Goal: Task Accomplishment & Management: Complete application form

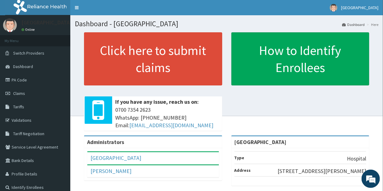
drag, startPoint x: 18, startPoint y: 77, endPoint x: 89, endPoint y: 1, distance: 104.1
click at [18, 76] on link "PA Code" at bounding box center [35, 79] width 70 height 13
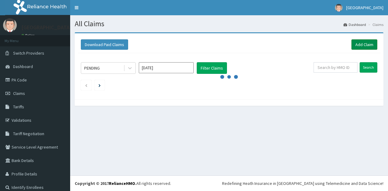
click at [362, 43] on link "Add Claim" at bounding box center [365, 44] width 26 height 10
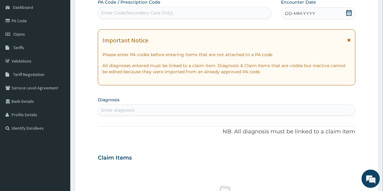
click at [348, 13] on icon at bounding box center [349, 13] width 6 height 6
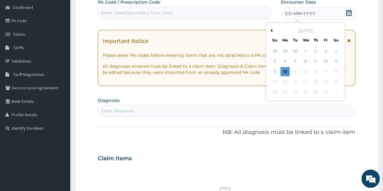
click at [270, 29] on button "Previous Month" at bounding box center [270, 30] width 3 height 3
click at [284, 81] on div "22" at bounding box center [284, 81] width 9 height 9
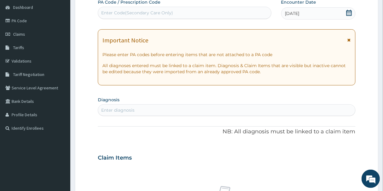
click at [156, 108] on div "Enter diagnosis" at bounding box center [226, 110] width 256 height 10
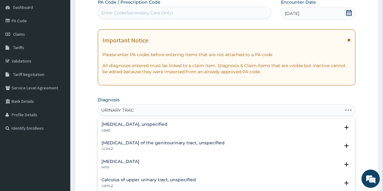
type input "URINARY TRACT"
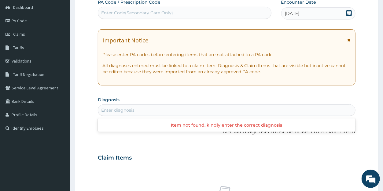
drag, startPoint x: 142, startPoint y: 110, endPoint x: 114, endPoint y: 107, distance: 27.7
click at [114, 107] on div "Enter diagnosis" at bounding box center [226, 110] width 256 height 10
type input "N"
type input "URINARY"
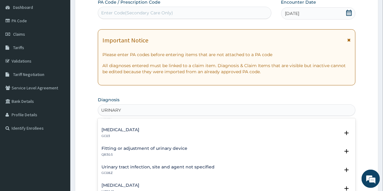
scroll to position [412, 0]
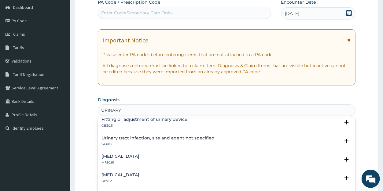
click at [132, 136] on h4 "Urinary tract infection, site and agent not specified" at bounding box center [157, 138] width 113 height 5
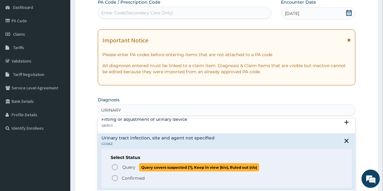
click at [124, 166] on span "Query" at bounding box center [128, 167] width 13 height 6
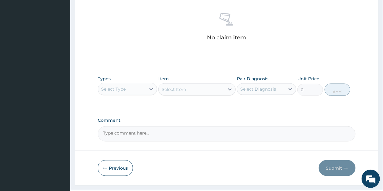
scroll to position [248, 0]
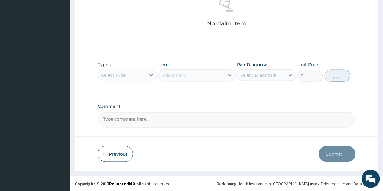
click at [117, 75] on div "Select Type" at bounding box center [113, 75] width 24 height 6
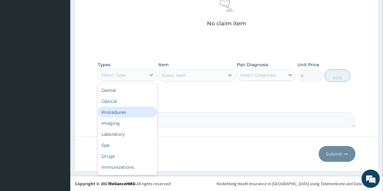
click at [111, 110] on div "Procedures" at bounding box center [127, 112] width 59 height 11
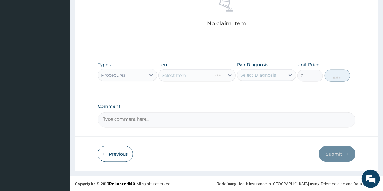
click at [205, 79] on div "Select Item" at bounding box center [196, 75] width 77 height 12
click at [204, 78] on div "Select Item" at bounding box center [196, 75] width 77 height 12
click at [211, 78] on div "Select Item" at bounding box center [191, 76] width 66 height 10
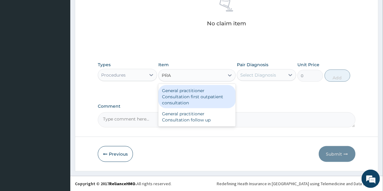
type input "PRAC"
drag, startPoint x: 203, startPoint y: 94, endPoint x: 241, endPoint y: 76, distance: 42.2
click at [205, 94] on div "General practitioner Consultation first outpatient consultation" at bounding box center [196, 96] width 77 height 23
type input "3547.5"
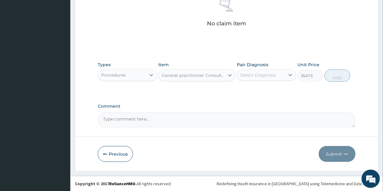
click at [247, 74] on div "Select Diagnosis" at bounding box center [258, 75] width 36 height 6
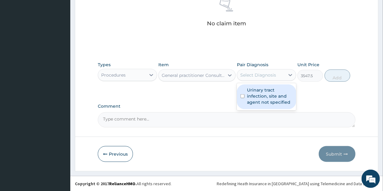
drag, startPoint x: 255, startPoint y: 90, endPoint x: 300, endPoint y: 92, distance: 45.2
click at [255, 90] on label "Urinary tract infection, site and agent not specified" at bounding box center [269, 96] width 45 height 18
checkbox input "true"
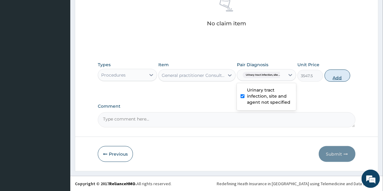
click at [334, 78] on button "Add" at bounding box center [337, 76] width 26 height 12
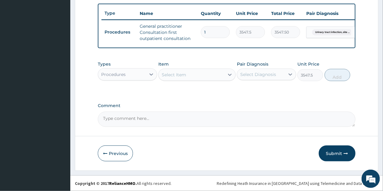
type input "0"
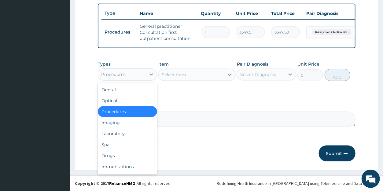
click at [118, 76] on div "Procedures" at bounding box center [113, 74] width 24 height 6
click at [112, 156] on div "Drugs" at bounding box center [127, 155] width 59 height 11
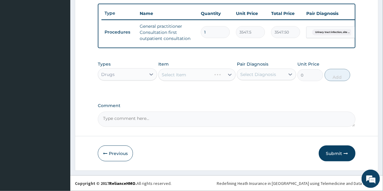
click at [223, 78] on div "Select Item" at bounding box center [196, 75] width 77 height 12
click at [219, 77] on div "Select Item" at bounding box center [196, 75] width 77 height 12
click at [218, 77] on div "Select Item" at bounding box center [191, 75] width 66 height 10
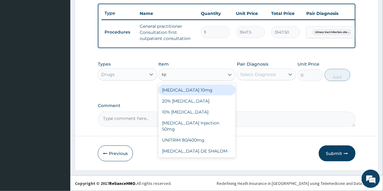
type input "NIT"
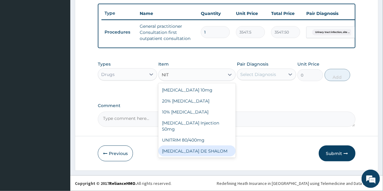
click at [189, 146] on div "NITROFURANTOIN DE SHALOM" at bounding box center [196, 151] width 77 height 11
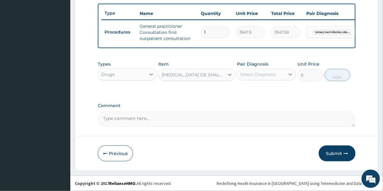
type input "236.5"
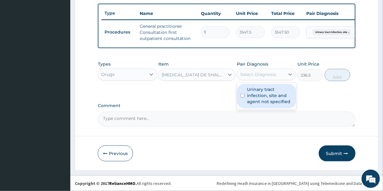
click at [249, 76] on div "Select Diagnosis" at bounding box center [258, 74] width 36 height 6
click at [250, 92] on label "Urinary tract infection, site and agent not specified" at bounding box center [269, 95] width 45 height 18
checkbox input "true"
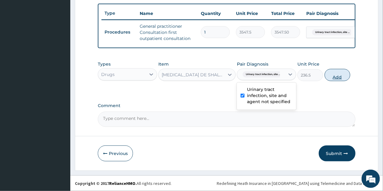
click at [331, 80] on button "Add" at bounding box center [337, 75] width 26 height 12
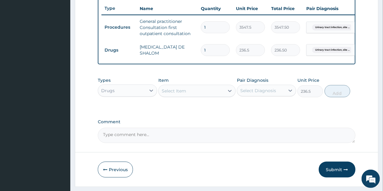
type input "0"
type input "10"
type input "2365.00"
type input "10"
click at [122, 96] on div "Drugs" at bounding box center [122, 91] width 48 height 10
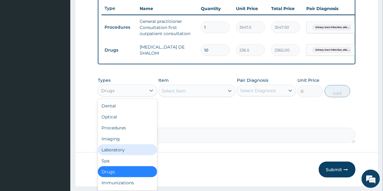
click at [123, 152] on div "Laboratory" at bounding box center [127, 149] width 59 height 11
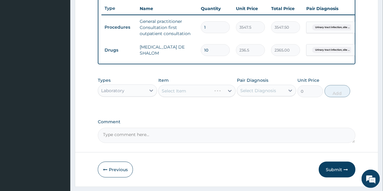
click at [207, 97] on div "Select Item" at bounding box center [196, 91] width 77 height 12
click at [207, 96] on div "Select Item" at bounding box center [191, 91] width 66 height 10
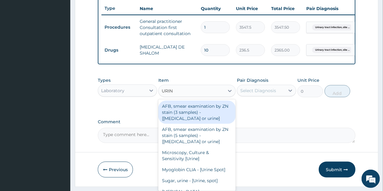
type input "URINA"
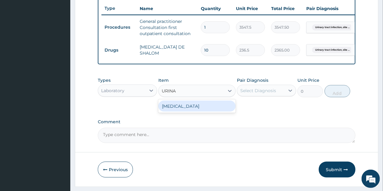
type input "1612.5"
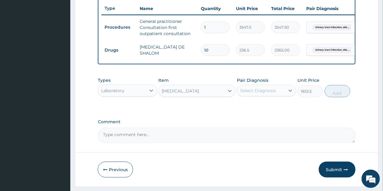
click at [267, 94] on div "Select Diagnosis" at bounding box center [258, 91] width 36 height 6
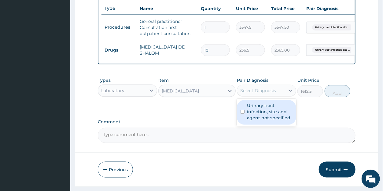
click at [259, 114] on label "Urinary tract infection, site and agent not specified" at bounding box center [269, 112] width 45 height 18
checkbox input "true"
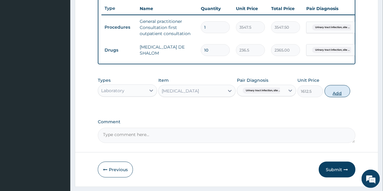
click at [338, 97] on button "Add" at bounding box center [337, 91] width 26 height 12
type input "0"
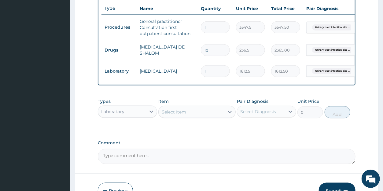
click at [200, 117] on div "Select Item" at bounding box center [191, 112] width 66 height 10
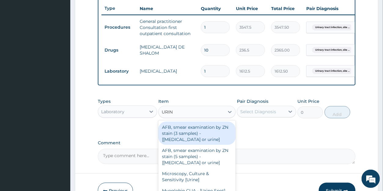
type input "URINE"
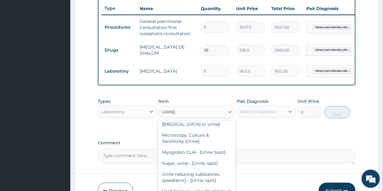
scroll to position [41, 0]
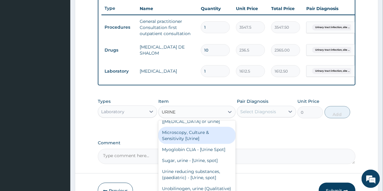
click at [196, 139] on div "Microscopy, Culture & Sensitivity [Urine]" at bounding box center [196, 135] width 77 height 17
type input "4837.5"
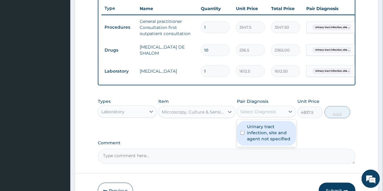
click at [251, 115] on div "Select Diagnosis" at bounding box center [258, 112] width 36 height 6
click at [252, 137] on label "Urinary tract infection, site and agent not specified" at bounding box center [269, 133] width 45 height 18
checkbox input "true"
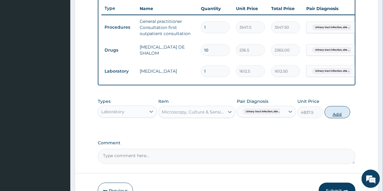
click at [340, 118] on button "Add" at bounding box center [337, 112] width 26 height 12
type input "0"
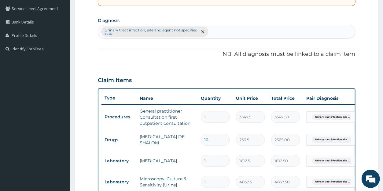
scroll to position [129, 0]
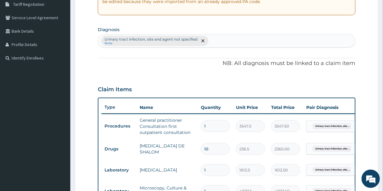
click at [219, 41] on div "Urinary tract infection, site and agent not specified Query" at bounding box center [226, 40] width 256 height 13
type input "P"
type input "KINDNEY"
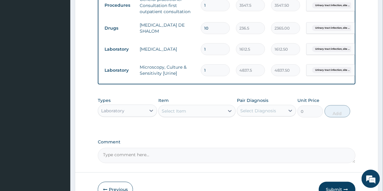
scroll to position [252, 0]
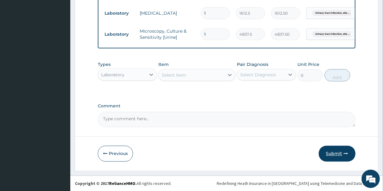
click at [336, 155] on button "Submit" at bounding box center [336, 154] width 37 height 16
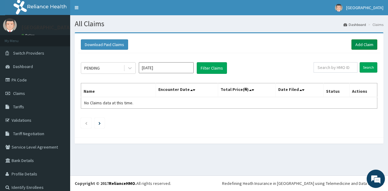
click at [360, 45] on link "Add Claim" at bounding box center [365, 44] width 26 height 10
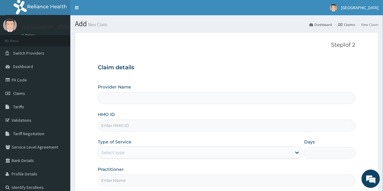
type input "[GEOGRAPHIC_DATA]"
click at [122, 125] on input "HMO ID" at bounding box center [226, 126] width 257 height 12
type input "MKK/10016/A"
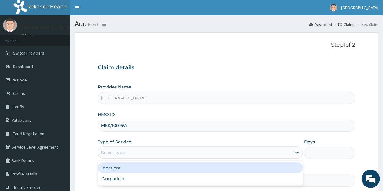
click at [119, 152] on div "Select type" at bounding box center [113, 153] width 24 height 6
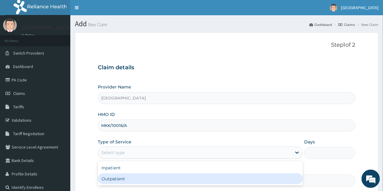
drag, startPoint x: 118, startPoint y: 178, endPoint x: 147, endPoint y: 96, distance: 86.9
click at [119, 177] on div "Outpatient" at bounding box center [200, 178] width 205 height 11
type input "1"
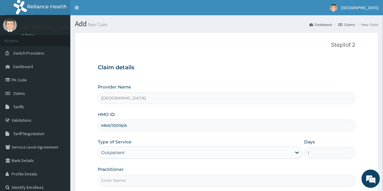
drag, startPoint x: 135, startPoint y: 126, endPoint x: 85, endPoint y: 128, distance: 49.2
click at [98, 128] on input "MKK/10016/A" at bounding box center [226, 126] width 257 height 12
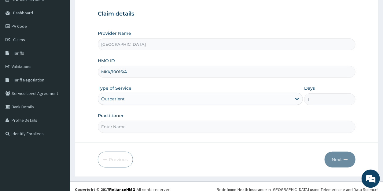
scroll to position [59, 0]
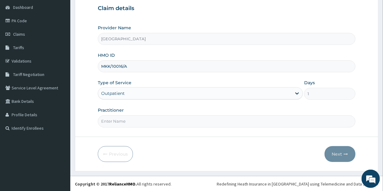
click at [120, 122] on input "Practitioner" at bounding box center [226, 121] width 257 height 12
type input "DR"
click at [332, 151] on button "Next" at bounding box center [339, 154] width 31 height 16
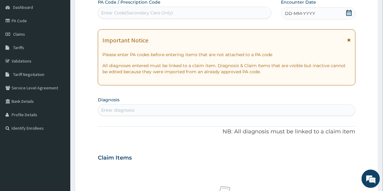
click at [349, 13] on icon at bounding box center [349, 13] width 6 height 6
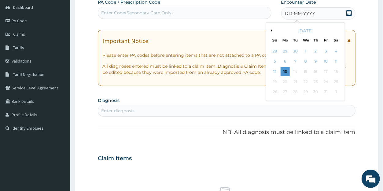
click at [272, 30] on button "Previous Month" at bounding box center [270, 30] width 3 height 3
click at [339, 30] on button "Next Month" at bounding box center [339, 30] width 3 height 3
click at [305, 50] on div "1" at bounding box center [304, 51] width 9 height 9
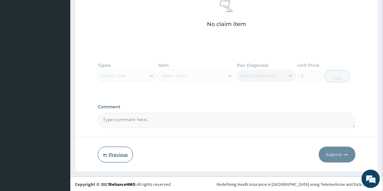
scroll to position [247, 0]
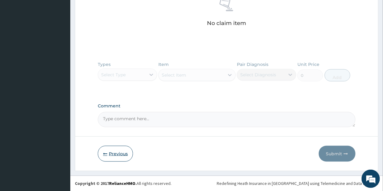
click at [110, 151] on button "Previous" at bounding box center [115, 154] width 35 height 16
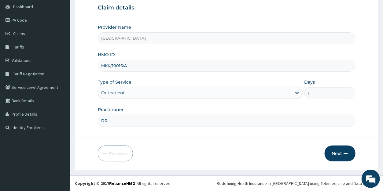
scroll to position [59, 0]
drag, startPoint x: 136, startPoint y: 68, endPoint x: 89, endPoint y: 66, distance: 47.4
click at [98, 66] on input "SS" at bounding box center [226, 66] width 257 height 12
type input "SSE/10127/B"
click at [117, 119] on input "DR" at bounding box center [226, 121] width 257 height 12
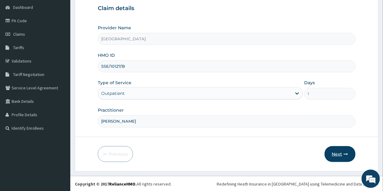
type input "DR DANIEL"
click at [336, 152] on button "Next" at bounding box center [339, 154] width 31 height 16
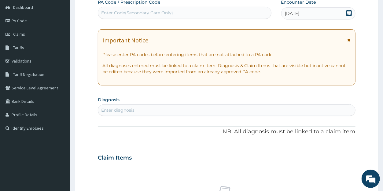
click at [116, 10] on div "Enter Code(Secondary Care Only)" at bounding box center [137, 13] width 72 height 6
paste input "PA/372B64"
type input "PA/372B64"
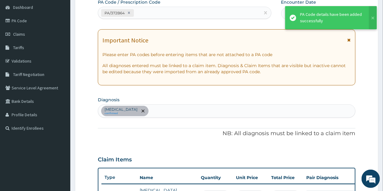
scroll to position [158, 0]
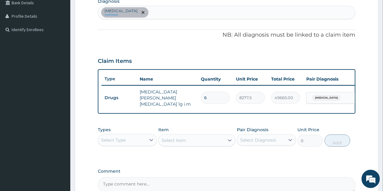
click at [154, 11] on div "Pharyngitis confirmed" at bounding box center [226, 12] width 256 height 13
type input "MALARIA"
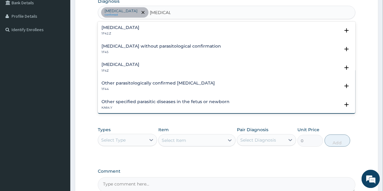
click at [132, 63] on h4 "Malaria, unspecified" at bounding box center [120, 64] width 38 height 5
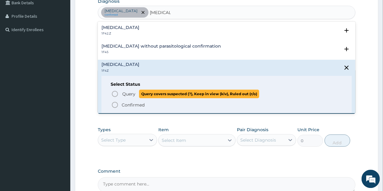
click at [127, 92] on span "Query" at bounding box center [128, 94] width 13 height 6
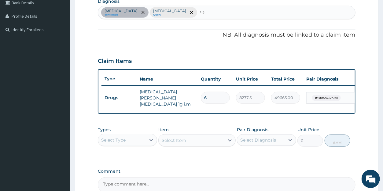
type input "P"
type input "C"
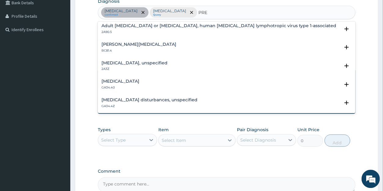
scroll to position [0, 0]
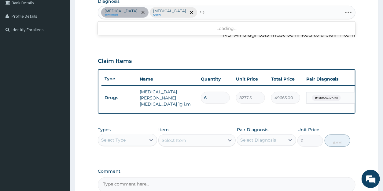
type input "P"
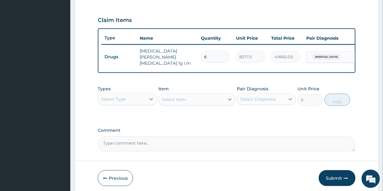
scroll to position [211, 0]
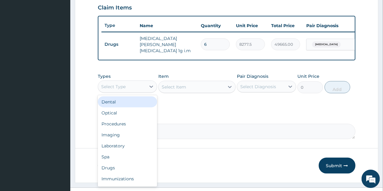
click at [117, 90] on div "Select Type" at bounding box center [113, 87] width 24 height 6
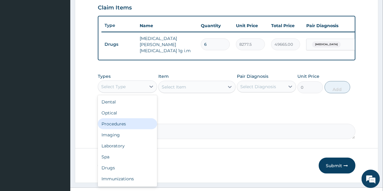
click at [116, 126] on div "Procedures" at bounding box center [127, 123] width 59 height 11
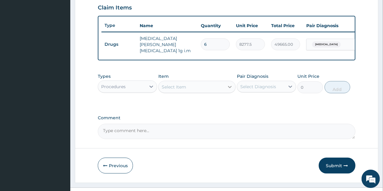
click at [229, 90] on icon at bounding box center [230, 87] width 6 height 6
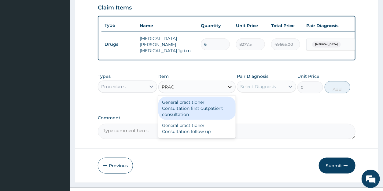
type input "PRACT"
type input "3547.5"
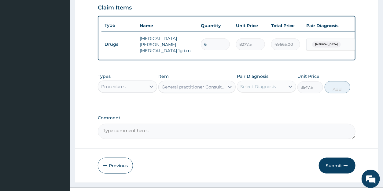
click at [269, 88] on div "Select Diagnosis" at bounding box center [258, 87] width 36 height 6
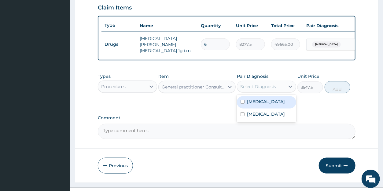
click at [263, 101] on label "Pharyngitis" at bounding box center [266, 102] width 38 height 6
checkbox input "true"
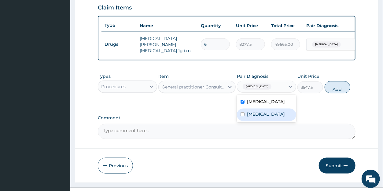
drag, startPoint x: 272, startPoint y: 115, endPoint x: 299, endPoint y: 107, distance: 28.6
click at [273, 115] on label "Malaria, unspecified" at bounding box center [266, 114] width 38 height 6
checkbox input "true"
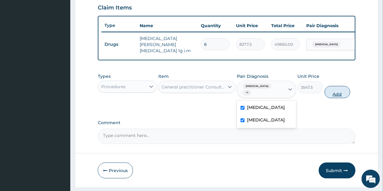
click at [328, 91] on button "Add" at bounding box center [337, 92] width 26 height 12
type input "0"
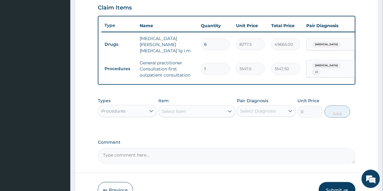
click at [113, 113] on div "Procedures" at bounding box center [113, 111] width 24 height 6
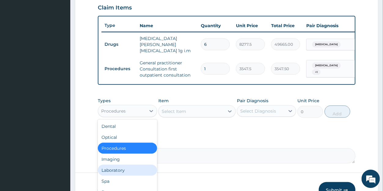
click at [110, 170] on div "Laboratory" at bounding box center [127, 170] width 59 height 11
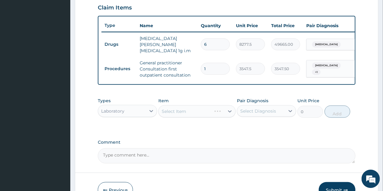
click at [194, 116] on div "Select Item" at bounding box center [196, 111] width 77 height 12
click at [207, 114] on div "Select Item" at bounding box center [191, 112] width 66 height 10
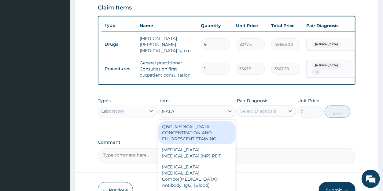
type input "MALAR"
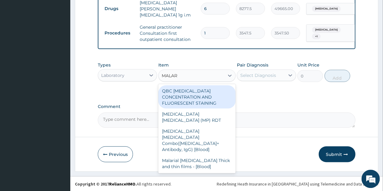
scroll to position [249, 0]
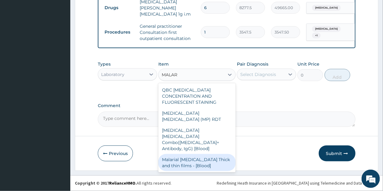
click at [188, 154] on div "Malarial Parasite Thick and thin films - [Blood]" at bounding box center [196, 162] width 77 height 17
type input "1612.5"
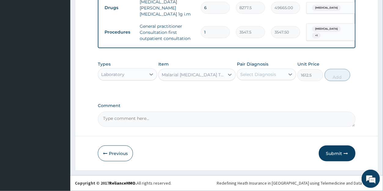
click at [261, 75] on div "Select Diagnosis" at bounding box center [258, 74] width 36 height 6
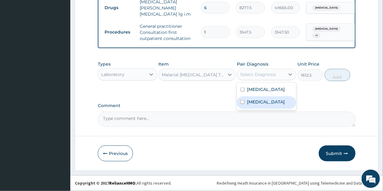
click at [256, 102] on label "Malaria, unspecified" at bounding box center [266, 102] width 38 height 6
checkbox input "true"
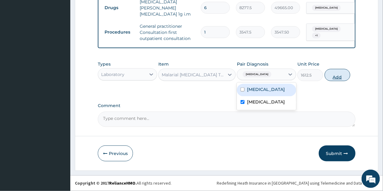
click at [343, 78] on button "Add" at bounding box center [337, 75] width 26 height 12
type input "0"
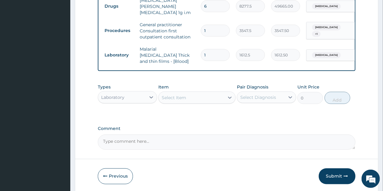
click at [178, 98] on div "Select Item" at bounding box center [173, 98] width 24 height 6
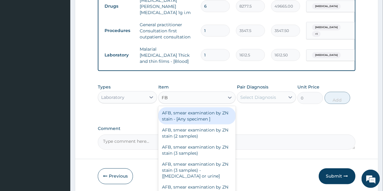
type input "FBC"
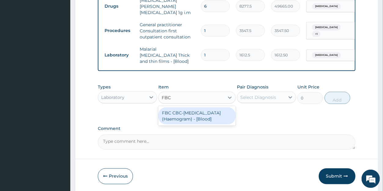
click at [197, 111] on div "FBC CBC-[MEDICAL_DATA] (Haemogram) - [Blood]" at bounding box center [196, 115] width 77 height 17
type input "4300"
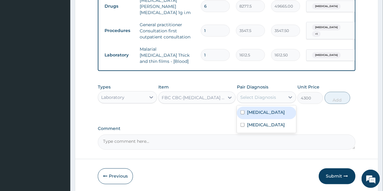
click at [256, 96] on div "Select Diagnosis" at bounding box center [258, 97] width 36 height 6
click at [258, 111] on label "Pharyngitis" at bounding box center [266, 112] width 38 height 6
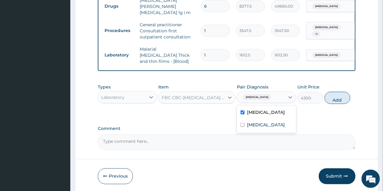
checkbox input "true"
click at [340, 99] on button "Add" at bounding box center [337, 98] width 26 height 12
type input "0"
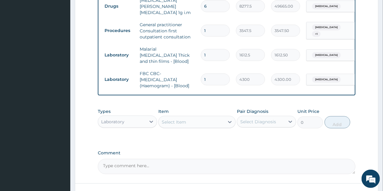
click at [110, 119] on div "Laboratory" at bounding box center [112, 122] width 23 height 6
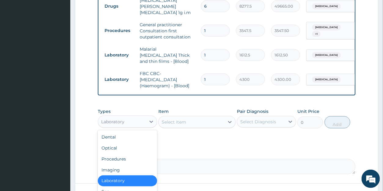
scroll to position [21, 0]
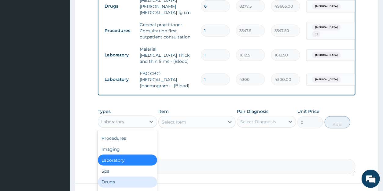
click at [107, 178] on div "Drugs" at bounding box center [127, 182] width 59 height 11
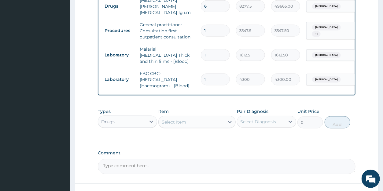
click at [220, 123] on div "Select Item" at bounding box center [191, 122] width 66 height 10
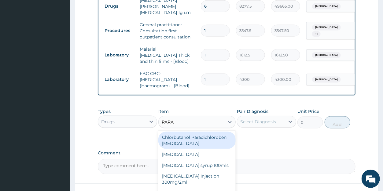
type input "PARAC"
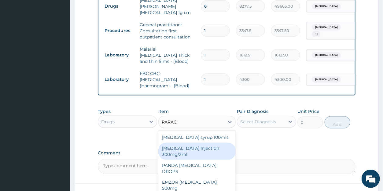
drag, startPoint x: 194, startPoint y: 152, endPoint x: 198, endPoint y: 149, distance: 5.2
click at [194, 151] on div "PARACETAMOL Injection 300mg/2ml" at bounding box center [196, 151] width 77 height 17
type input "260.15"
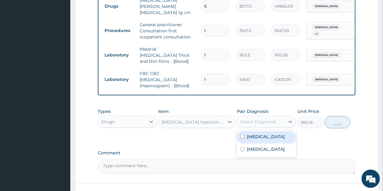
drag, startPoint x: 245, startPoint y: 122, endPoint x: 248, endPoint y: 128, distance: 6.8
click at [245, 122] on div "Select Diagnosis" at bounding box center [258, 122] width 36 height 6
click at [252, 135] on label "Pharyngitis" at bounding box center [266, 137] width 38 height 6
checkbox input "true"
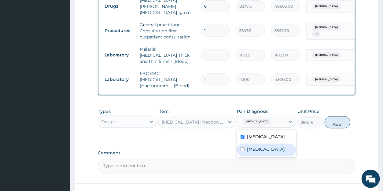
click at [254, 148] on label "[MEDICAL_DATA]" at bounding box center [266, 149] width 38 height 6
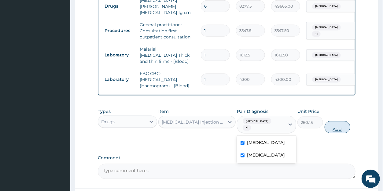
checkbox input "true"
click at [336, 121] on button "Add" at bounding box center [337, 127] width 26 height 12
type input "0"
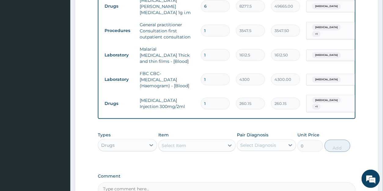
drag, startPoint x: 207, startPoint y: 93, endPoint x: 202, endPoint y: 93, distance: 5.5
click at [202, 98] on input "1" at bounding box center [215, 104] width 29 height 12
type input "3"
type input "780.45"
type input "3"
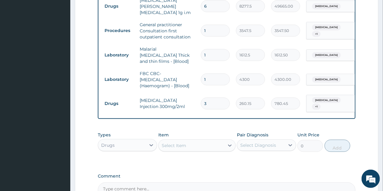
click at [179, 143] on div "Select Item" at bounding box center [173, 146] width 24 height 6
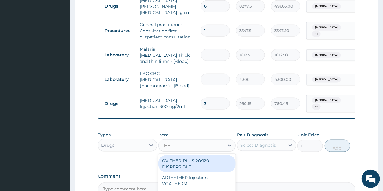
type input "THER"
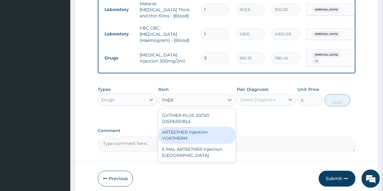
scroll to position [316, 0]
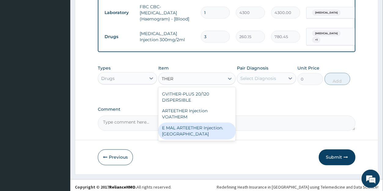
drag, startPoint x: 182, startPoint y: 128, endPoint x: 189, endPoint y: 122, distance: 9.8
click at [182, 128] on div "E MAL ARTEETHER Injection. FIDSON" at bounding box center [196, 131] width 77 height 17
type input "1773.75"
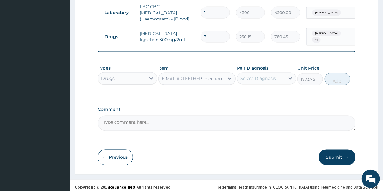
click at [248, 75] on div "Select Diagnosis" at bounding box center [258, 78] width 36 height 6
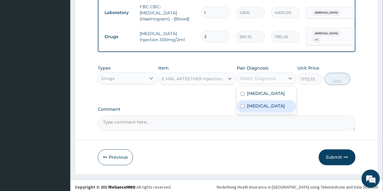
click at [253, 103] on label "Malaria, unspecified" at bounding box center [266, 106] width 38 height 6
checkbox input "true"
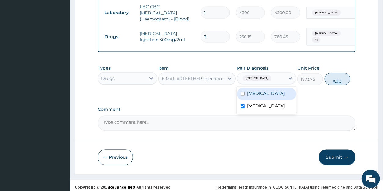
click at [330, 76] on button "Add" at bounding box center [337, 79] width 26 height 12
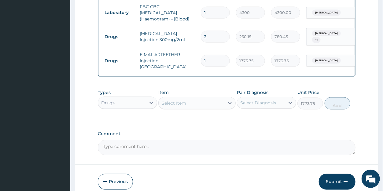
type input "0"
drag, startPoint x: 209, startPoint y: 50, endPoint x: 195, endPoint y: 49, distance: 13.9
click at [201, 55] on input "1" at bounding box center [215, 61] width 29 height 12
type input "6"
type input "10642.50"
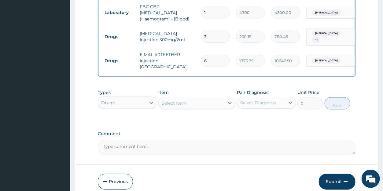
type input "6"
click at [181, 100] on div "Select Item" at bounding box center [173, 103] width 24 height 6
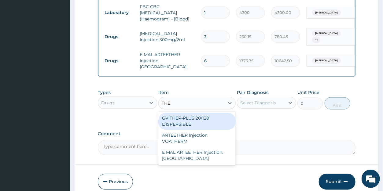
type input "THER"
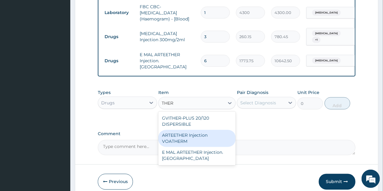
click at [177, 133] on div "ARTEETHER Injection VOATHERM" at bounding box center [196, 138] width 77 height 17
type input "467.0875"
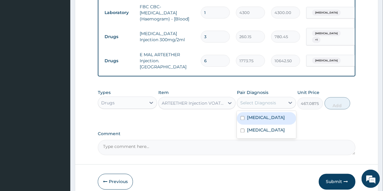
click at [262, 100] on div "Select Diagnosis" at bounding box center [258, 103] width 36 height 6
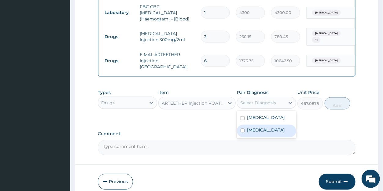
click at [259, 127] on label "Malaria, unspecified" at bounding box center [266, 130] width 38 height 6
checkbox input "true"
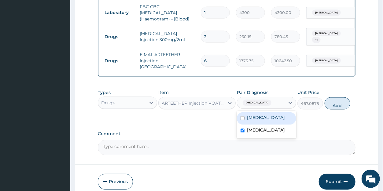
click at [336, 97] on button "Add" at bounding box center [337, 103] width 26 height 12
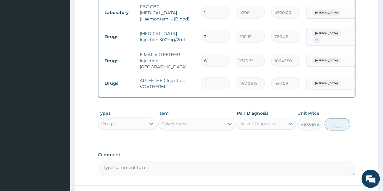
type input "0"
drag, startPoint x: 211, startPoint y: 71, endPoint x: 196, endPoint y: 71, distance: 15.3
click at [201, 78] on input "1" at bounding box center [215, 84] width 29 height 12
type input "6"
type input "2802.52"
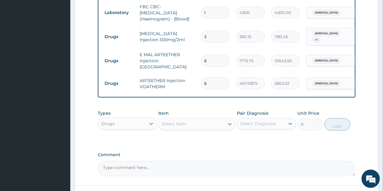
type input "6"
click at [186, 121] on div "Select Item" at bounding box center [173, 124] width 24 height 6
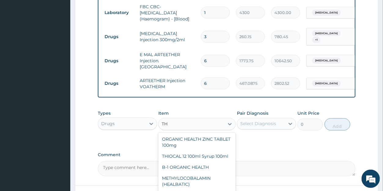
type input "T"
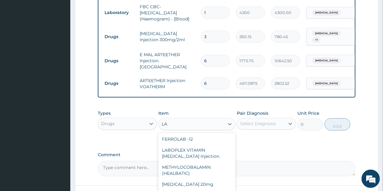
type input "L"
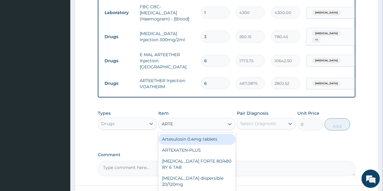
type input "ARTEM"
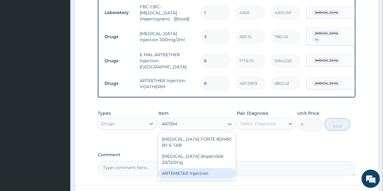
click at [176, 168] on div "ARTEMETER Injection" at bounding box center [196, 173] width 77 height 11
type input "946"
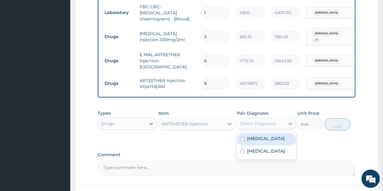
click at [248, 121] on div "Select Diagnosis" at bounding box center [258, 124] width 36 height 6
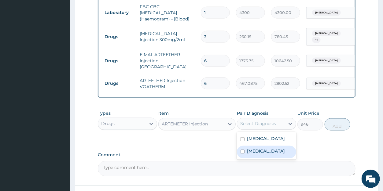
drag, startPoint x: 253, startPoint y: 147, endPoint x: 284, endPoint y: 131, distance: 34.4
click at [254, 148] on label "Malaria, unspecified" at bounding box center [266, 151] width 38 height 6
checkbox input "true"
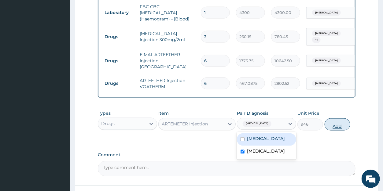
click at [336, 118] on button "Add" at bounding box center [337, 124] width 26 height 12
type input "0"
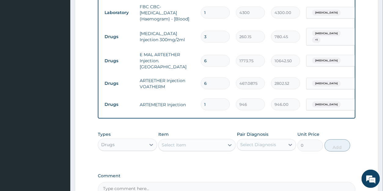
drag, startPoint x: 202, startPoint y: 92, endPoint x: 198, endPoint y: 92, distance: 4.9
click at [201, 99] on input "1" at bounding box center [215, 105] width 29 height 12
type input "6"
type input "5676.00"
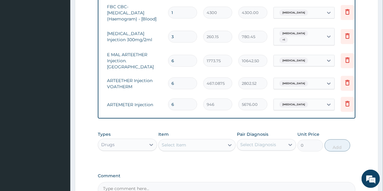
scroll to position [0, 49]
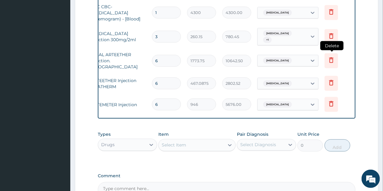
type input "6"
click at [332, 56] on icon at bounding box center [330, 59] width 7 height 7
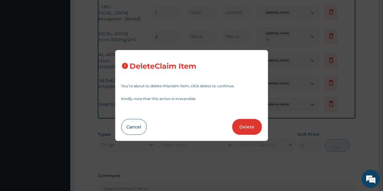
drag, startPoint x: 243, startPoint y: 126, endPoint x: 257, endPoint y: 116, distance: 17.5
click at [243, 126] on button "Delete" at bounding box center [247, 127] width 30 height 16
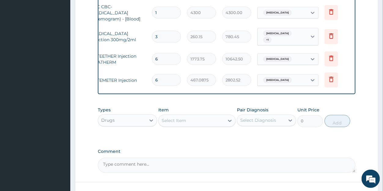
type input "467.0875"
type input "2802.52"
type input "946"
type input "5676.00"
click at [331, 55] on icon at bounding box center [330, 58] width 7 height 7
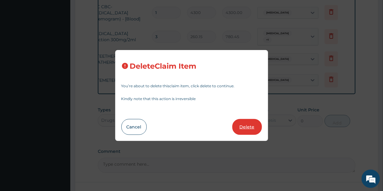
click at [251, 129] on button "Delete" at bounding box center [247, 127] width 30 height 16
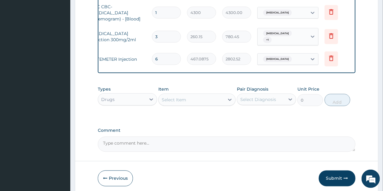
type input "946"
type input "5676.00"
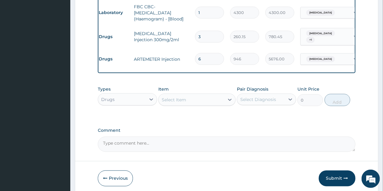
scroll to position [0, 0]
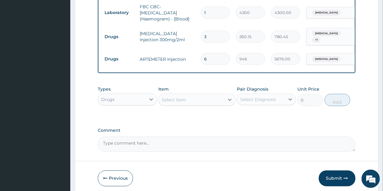
click at [176, 97] on div "Select Item" at bounding box center [173, 100] width 24 height 6
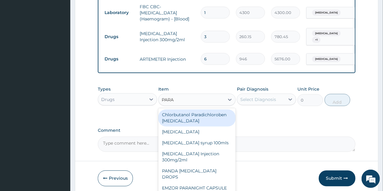
type input "PARAC"
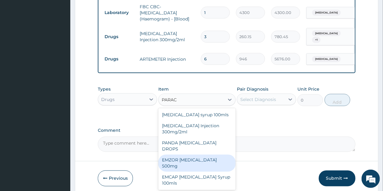
drag, startPoint x: 178, startPoint y: 151, endPoint x: 221, endPoint y: 124, distance: 50.4
click at [179, 155] on div "EMZOR PARACETAMOL 500mg" at bounding box center [196, 163] width 77 height 17
type input "23.65"
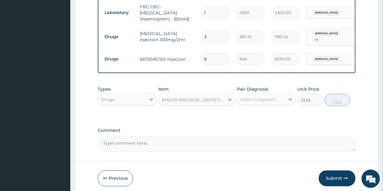
click at [260, 98] on div "Select Diagnosis" at bounding box center [258, 99] width 36 height 6
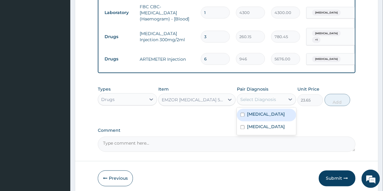
click at [262, 112] on label "Pharyngitis" at bounding box center [266, 114] width 38 height 6
checkbox input "true"
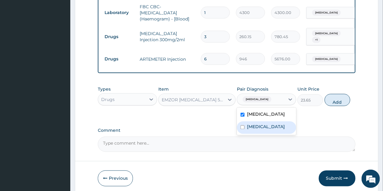
click at [262, 125] on label "Malaria, unspecified" at bounding box center [266, 127] width 38 height 6
checkbox input "true"
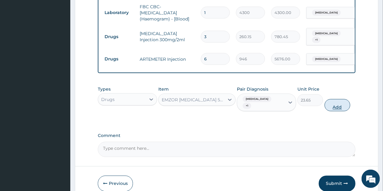
click at [332, 99] on button "Add" at bounding box center [337, 105] width 26 height 12
type input "0"
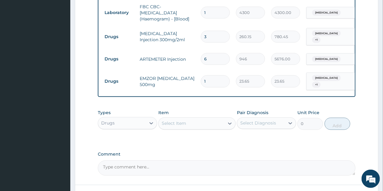
drag, startPoint x: 209, startPoint y: 69, endPoint x: 202, endPoint y: 69, distance: 6.4
click at [202, 75] on input "1" at bounding box center [215, 81] width 29 height 12
type input "3"
type input "70.95"
type input "30"
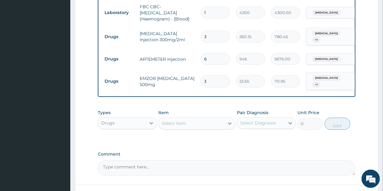
type input "709.50"
type input "30"
click at [190, 120] on div "Select Item" at bounding box center [191, 124] width 66 height 10
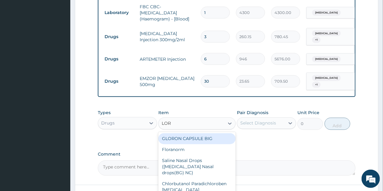
type input "LORA"
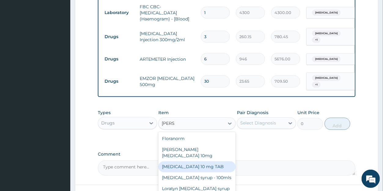
click at [195, 161] on div "[MEDICAL_DATA] 10 mg TAB" at bounding box center [196, 166] width 77 height 11
type input "59.125"
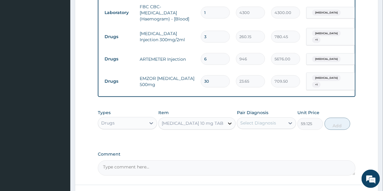
click at [229, 121] on icon at bounding box center [230, 124] width 6 height 6
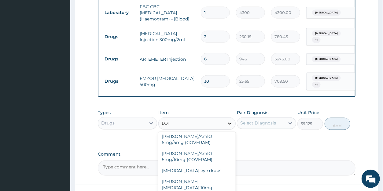
scroll to position [127, 0]
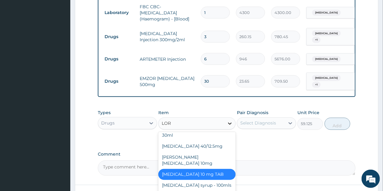
type input "LORA"
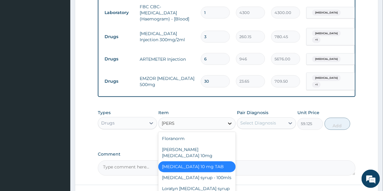
scroll to position [0, 0]
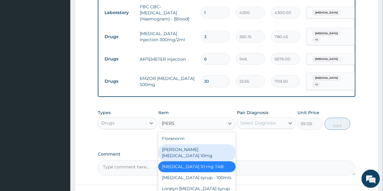
drag, startPoint x: 198, startPoint y: 144, endPoint x: 212, endPoint y: 136, distance: 16.1
click at [198, 144] on div "[PERSON_NAME][MEDICAL_DATA] 10mg" at bounding box center [196, 152] width 77 height 17
type input "88.6875"
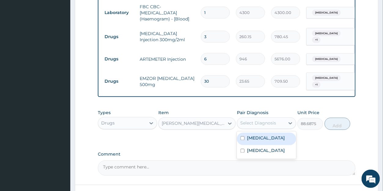
click at [262, 120] on div "Select Diagnosis" at bounding box center [258, 123] width 36 height 6
drag, startPoint x: 262, startPoint y: 132, endPoint x: 269, endPoint y: 130, distance: 7.3
click at [262, 135] on label "Pharyngitis" at bounding box center [266, 138] width 38 height 6
checkbox input "true"
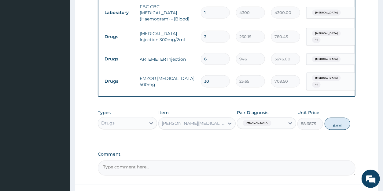
drag, startPoint x: 329, startPoint y: 120, endPoint x: 278, endPoint y: 106, distance: 52.9
click at [329, 120] on button "Add" at bounding box center [337, 124] width 26 height 12
type input "0"
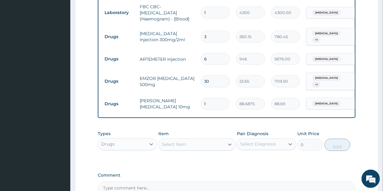
click at [207, 98] on input "1" at bounding box center [215, 104] width 29 height 12
type input "10"
type input "886.88"
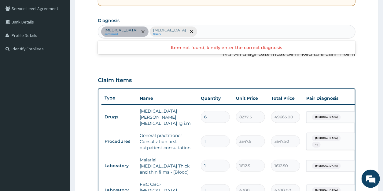
scroll to position [136, 0]
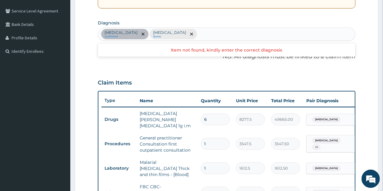
type input "10"
click at [212, 35] on div "Pharyngitis confirmed Malaria, unspecified Query" at bounding box center [226, 34] width 256 height 13
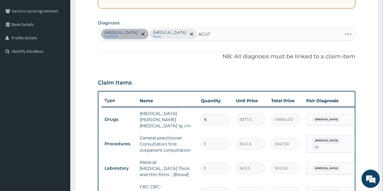
type input "ACUTE"
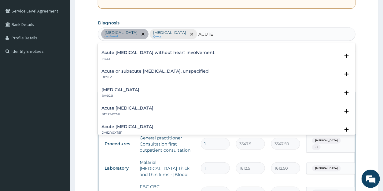
scroll to position [0, 0]
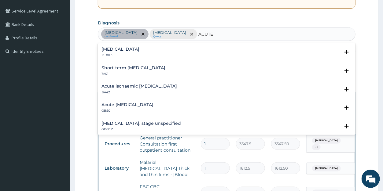
click at [133, 49] on h4 "Acute abdomen" at bounding box center [120, 49] width 38 height 5
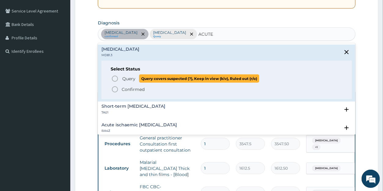
click at [129, 76] on span "Query" at bounding box center [128, 79] width 13 height 6
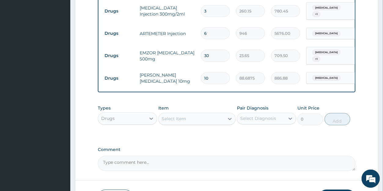
scroll to position [345, 0]
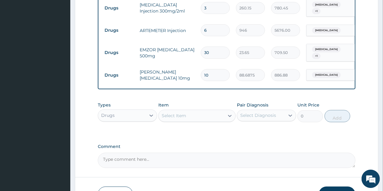
click at [209, 111] on div "Select Item" at bounding box center [191, 116] width 66 height 10
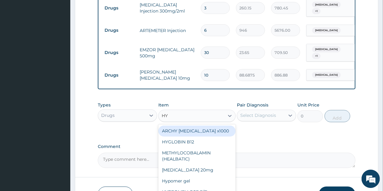
type input "H"
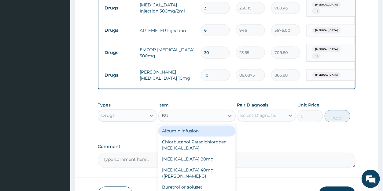
type input "BUS"
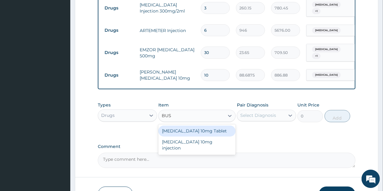
drag, startPoint x: 205, startPoint y: 122, endPoint x: 223, endPoint y: 121, distance: 17.7
click at [206, 125] on div "[MEDICAL_DATA] 10mg Tablet" at bounding box center [196, 130] width 77 height 11
type input "41.3875"
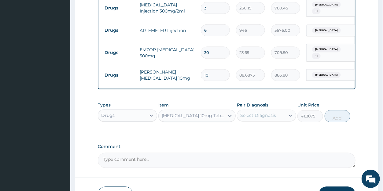
click at [257, 112] on div "Select Diagnosis" at bounding box center [258, 115] width 36 height 6
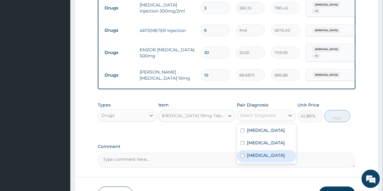
drag, startPoint x: 258, startPoint y: 151, endPoint x: 281, endPoint y: 136, distance: 27.0
click at [259, 152] on label "Acute abdomen" at bounding box center [266, 155] width 38 height 6
checkbox input "true"
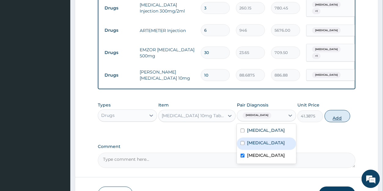
click at [338, 111] on button "Add" at bounding box center [337, 116] width 26 height 12
type input "0"
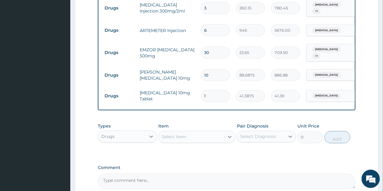
click at [209, 90] on input "1" at bounding box center [215, 96] width 29 height 12
type input "10"
type input "413.88"
type input "10"
click at [129, 132] on div "Drugs" at bounding box center [122, 137] width 48 height 10
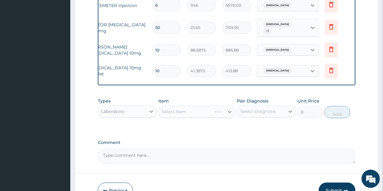
scroll to position [401, 0]
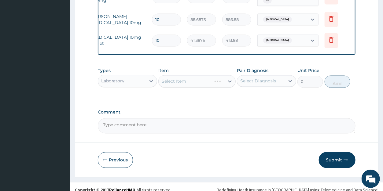
click at [211, 76] on div "Select Item" at bounding box center [196, 81] width 77 height 12
click at [228, 78] on icon at bounding box center [230, 81] width 6 height 6
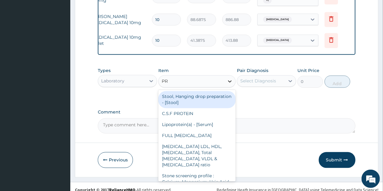
type input "PRE"
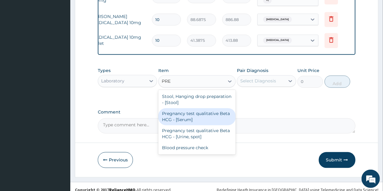
click at [197, 109] on div "Pregnancy test qualitative Beta HCG - [Serum]" at bounding box center [196, 116] width 77 height 17
type input "1290"
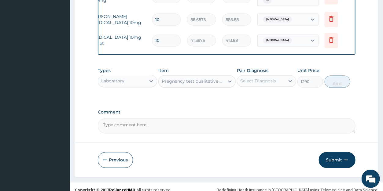
click at [250, 78] on div "Select Diagnosis" at bounding box center [258, 81] width 36 height 6
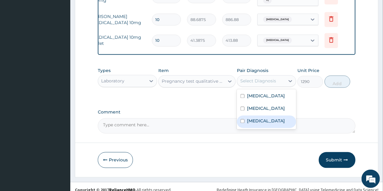
click at [254, 118] on label "Acute abdomen" at bounding box center [266, 121] width 38 height 6
checkbox input "true"
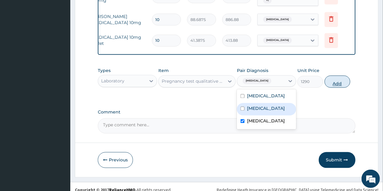
click at [334, 78] on button "Add" at bounding box center [337, 82] width 26 height 12
type input "0"
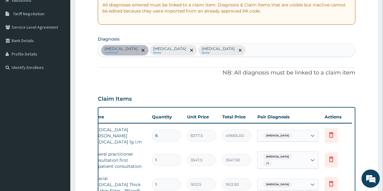
scroll to position [113, 0]
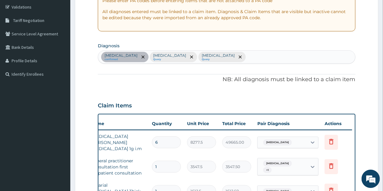
click at [246, 56] on div "Pharyngitis confirmed Malaria, unspecified Query Acute abdomen Query" at bounding box center [226, 57] width 256 height 13
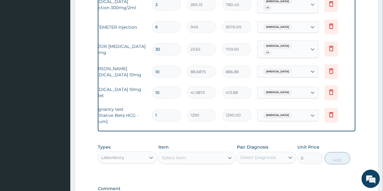
scroll to position [425, 0]
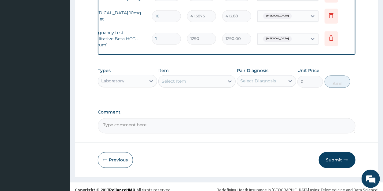
type input "PREG"
click at [344, 158] on icon "button" at bounding box center [345, 160] width 4 height 4
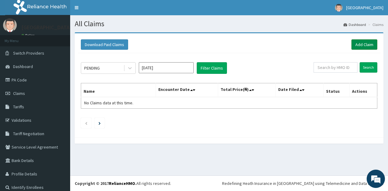
click at [353, 46] on link "Add Claim" at bounding box center [365, 44] width 26 height 10
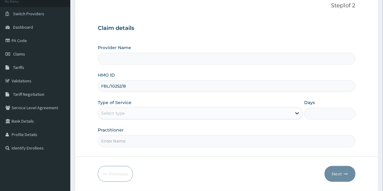
scroll to position [41, 0]
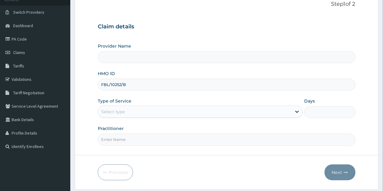
type input "FBL/10252/B"
click at [125, 113] on div "Select type" at bounding box center [113, 112] width 24 height 6
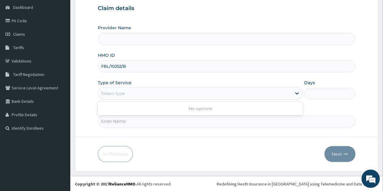
click at [123, 92] on div "Select type" at bounding box center [113, 93] width 24 height 6
click at [79, 60] on form "Step 1 of 2 Claim details Provider Name HMO ID FBL/10252/B Type of Service Sele…" at bounding box center [226, 72] width 303 height 198
click at [122, 125] on input "Practitioner" at bounding box center [226, 121] width 257 height 12
type input "DR ISHAIK"
click at [119, 92] on div "Select type" at bounding box center [113, 93] width 24 height 6
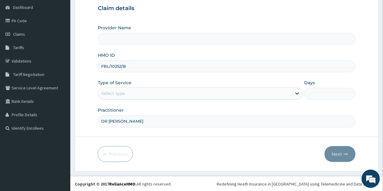
click at [125, 91] on div "Select type" at bounding box center [194, 94] width 193 height 10
click at [125, 96] on div "Select type" at bounding box center [194, 94] width 193 height 10
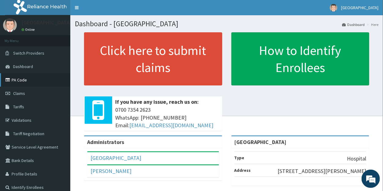
drag, startPoint x: 20, startPoint y: 90, endPoint x: 22, endPoint y: 85, distance: 5.6
click at [20, 90] on link "Claims" at bounding box center [35, 93] width 70 height 13
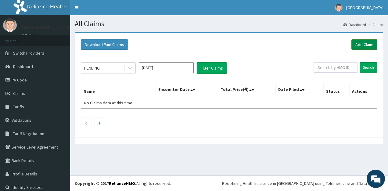
click at [357, 45] on link "Add Claim" at bounding box center [365, 44] width 26 height 10
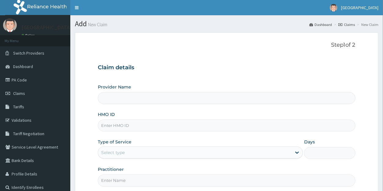
type input "[GEOGRAPHIC_DATA]"
click at [129, 125] on input "HMO ID" at bounding box center [226, 126] width 257 height 12
type input "FBL/10252/B"
click at [133, 154] on div "Select type" at bounding box center [194, 153] width 193 height 10
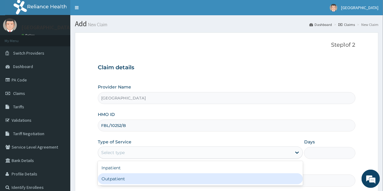
click at [133, 179] on div "Outpatient" at bounding box center [200, 178] width 205 height 11
type input "1"
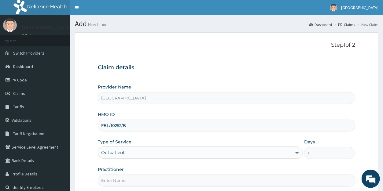
click at [130, 127] on input "FBL/10252/B" at bounding box center [226, 126] width 257 height 12
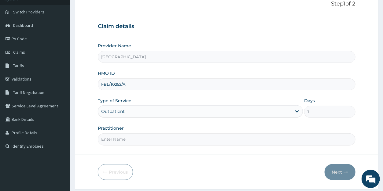
scroll to position [59, 0]
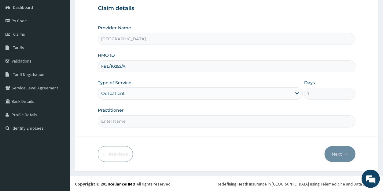
type input "FBL/10252/A"
click at [122, 119] on input "Practitioner" at bounding box center [226, 121] width 257 height 12
type input "DR ISHAIK"
click at [337, 153] on button "Next" at bounding box center [339, 154] width 31 height 16
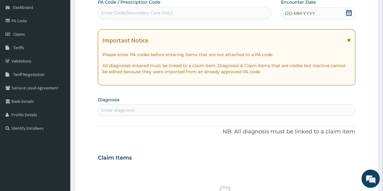
click at [348, 13] on icon at bounding box center [349, 13] width 6 height 6
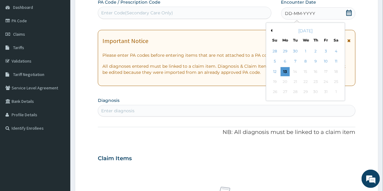
click at [271, 31] on button "Previous Month" at bounding box center [270, 30] width 3 height 3
click at [274, 70] on div "14" at bounding box center [274, 71] width 9 height 9
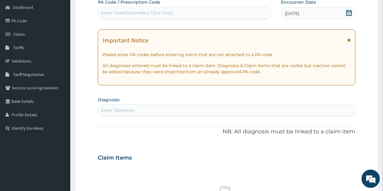
click at [134, 110] on div "Enter diagnosis" at bounding box center [117, 110] width 33 height 6
type input "FEVER"
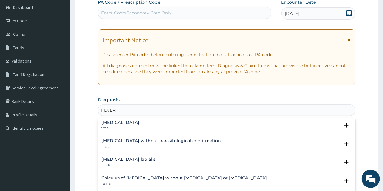
scroll to position [0, 0]
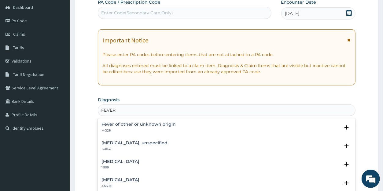
click at [133, 123] on h4 "Fever of other or unknown origin" at bounding box center [138, 124] width 74 height 5
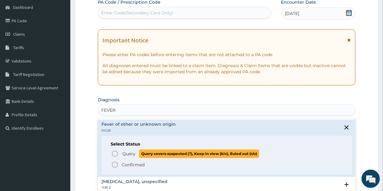
click at [126, 151] on span "Query" at bounding box center [128, 154] width 13 height 6
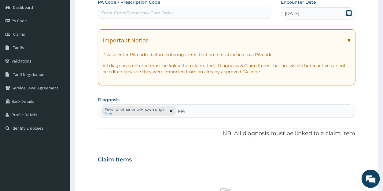
type input "M"
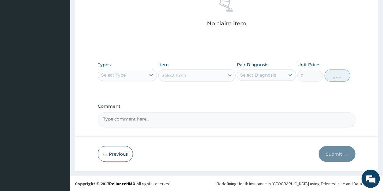
click at [112, 152] on button "Previous" at bounding box center [115, 154] width 35 height 16
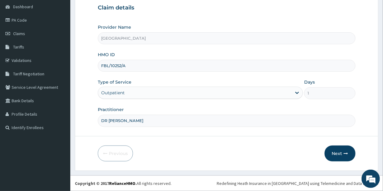
scroll to position [59, 0]
drag, startPoint x: 124, startPoint y: 66, endPoint x: 87, endPoint y: 64, distance: 37.0
click at [98, 64] on input "FBL/10252/A" at bounding box center [226, 66] width 257 height 12
type input "OKB/11173/A"
click at [116, 95] on div "Outpatient" at bounding box center [113, 93] width 24 height 6
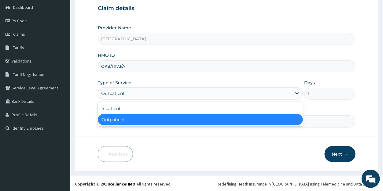
click at [118, 120] on div "Outpatient" at bounding box center [200, 119] width 205 height 11
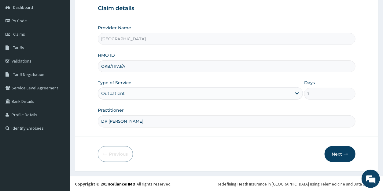
drag, startPoint x: 128, startPoint y: 121, endPoint x: 108, endPoint y: 118, distance: 20.3
click at [108, 118] on input "DR ISHAIK" at bounding box center [226, 121] width 257 height 12
type input "DR DANIEL"
click at [337, 153] on button "Next" at bounding box center [339, 154] width 31 height 16
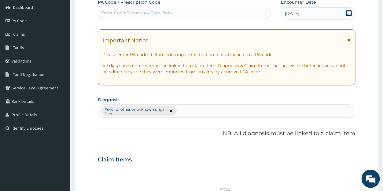
click at [348, 12] on icon at bounding box center [348, 13] width 5 height 6
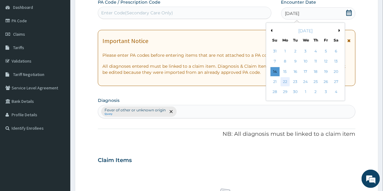
click at [286, 80] on div "22" at bounding box center [284, 81] width 9 height 9
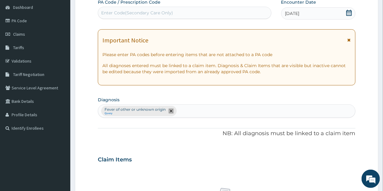
click at [170, 110] on icon "remove selection option" at bounding box center [170, 111] width 3 height 3
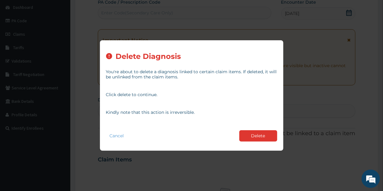
drag, startPoint x: 256, startPoint y: 137, endPoint x: 151, endPoint y: 125, distance: 105.7
click at [255, 136] on button "Delete" at bounding box center [258, 135] width 38 height 11
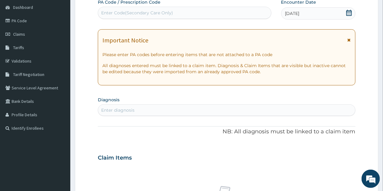
click at [127, 110] on div "Enter diagnosis" at bounding box center [117, 110] width 33 height 6
type input "E"
type input "D"
type input "R"
type input "ERECTILE"
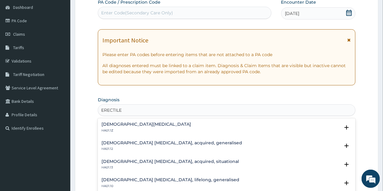
click at [138, 124] on h4 "Male erectile dysfunction, unspecified" at bounding box center [145, 124] width 89 height 5
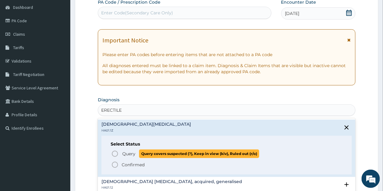
click at [130, 153] on span "Query" at bounding box center [128, 154] width 13 height 6
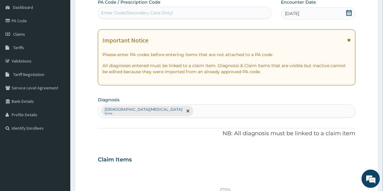
scroll to position [232, 0]
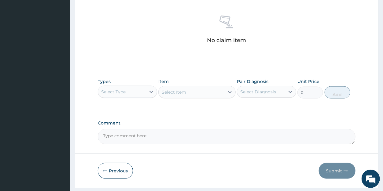
click at [129, 91] on div "Select Type" at bounding box center [122, 92] width 48 height 10
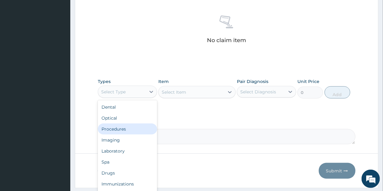
click at [125, 127] on div "Procedures" at bounding box center [127, 129] width 59 height 11
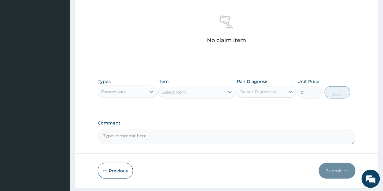
click at [229, 92] on icon at bounding box center [230, 92] width 4 height 2
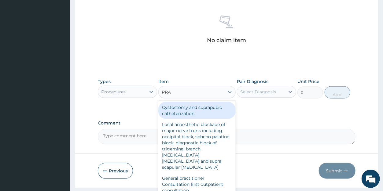
type input "PRAC"
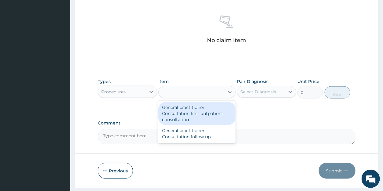
type input "3547.5"
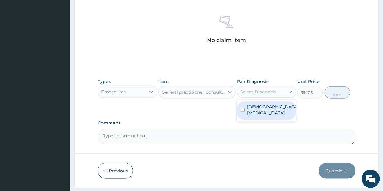
click at [261, 91] on div "Select Diagnosis" at bounding box center [258, 92] width 36 height 6
click at [258, 112] on label "Male erectile dysfunction, unspecified" at bounding box center [273, 110] width 52 height 12
checkbox input "true"
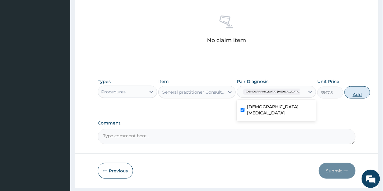
click at [344, 92] on button "Add" at bounding box center [357, 92] width 26 height 12
type input "0"
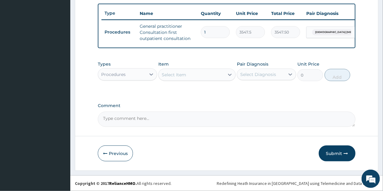
scroll to position [228, 0]
click at [333, 151] on button "Submit" at bounding box center [336, 154] width 37 height 16
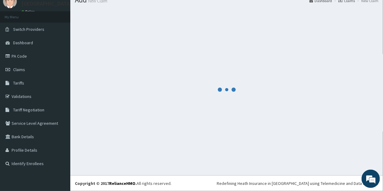
scroll to position [24, 0]
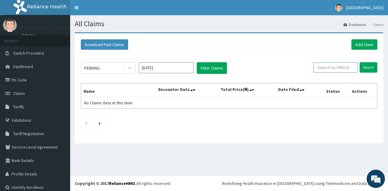
click at [322, 67] on input "text" at bounding box center [336, 67] width 44 height 10
type input "OKB/11173/A"
click at [362, 65] on input "Search" at bounding box center [369, 67] width 18 height 10
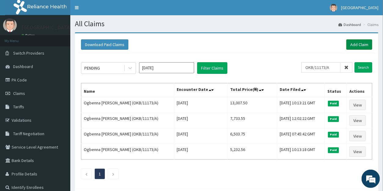
click at [357, 43] on link "Add Claim" at bounding box center [359, 44] width 26 height 10
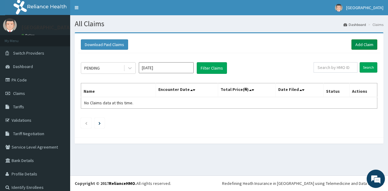
click at [354, 45] on link "Add Claim" at bounding box center [365, 44] width 26 height 10
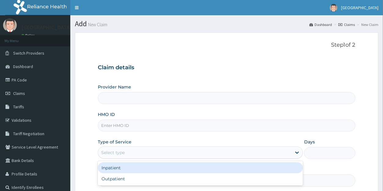
click at [117, 151] on div "Select type" at bounding box center [113, 153] width 24 height 6
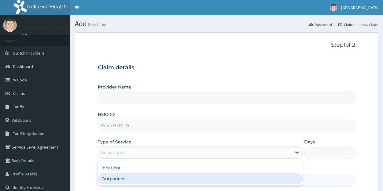
drag, startPoint x: 116, startPoint y: 177, endPoint x: 119, endPoint y: 165, distance: 12.2
click at [117, 175] on div "Outpatient" at bounding box center [200, 178] width 205 height 11
type input "1"
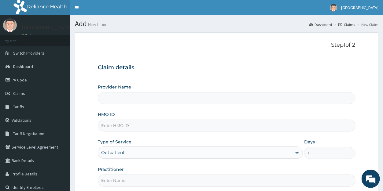
click at [129, 123] on input "HMO ID" at bounding box center [226, 126] width 257 height 12
type input "CYU/10191/A"
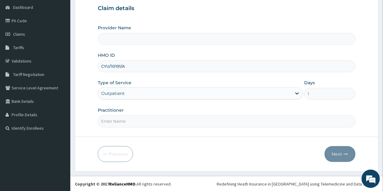
type input "[GEOGRAPHIC_DATA]"
type input "CYU/10191/A"
click at [125, 122] on input "Practitioner" at bounding box center [226, 121] width 257 height 12
type input "DR DANIEL"
click at [333, 154] on button "Next" at bounding box center [339, 154] width 31 height 16
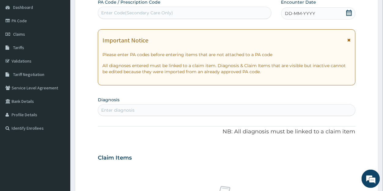
scroll to position [0, 0]
click at [348, 11] on icon at bounding box center [348, 13] width 5 height 6
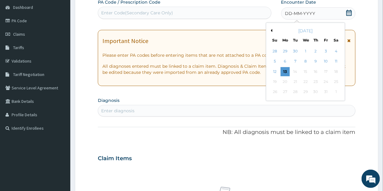
click at [272, 30] on button "Previous Month" at bounding box center [270, 30] width 3 height 3
click at [325, 61] on div "12" at bounding box center [325, 61] width 9 height 9
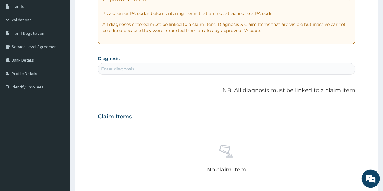
scroll to position [138, 0]
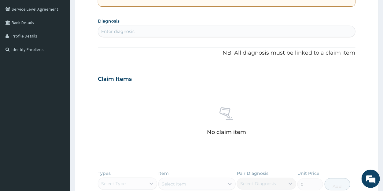
click at [126, 31] on div "Enter diagnosis" at bounding box center [117, 31] width 33 height 6
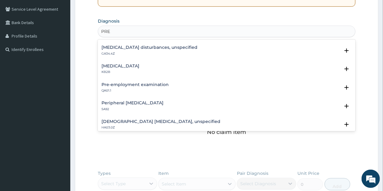
scroll to position [247, 0]
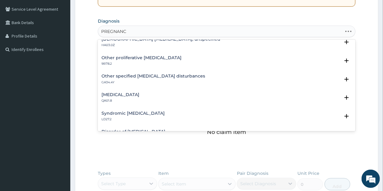
type input "PREGNANCY"
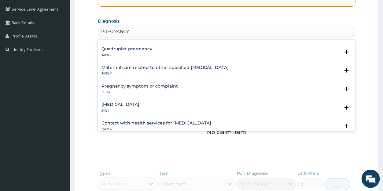
click at [125, 85] on h4 "Pregnancy symptom or complaint" at bounding box center [139, 86] width 76 height 5
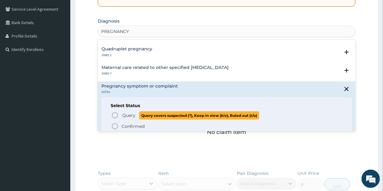
click at [114, 115] on icon "status option query" at bounding box center [114, 115] width 7 height 7
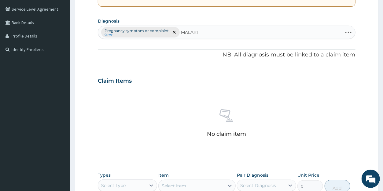
type input "MALARIA"
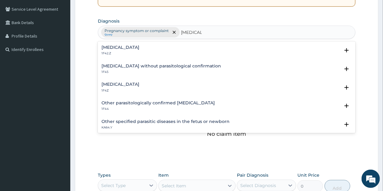
click at [111, 82] on h4 "Malaria, unspecified" at bounding box center [120, 84] width 38 height 5
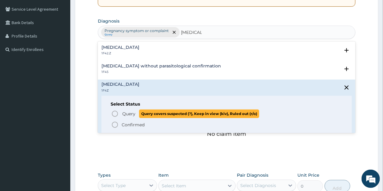
click at [124, 112] on span "Query" at bounding box center [128, 114] width 13 height 6
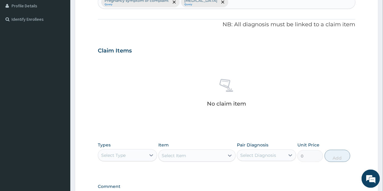
scroll to position [222, 0]
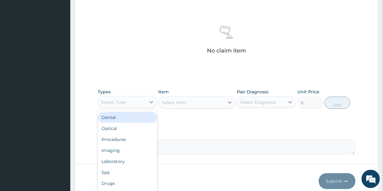
click at [119, 102] on div "Select Type" at bounding box center [113, 102] width 24 height 6
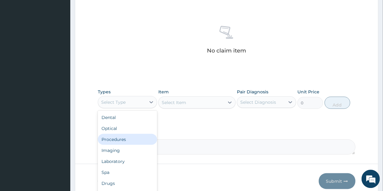
click at [120, 138] on div "Procedures" at bounding box center [127, 139] width 59 height 11
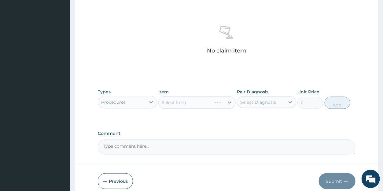
click at [230, 102] on div "Select Item" at bounding box center [196, 102] width 77 height 12
click at [229, 101] on icon at bounding box center [230, 102] width 6 height 6
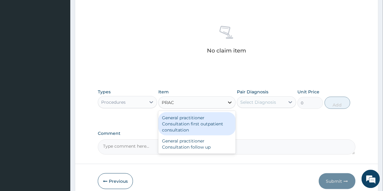
type input "PRACT"
type input "3547.5"
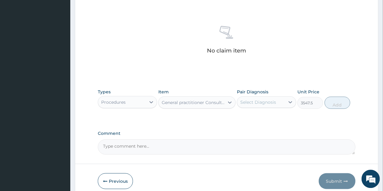
click at [263, 102] on div "Select Diagnosis" at bounding box center [258, 102] width 36 height 6
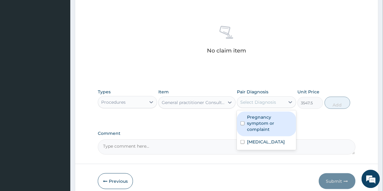
click at [260, 128] on label "Pregnancy symptom or complaint" at bounding box center [269, 123] width 45 height 18
checkbox input "true"
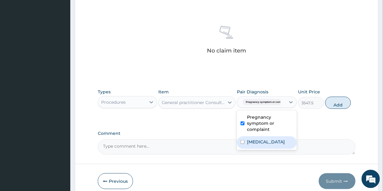
click at [260, 143] on div "Pregnancy symptom or complaint Malaria, unspecified" at bounding box center [267, 130] width 60 height 40
click at [263, 139] on label "Malaria, unspecified" at bounding box center [266, 142] width 38 height 6
checkbox input "true"
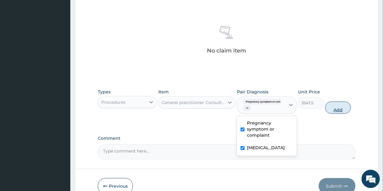
click at [336, 106] on button "Add" at bounding box center [338, 107] width 26 height 12
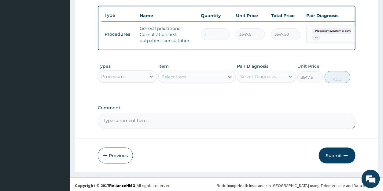
type input "0"
click at [111, 79] on div "Procedures" at bounding box center [113, 76] width 24 height 6
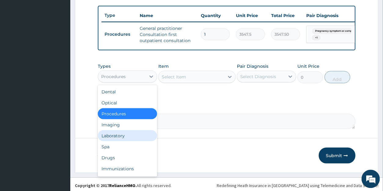
click at [120, 141] on div "Laboratory" at bounding box center [127, 135] width 59 height 11
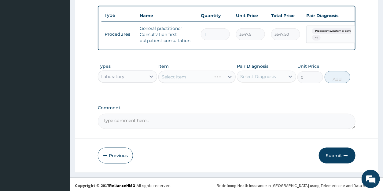
click at [188, 83] on div "Select Item" at bounding box center [196, 77] width 77 height 12
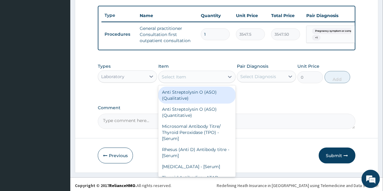
click at [188, 82] on div "Select Item" at bounding box center [191, 77] width 66 height 10
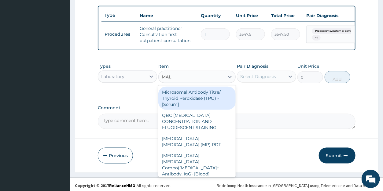
type input "MALA"
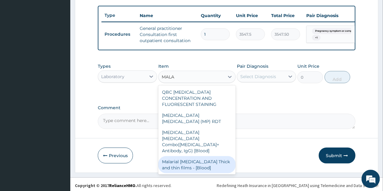
click at [187, 156] on div "Malarial Parasite Thick and thin films - [Blood]" at bounding box center [196, 164] width 77 height 17
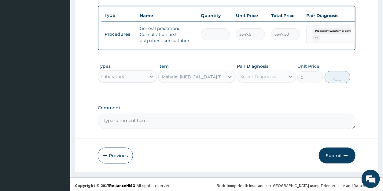
type input "1612.5"
click at [251, 79] on div "Select Diagnosis" at bounding box center [258, 76] width 36 height 6
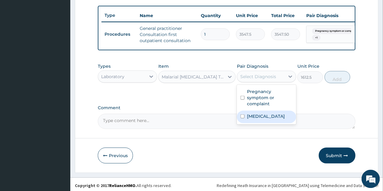
click at [256, 119] on label "Malaria, unspecified" at bounding box center [266, 116] width 38 height 6
checkbox input "true"
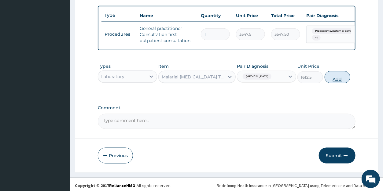
click at [334, 83] on button "Add" at bounding box center [337, 77] width 26 height 12
type input "0"
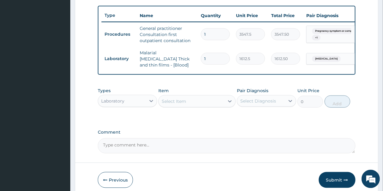
click at [184, 102] on div "Select Item" at bounding box center [173, 101] width 24 height 6
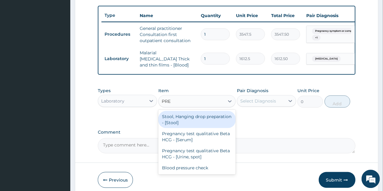
type input "PREG"
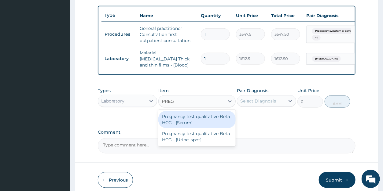
click at [187, 124] on div "Pregnancy test qualitative Beta HCG - [Serum]" at bounding box center [196, 119] width 77 height 17
type input "1290"
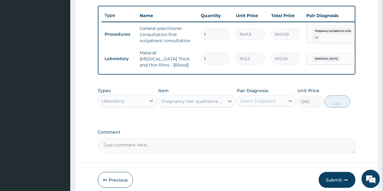
click at [260, 102] on div "Select Diagnosis" at bounding box center [258, 101] width 36 height 6
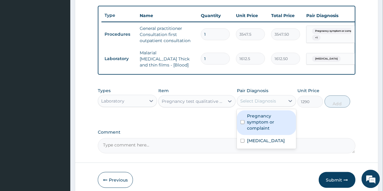
click at [257, 125] on label "Pregnancy symptom or complaint" at bounding box center [269, 122] width 45 height 18
checkbox input "true"
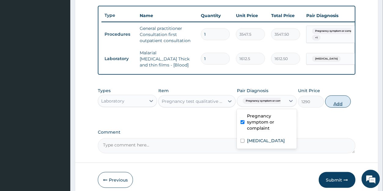
click at [337, 105] on button "Add" at bounding box center [338, 101] width 26 height 12
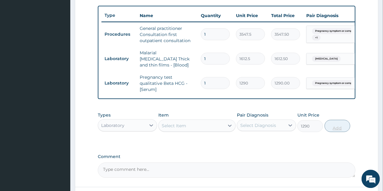
type input "0"
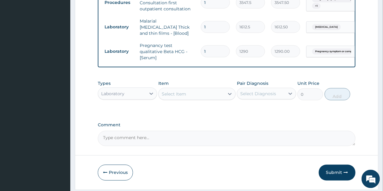
scroll to position [274, 0]
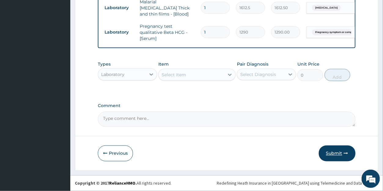
click at [330, 152] on button "Submit" at bounding box center [336, 154] width 37 height 16
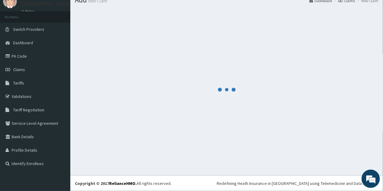
scroll to position [24, 0]
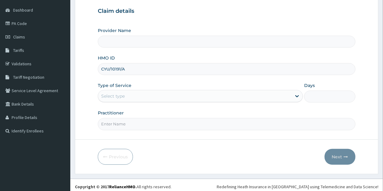
scroll to position [59, 0]
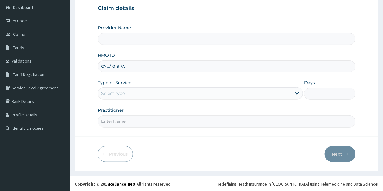
type input "CYU/10191/A"
click at [121, 92] on div "Select type" at bounding box center [113, 93] width 24 height 6
type input "[GEOGRAPHIC_DATA]"
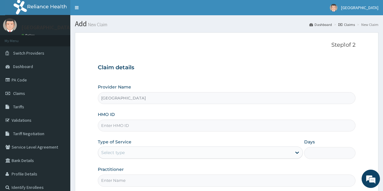
type input "[GEOGRAPHIC_DATA]"
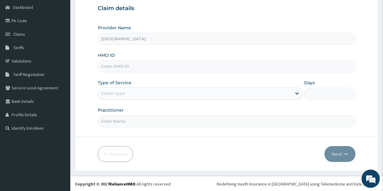
click at [119, 66] on input "HMO ID" at bounding box center [226, 66] width 257 height 12
type input "FBL/10252/A"
click at [118, 94] on div "Select type" at bounding box center [113, 93] width 24 height 6
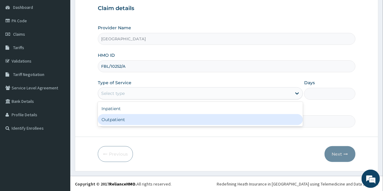
click at [120, 123] on div "Outpatient" at bounding box center [200, 119] width 205 height 11
type input "1"
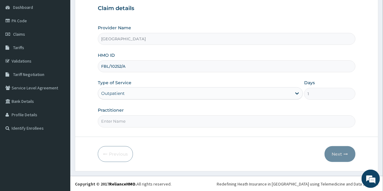
click at [121, 123] on input "Practitioner" at bounding box center [226, 121] width 257 height 12
type input "DR ISHIAK"
click at [334, 153] on button "Next" at bounding box center [339, 154] width 31 height 16
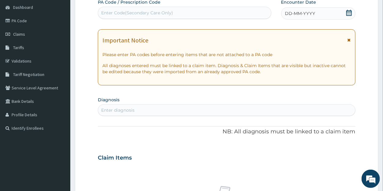
click at [348, 12] on icon at bounding box center [348, 13] width 5 height 6
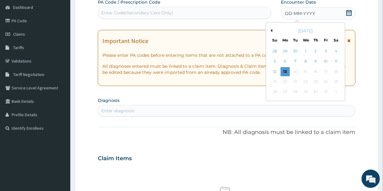
click at [271, 31] on button "Previous Month" at bounding box center [270, 30] width 3 height 3
click at [275, 71] on div "14" at bounding box center [274, 71] width 9 height 9
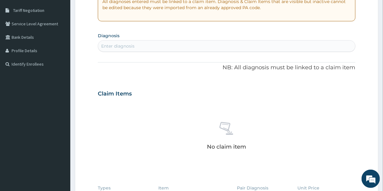
scroll to position [125, 0]
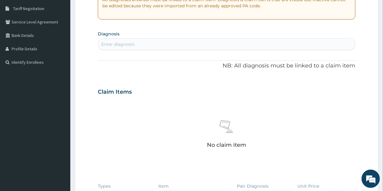
click at [164, 43] on div "Enter diagnosis" at bounding box center [226, 44] width 256 height 10
type input "FEVER"
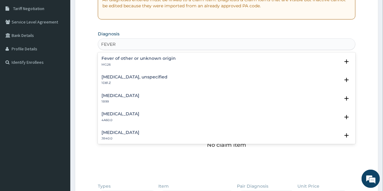
click at [153, 57] on h4 "Fever of other or unknown origin" at bounding box center [138, 58] width 74 height 5
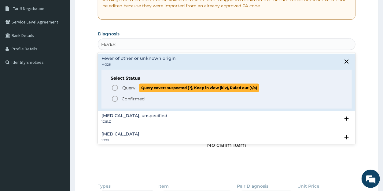
click at [127, 87] on span "Query" at bounding box center [128, 88] width 13 height 6
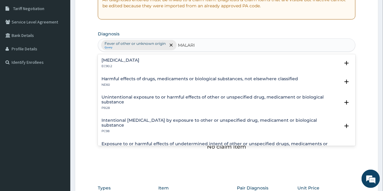
type input "MALARIA"
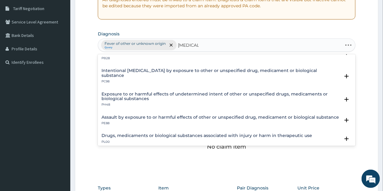
scroll to position [0, 0]
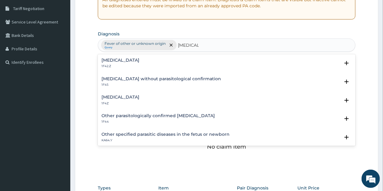
click at [122, 95] on h4 "Malaria, unspecified" at bounding box center [120, 97] width 38 height 5
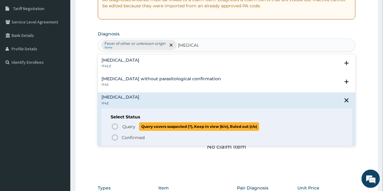
click at [126, 125] on span "Query" at bounding box center [128, 127] width 13 height 6
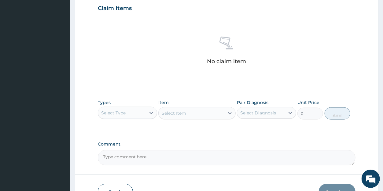
scroll to position [248, 0]
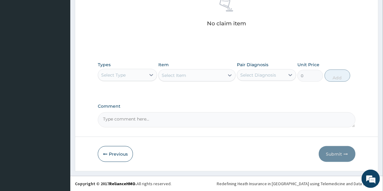
click at [128, 71] on div "Select Type" at bounding box center [122, 75] width 48 height 10
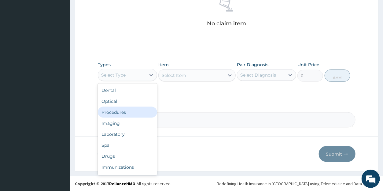
click at [117, 111] on div "Procedures" at bounding box center [127, 112] width 59 height 11
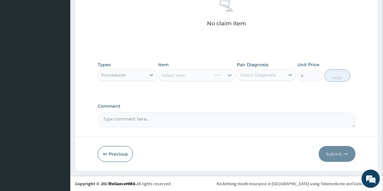
click at [227, 78] on div "Select Item" at bounding box center [196, 75] width 77 height 12
click at [229, 75] on div "Select Item" at bounding box center [196, 75] width 77 height 12
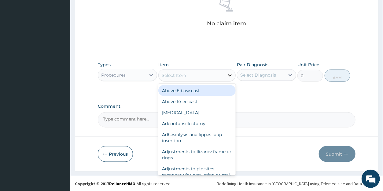
click at [229, 75] on icon at bounding box center [230, 75] width 4 height 2
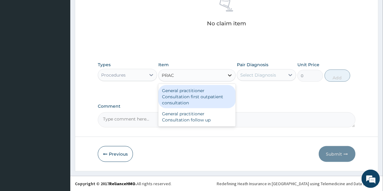
type input "PRACT"
type input "3547.5"
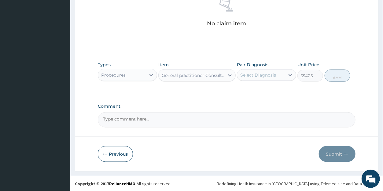
click at [260, 77] on div "Select Diagnosis" at bounding box center [258, 75] width 36 height 6
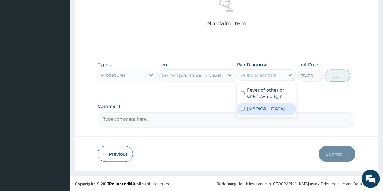
click at [258, 110] on label "Malaria, unspecified" at bounding box center [266, 109] width 38 height 6
checkbox input "true"
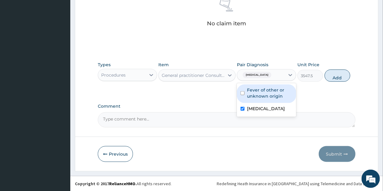
click at [260, 94] on label "Fever of other or unknown origin" at bounding box center [269, 93] width 45 height 12
checkbox input "true"
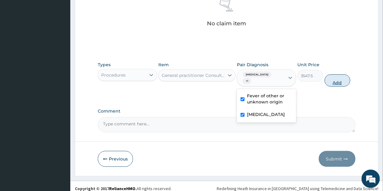
click at [339, 80] on button "Add" at bounding box center [337, 80] width 26 height 12
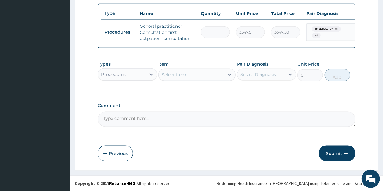
scroll to position [228, 0]
click at [129, 76] on div "Procedures" at bounding box center [122, 75] width 48 height 10
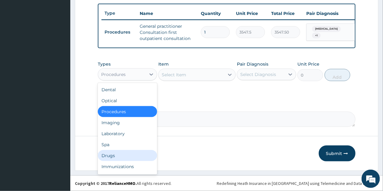
click at [110, 153] on div "Drugs" at bounding box center [127, 155] width 59 height 11
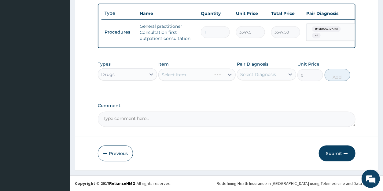
click at [198, 74] on div "Select Item" at bounding box center [196, 75] width 77 height 12
click at [230, 76] on div "Select Item" at bounding box center [196, 75] width 77 height 12
click at [217, 77] on div "Select Item" at bounding box center [191, 75] width 66 height 10
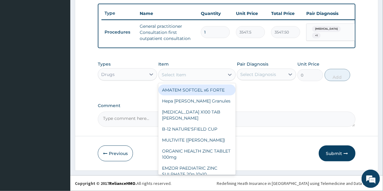
drag, startPoint x: 186, startPoint y: 90, endPoint x: 216, endPoint y: 85, distance: 30.6
click at [187, 90] on div "AMATEM SOFTGEL x6 FORTE" at bounding box center [196, 90] width 77 height 11
type input "473"
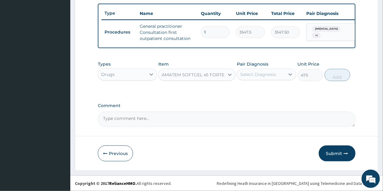
click at [249, 76] on div "Select Diagnosis" at bounding box center [258, 74] width 36 height 6
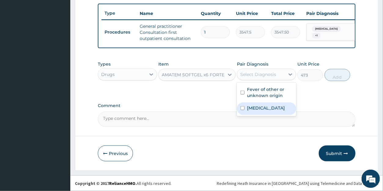
drag, startPoint x: 257, startPoint y: 109, endPoint x: 302, endPoint y: 91, distance: 48.2
click at [258, 108] on label "Malaria, unspecified" at bounding box center [266, 108] width 38 height 6
checkbox input "true"
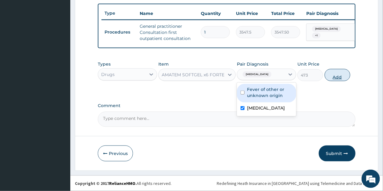
click at [332, 77] on button "Add" at bounding box center [337, 75] width 26 height 12
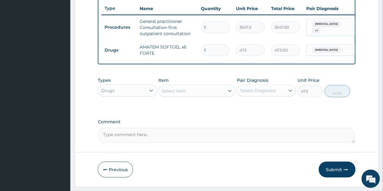
type input "0"
drag, startPoint x: 210, startPoint y: 52, endPoint x: 192, endPoint y: 46, distance: 19.0
click at [201, 46] on input "1" at bounding box center [215, 50] width 29 height 12
type input "6"
type input "2838.00"
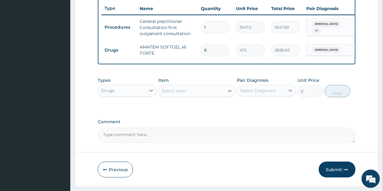
type input "6"
click at [185, 96] on div "Select Item" at bounding box center [191, 91] width 66 height 10
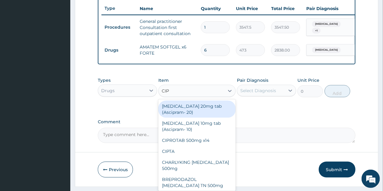
type input "CIPR"
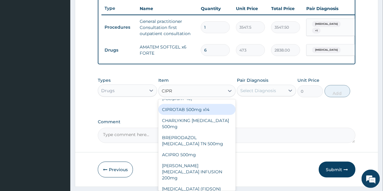
scroll to position [30, 0]
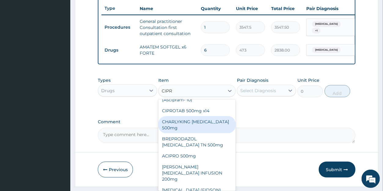
click at [172, 127] on div "CHARLYKING CIPROFLOXACIN 500mg" at bounding box center [196, 124] width 77 height 17
type input "177.375"
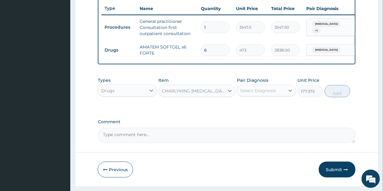
click at [252, 94] on div "Select Diagnosis" at bounding box center [258, 91] width 36 height 6
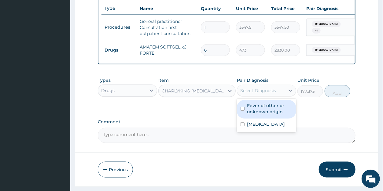
drag, startPoint x: 259, startPoint y: 114, endPoint x: 268, endPoint y: 112, distance: 9.1
click at [259, 114] on label "Fever of other or unknown origin" at bounding box center [269, 109] width 45 height 12
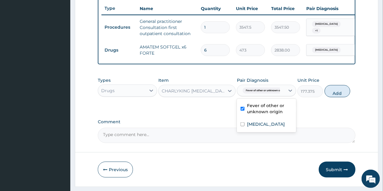
checkbox input "true"
drag, startPoint x: 336, startPoint y: 99, endPoint x: 256, endPoint y: 103, distance: 81.0
click at [336, 97] on button "Add" at bounding box center [337, 91] width 26 height 12
type input "0"
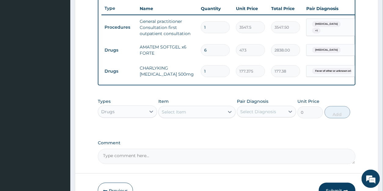
click at [180, 115] on div "Select Item" at bounding box center [173, 112] width 24 height 6
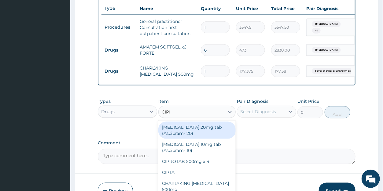
type input "CIPRO"
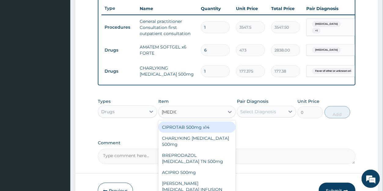
drag, startPoint x: 180, startPoint y: 132, endPoint x: 187, endPoint y: 130, distance: 6.6
click at [181, 132] on div "CIPROTAB 500mg x14" at bounding box center [196, 127] width 77 height 11
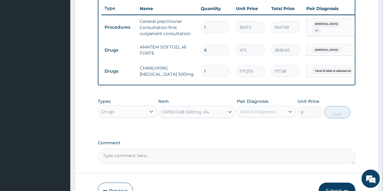
type input "319.275"
click at [253, 114] on div "Select Diagnosis" at bounding box center [258, 112] width 36 height 6
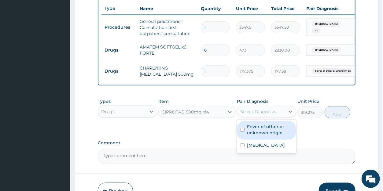
drag, startPoint x: 259, startPoint y: 137, endPoint x: 278, endPoint y: 130, distance: 20.1
click at [260, 136] on label "Fever of other or unknown origin" at bounding box center [269, 130] width 45 height 12
checkbox input "true"
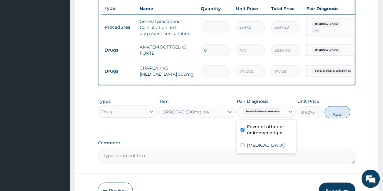
drag, startPoint x: 334, startPoint y: 118, endPoint x: 290, endPoint y: 104, distance: 46.3
click at [334, 118] on button "Add" at bounding box center [337, 112] width 26 height 12
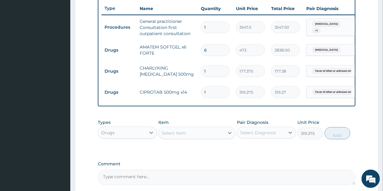
type input "0"
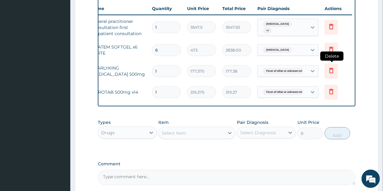
click at [332, 69] on icon at bounding box center [330, 70] width 7 height 7
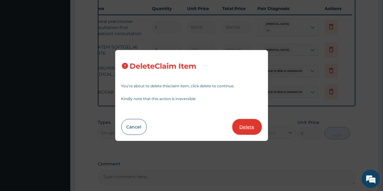
click at [247, 125] on button "Delete" at bounding box center [247, 127] width 30 height 16
type input "319.275"
type input "319.27"
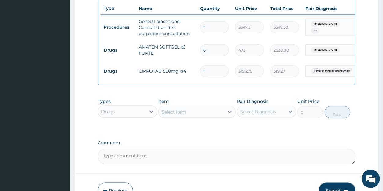
scroll to position [0, 0]
click at [209, 71] on input "1" at bounding box center [215, 71] width 29 height 12
type input "14"
type input "4469.85"
type input "14"
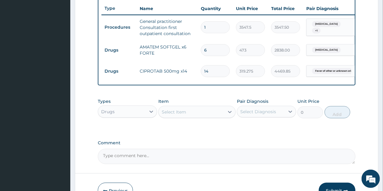
click at [196, 117] on div "Select Item" at bounding box center [191, 112] width 66 height 10
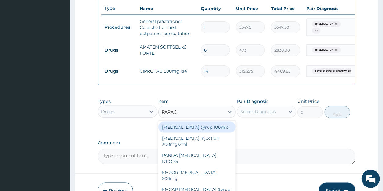
type input "PARACE"
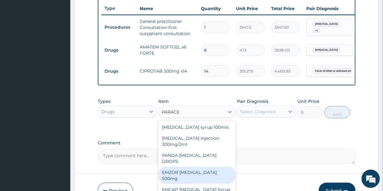
drag, startPoint x: 200, startPoint y: 171, endPoint x: 242, endPoint y: 142, distance: 51.1
click at [201, 171] on div "EMZOR PARACETAMOL 500mg" at bounding box center [196, 175] width 77 height 17
type input "23.65"
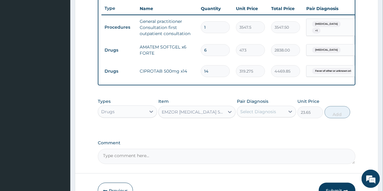
click at [258, 115] on div "Select Diagnosis" at bounding box center [258, 112] width 36 height 6
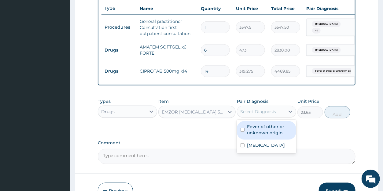
click at [258, 135] on label "Fever of other or unknown origin" at bounding box center [269, 130] width 45 height 12
checkbox input "true"
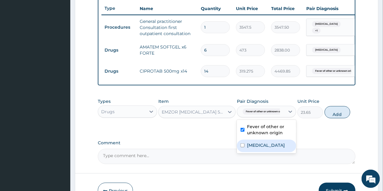
click at [258, 148] on label "Malaria, unspecified" at bounding box center [266, 145] width 38 height 6
checkbox input "true"
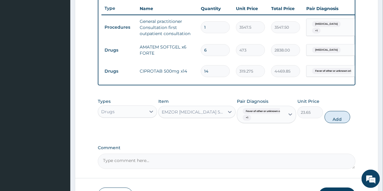
drag, startPoint x: 334, startPoint y: 123, endPoint x: 279, endPoint y: 116, distance: 55.7
click at [334, 123] on button "Add" at bounding box center [337, 117] width 26 height 12
type input "0"
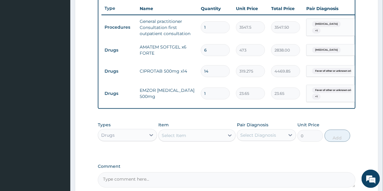
click at [209, 94] on input "1" at bounding box center [215, 94] width 29 height 12
type input "18"
type input "425.70"
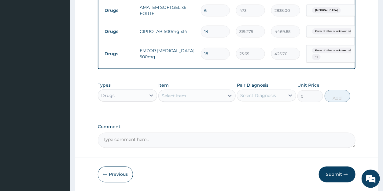
scroll to position [294, 0]
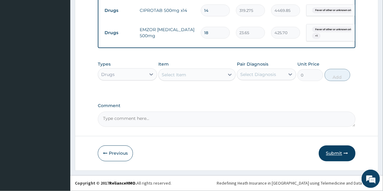
type input "18"
click at [332, 154] on button "Submit" at bounding box center [336, 154] width 37 height 16
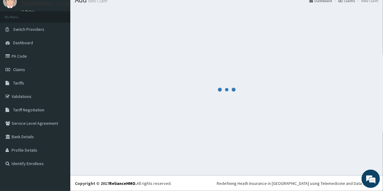
scroll to position [24, 0]
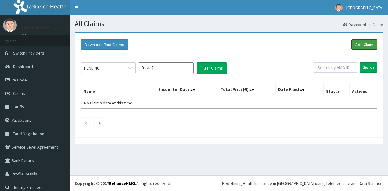
drag, startPoint x: 357, startPoint y: 45, endPoint x: 350, endPoint y: 28, distance: 18.8
click at [357, 45] on link "Add Claim" at bounding box center [365, 44] width 26 height 10
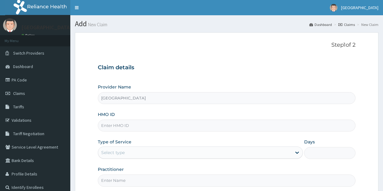
type input "[GEOGRAPHIC_DATA]"
click at [22, 79] on link "PA Code" at bounding box center [35, 79] width 70 height 13
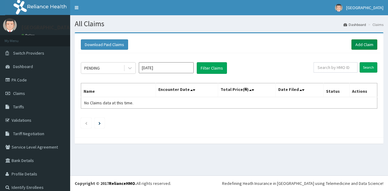
click at [357, 44] on link "Add Claim" at bounding box center [365, 44] width 26 height 10
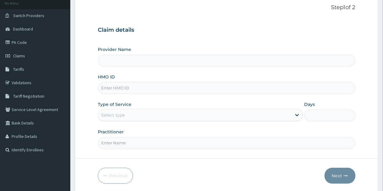
scroll to position [59, 0]
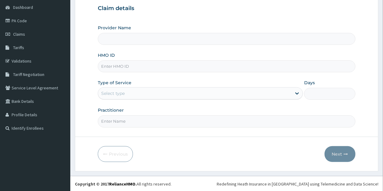
type input "[GEOGRAPHIC_DATA]"
click at [125, 67] on input "HMO ID" at bounding box center [226, 66] width 257 height 12
type input "GFQ/10061/A"
click at [114, 92] on div "Select type" at bounding box center [113, 93] width 24 height 6
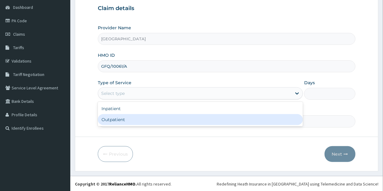
click at [114, 118] on div "Outpatient" at bounding box center [200, 119] width 205 height 11
type input "1"
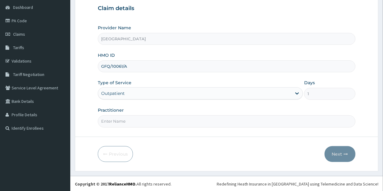
click at [114, 122] on input "Practitioner" at bounding box center [226, 121] width 257 height 12
click at [116, 121] on input "[PERSON_NAME]" at bounding box center [226, 121] width 257 height 12
type input "[PERSON_NAME]"
click at [329, 155] on button "Next" at bounding box center [339, 154] width 31 height 16
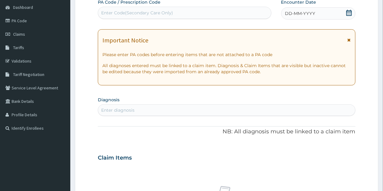
click at [133, 14] on div "Enter Code(Secondary Care Only)" at bounding box center [137, 13] width 72 height 6
paste input "PA/EE05E2"
type input "PA/EE05E2"
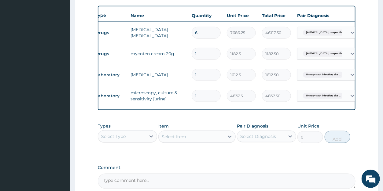
scroll to position [0, 8]
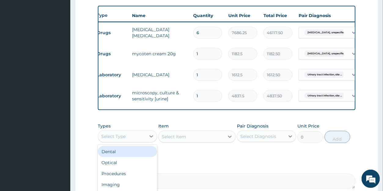
click at [114, 140] on div "Select Type" at bounding box center [113, 136] width 24 height 6
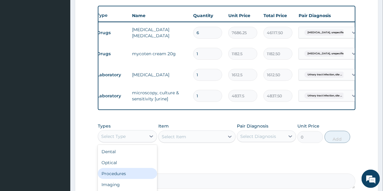
click at [116, 179] on div "Procedures" at bounding box center [127, 173] width 59 height 11
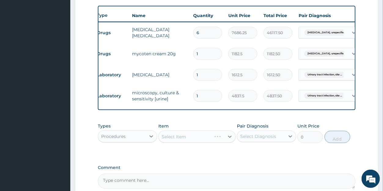
click at [205, 142] on div "Select Item" at bounding box center [196, 137] width 77 height 12
click at [227, 142] on div at bounding box center [229, 136] width 11 height 11
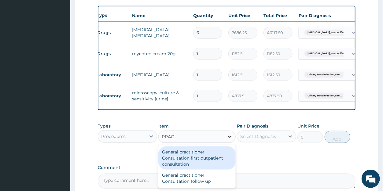
type input "PRACT"
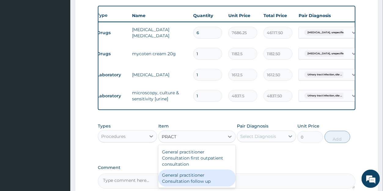
click at [195, 185] on div "General practitioner Consultation follow up" at bounding box center [196, 178] width 77 height 17
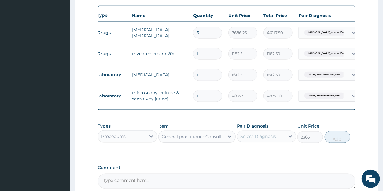
type input "2365"
click at [255, 140] on div "Select Diagnosis" at bounding box center [258, 136] width 36 height 6
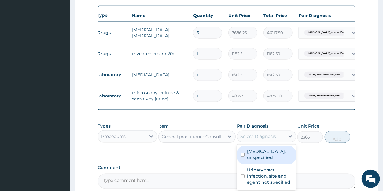
click at [256, 160] on label "[MEDICAL_DATA], unspecified" at bounding box center [269, 154] width 45 height 12
checkbox input "true"
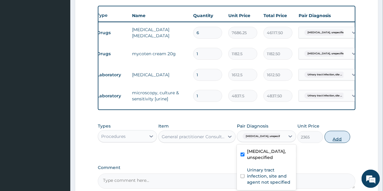
click at [339, 141] on button "Add" at bounding box center [337, 137] width 26 height 12
type input "0"
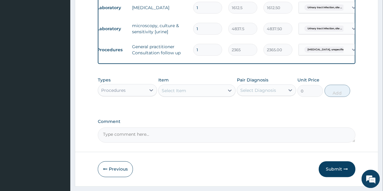
scroll to position [310, 0]
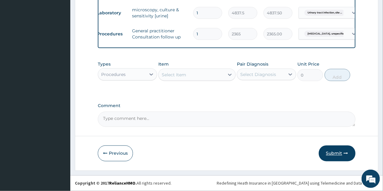
click at [332, 153] on button "Submit" at bounding box center [336, 154] width 37 height 16
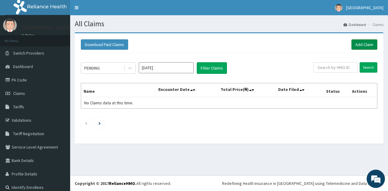
click at [353, 46] on link "Add Claim" at bounding box center [365, 44] width 26 height 10
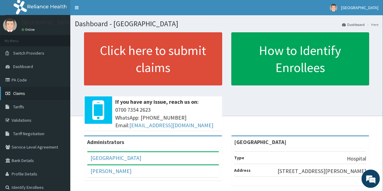
click at [23, 93] on span "Claims" at bounding box center [19, 93] width 12 height 5
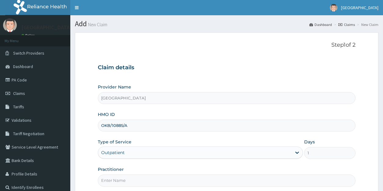
scroll to position [59, 0]
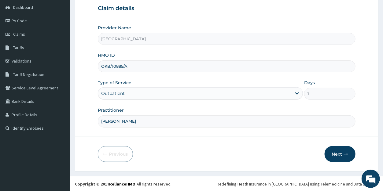
type input "[PERSON_NAME]"
click at [334, 152] on button "Next" at bounding box center [339, 154] width 31 height 16
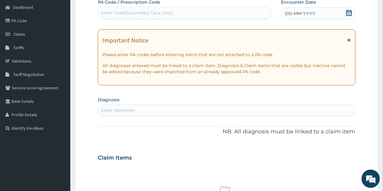
click at [133, 14] on div "Enter Code(Secondary Care Only)" at bounding box center [137, 13] width 72 height 6
paste input "PA/272293"
type input "PA/272293"
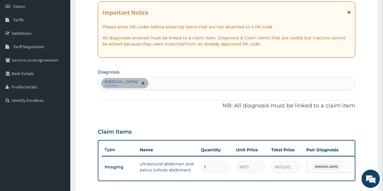
scroll to position [209, 0]
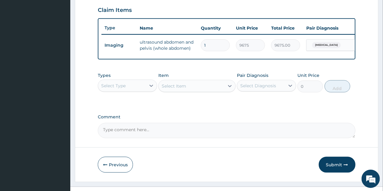
click at [111, 89] on div "Select Type" at bounding box center [113, 86] width 24 height 6
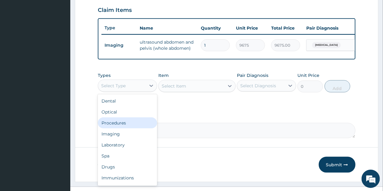
click at [118, 129] on div "Procedures" at bounding box center [127, 123] width 59 height 11
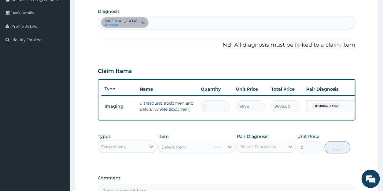
scroll to position [183, 0]
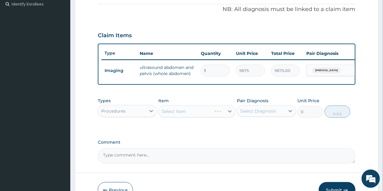
click at [205, 116] on div "Select Item" at bounding box center [184, 112] width 53 height 10
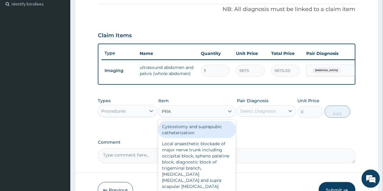
type input "PRAC"
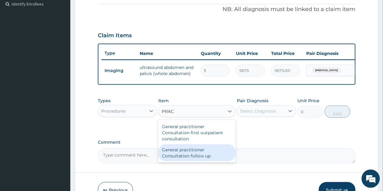
drag, startPoint x: 196, startPoint y: 159, endPoint x: 251, endPoint y: 123, distance: 65.8
click at [196, 158] on div "General practitioner Consultation follow up" at bounding box center [196, 152] width 77 height 17
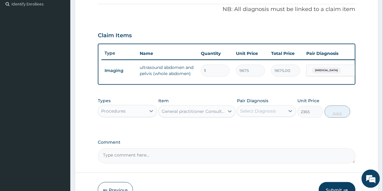
type input "2365"
click at [256, 114] on div "Select Diagnosis" at bounding box center [258, 111] width 36 height 6
click at [259, 129] on label "Abnormal uterine bleeding" at bounding box center [266, 126] width 38 height 6
checkbox input "true"
drag, startPoint x: 337, startPoint y: 119, endPoint x: 339, endPoint y: 115, distance: 4.9
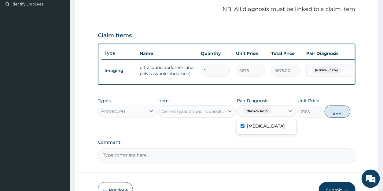
click at [336, 118] on button "Add" at bounding box center [337, 112] width 26 height 12
type input "0"
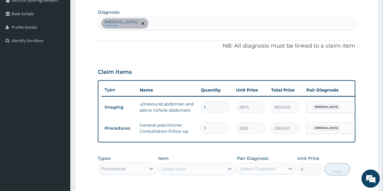
scroll to position [122, 0]
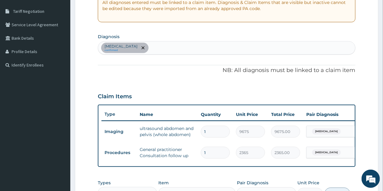
click at [181, 45] on div "Abnormal uterine bleeding confirmed" at bounding box center [226, 48] width 256 height 13
type input "PELVIC INFLA"
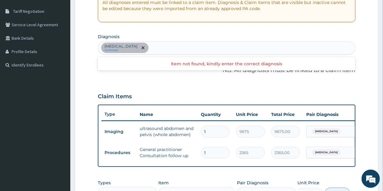
drag, startPoint x: 199, startPoint y: 48, endPoint x: 181, endPoint y: 49, distance: 18.0
click at [181, 49] on div "Abnormal uterine bleeding confirmed" at bounding box center [226, 48] width 256 height 13
type input "OTHER FEMALE"
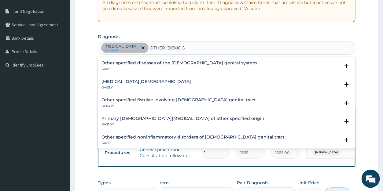
click at [110, 81] on h4 "Other specified female pelvic inflammatory diseases" at bounding box center [145, 81] width 89 height 5
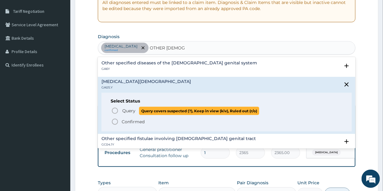
click at [128, 110] on span "Query" at bounding box center [128, 111] width 13 height 6
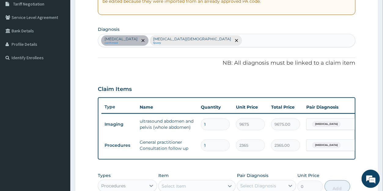
scroll to position [246, 0]
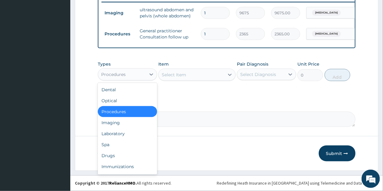
click at [126, 77] on div "Procedures" at bounding box center [122, 75] width 48 height 10
click at [115, 154] on div "Drugs" at bounding box center [127, 155] width 59 height 11
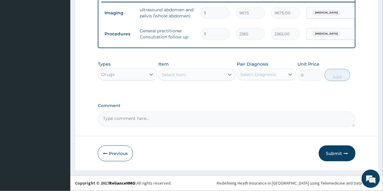
click at [186, 75] on div "Select Item" at bounding box center [191, 75] width 66 height 10
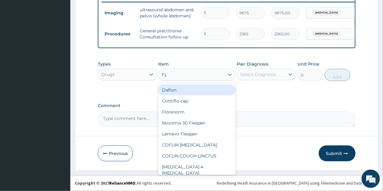
type input "FLA"
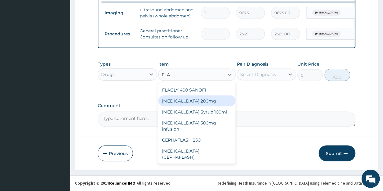
click at [179, 101] on div "Flagyl 200mg" at bounding box center [196, 101] width 77 height 11
type input "47.3"
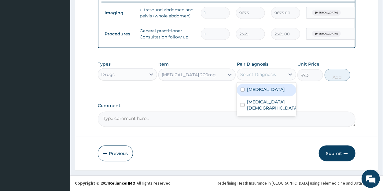
click at [251, 74] on div "Select Diagnosis" at bounding box center [258, 74] width 36 height 6
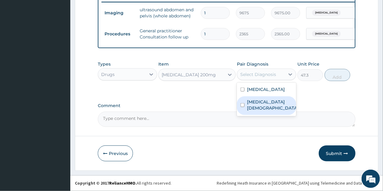
click at [256, 111] on label "Other specified female pelvic inflammatory diseases" at bounding box center [273, 105] width 52 height 12
checkbox input "true"
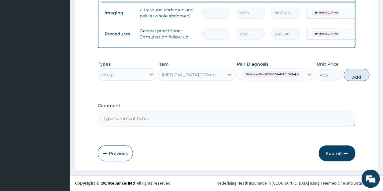
click at [343, 76] on button "Add" at bounding box center [356, 75] width 26 height 12
type input "0"
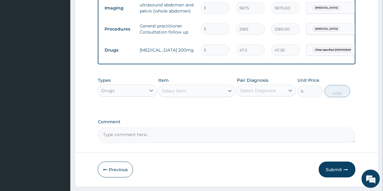
drag, startPoint x: 212, startPoint y: 50, endPoint x: 196, endPoint y: 48, distance: 15.4
click at [201, 48] on input "1" at bounding box center [215, 50] width 29 height 12
type input "4"
type input "189.20"
type input "42"
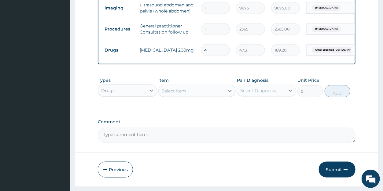
type input "1986.60"
type input "42"
click at [331, 173] on button "Submit" at bounding box center [336, 170] width 37 height 16
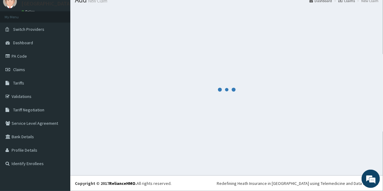
scroll to position [24, 0]
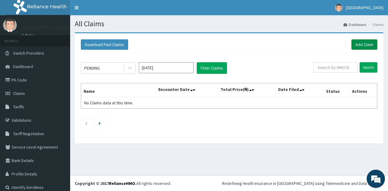
click at [352, 45] on link "Add Claim" at bounding box center [365, 44] width 26 height 10
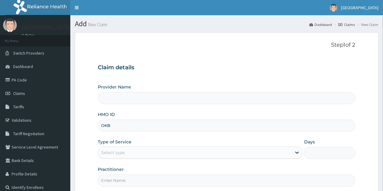
type input "OKB/"
type input "[GEOGRAPHIC_DATA]"
type input "OKB/10885/A"
click at [120, 155] on div "Select type" at bounding box center [113, 153] width 24 height 6
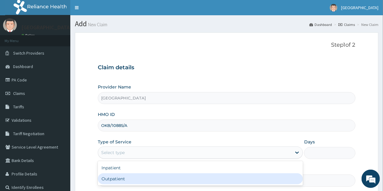
click at [118, 179] on div "Outpatient" at bounding box center [200, 178] width 205 height 11
type input "1"
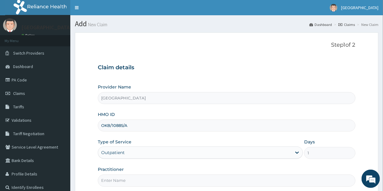
click at [118, 181] on input "Practitioner" at bounding box center [226, 181] width 257 height 12
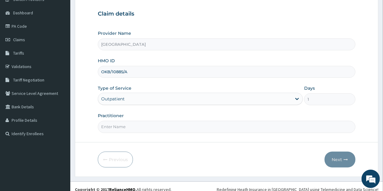
scroll to position [59, 0]
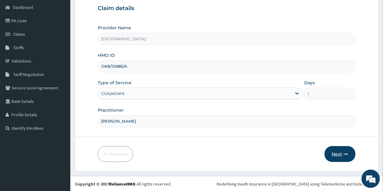
type input "[PERSON_NAME]"
click at [335, 152] on button "Next" at bounding box center [339, 154] width 31 height 16
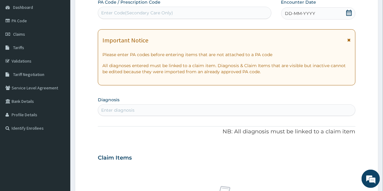
click at [130, 14] on div "Enter Code(Secondary Care Only)" at bounding box center [137, 13] width 72 height 6
paste input "PA/FD4DCD"
type input "PA/FD4DCD"
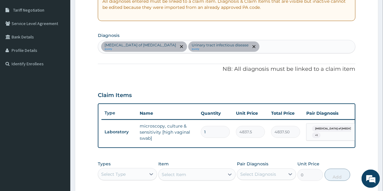
scroll to position [122, 0]
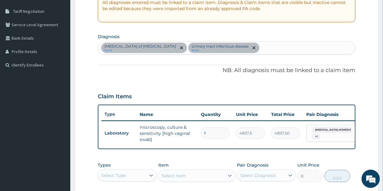
click at [245, 48] on div "[MEDICAL_DATA] of [MEDICAL_DATA] query Urinary tract [MEDICAL_DATA] query" at bounding box center [226, 48] width 256 height 13
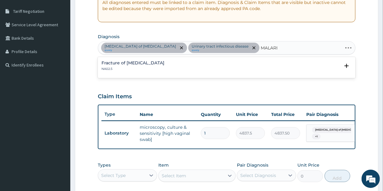
type input "[MEDICAL_DATA]"
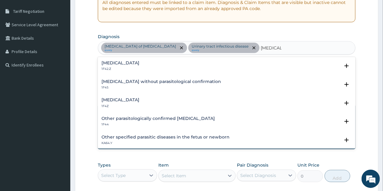
click at [140, 97] on div "[MEDICAL_DATA] 1F4Z Select Status Query Query covers suspected (?), Keep in vie…" at bounding box center [226, 104] width 257 height 19
click at [124, 99] on h4 "[MEDICAL_DATA]" at bounding box center [120, 100] width 38 height 5
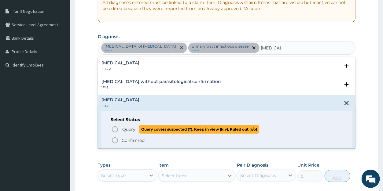
click at [126, 128] on span "Query" at bounding box center [128, 129] width 13 height 6
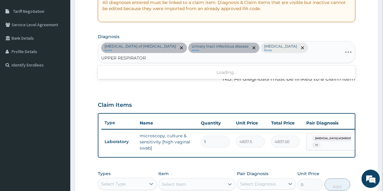
type input "UPPER RESPIRATORY"
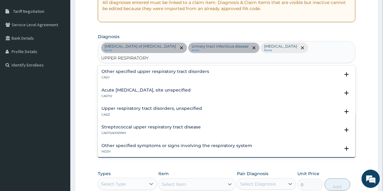
click at [121, 106] on h4 "Upper respiratory tract disorders, unspecified" at bounding box center [151, 108] width 100 height 5
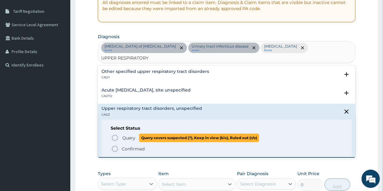
click at [126, 135] on span "Query" at bounding box center [128, 138] width 13 height 6
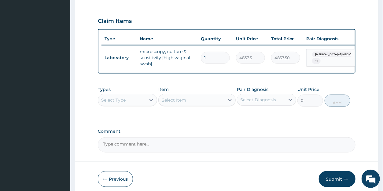
scroll to position [211, 0]
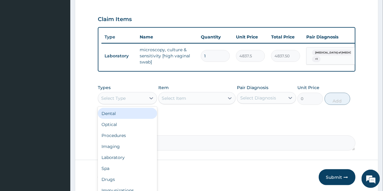
click at [115, 101] on div "Select Type" at bounding box center [113, 98] width 24 height 6
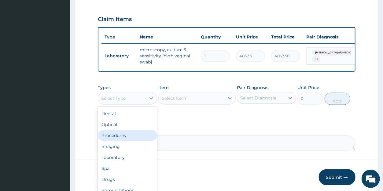
click at [124, 140] on div "Procedures" at bounding box center [127, 135] width 59 height 11
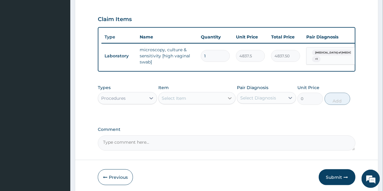
click at [228, 101] on icon at bounding box center [230, 98] width 6 height 6
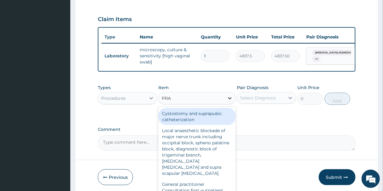
type input "PRAC"
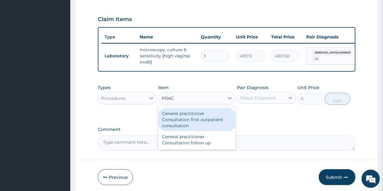
drag, startPoint x: 201, startPoint y: 128, endPoint x: 216, endPoint y: 122, distance: 16.0
click at [201, 127] on div "General practitioner Consultation first outpatient consultation" at bounding box center [196, 119] width 77 height 23
type input "3547.5"
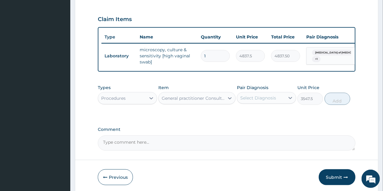
click at [259, 101] on div "Select Diagnosis" at bounding box center [258, 98] width 36 height 6
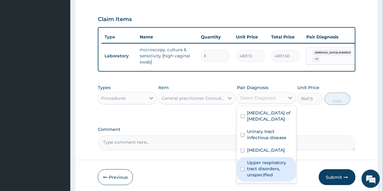
click at [259, 167] on label "Upper respiratory tract disorders, unspecified" at bounding box center [269, 169] width 45 height 18
checkbox input "true"
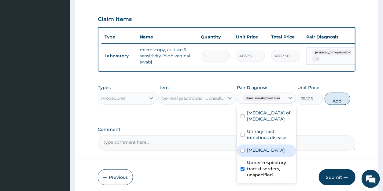
click at [262, 151] on label "[MEDICAL_DATA]" at bounding box center [266, 150] width 38 height 6
checkbox input "true"
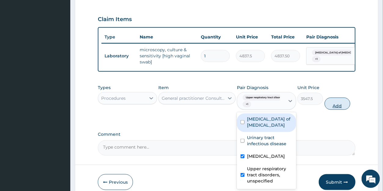
click at [334, 110] on button "Add" at bounding box center [337, 104] width 26 height 12
type input "0"
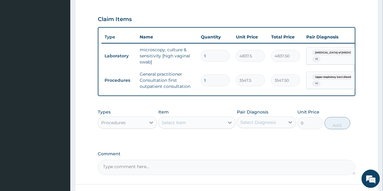
click at [113, 126] on div "Procedures" at bounding box center [113, 123] width 24 height 6
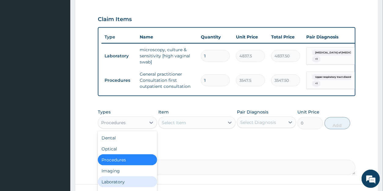
click at [117, 184] on div "Laboratory" at bounding box center [127, 181] width 59 height 11
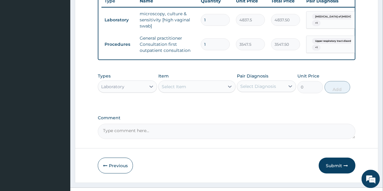
scroll to position [264, 0]
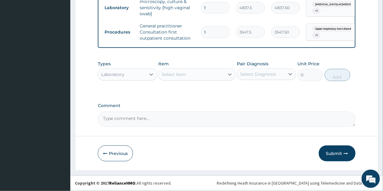
click at [190, 76] on div "Select Item" at bounding box center [191, 75] width 66 height 10
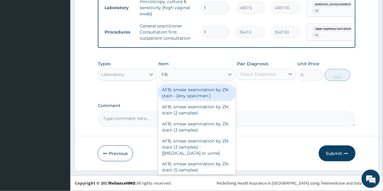
type input "FBC"
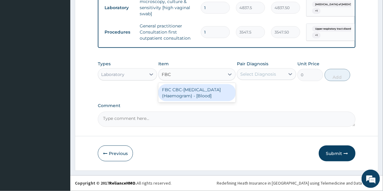
drag, startPoint x: 191, startPoint y: 95, endPoint x: 253, endPoint y: 82, distance: 63.2
click at [191, 94] on div "FBC CBC-[MEDICAL_DATA] (Haemogram) - [Blood]" at bounding box center [196, 92] width 77 height 17
type input "4300"
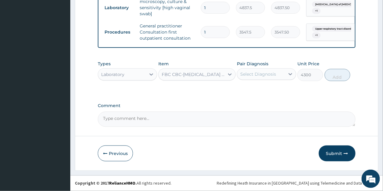
click at [263, 77] on div "Select Diagnosis" at bounding box center [258, 74] width 36 height 6
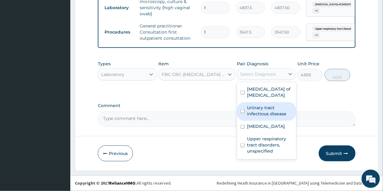
click at [264, 108] on label "Urinary tract infectious disease" at bounding box center [269, 111] width 45 height 12
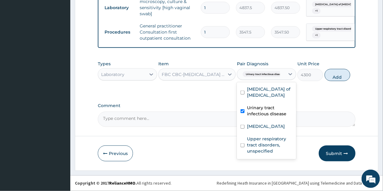
click at [241, 109] on input "checkbox" at bounding box center [242, 111] width 4 height 4
checkbox input "false"
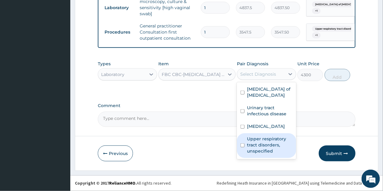
click at [260, 145] on label "Upper respiratory tract disorders, unspecified" at bounding box center [269, 145] width 45 height 18
checkbox input "true"
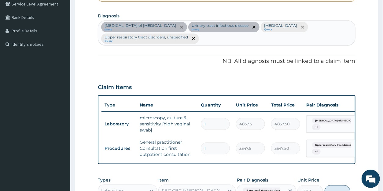
scroll to position [141, 0]
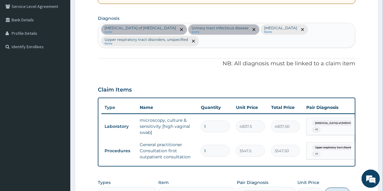
click at [285, 28] on div "Candidiasis of vulva query Urinary tract infectious disease query Malaria, unsp…" at bounding box center [226, 35] width 256 height 24
type input "ABNORMAL UTERINE"
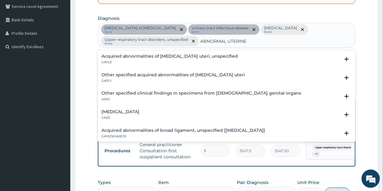
click at [123, 112] on h4 "Abnormal uterine or vaginal bleeding, unspecified" at bounding box center [120, 112] width 38 height 5
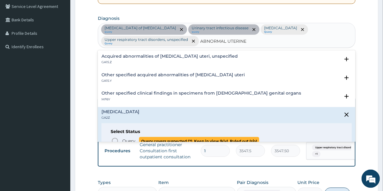
click at [124, 139] on span "Query" at bounding box center [128, 141] width 13 height 6
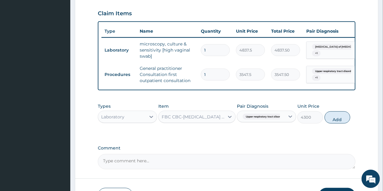
scroll to position [264, 0]
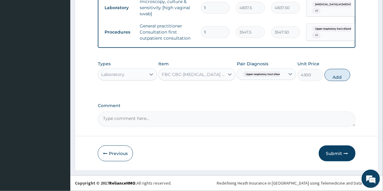
click at [268, 76] on span "Upper respiratory tract disord..." at bounding box center [264, 74] width 44 height 6
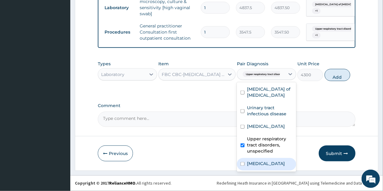
drag, startPoint x: 260, startPoint y: 170, endPoint x: 264, endPoint y: 164, distance: 6.9
click at [260, 167] on label "Abnormal uterine or vaginal bleeding, unspecified" at bounding box center [266, 164] width 38 height 6
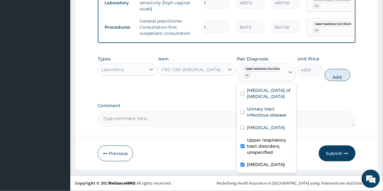
checkbox input "true"
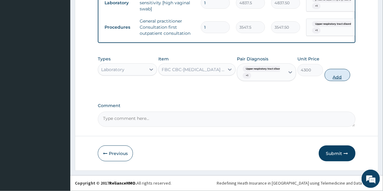
click at [339, 81] on button "Add" at bounding box center [337, 75] width 26 height 12
type input "0"
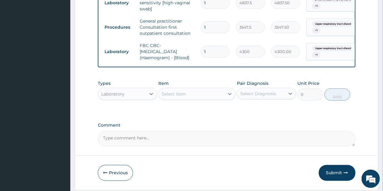
click at [112, 97] on div "Laboratory" at bounding box center [112, 94] width 23 height 6
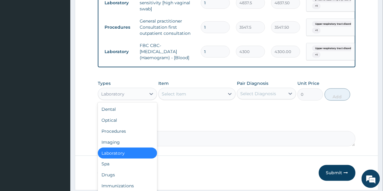
click at [194, 99] on div "Select Item" at bounding box center [191, 94] width 66 height 10
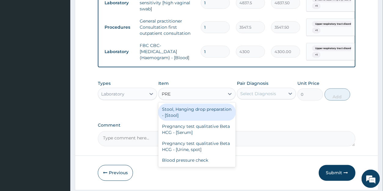
type input "PREG"
click at [183, 121] on div "Pregnancy test qualitative Beta HCG - [Serum]" at bounding box center [196, 112] width 77 height 17
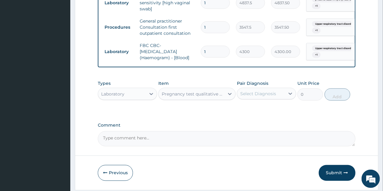
type input "1290"
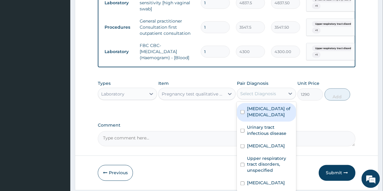
click at [256, 97] on div "Select Diagnosis" at bounding box center [258, 94] width 36 height 6
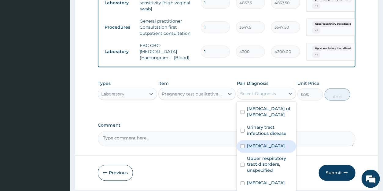
scroll to position [22, 0]
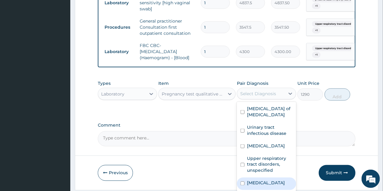
click at [265, 180] on label "Abnormal uterine or vaginal bleeding, unspecified" at bounding box center [266, 183] width 38 height 6
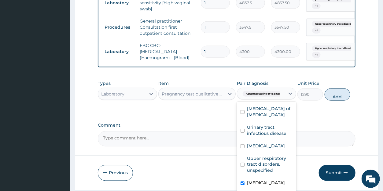
checkbox input "true"
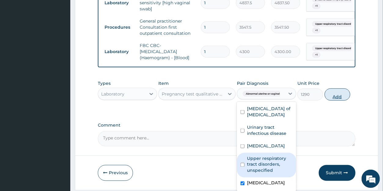
click at [334, 101] on button "Add" at bounding box center [337, 95] width 26 height 12
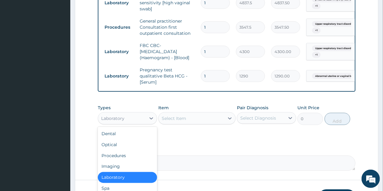
click at [132, 123] on div "Laboratory" at bounding box center [122, 119] width 48 height 10
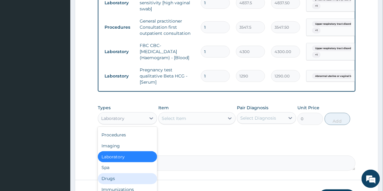
click at [112, 183] on div "Drugs" at bounding box center [127, 178] width 59 height 11
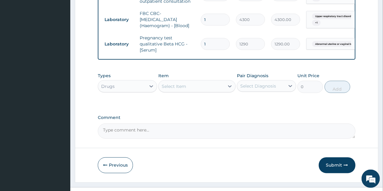
scroll to position [313, 0]
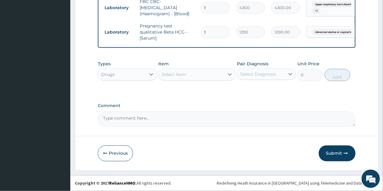
click at [203, 75] on div "Select Item" at bounding box center [191, 75] width 66 height 10
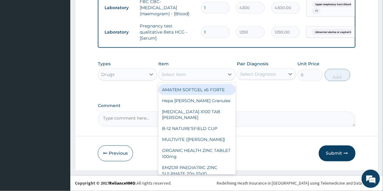
click at [195, 89] on div "AMATEM SOFTGEL x6 FORTE" at bounding box center [196, 89] width 77 height 11
type input "473"
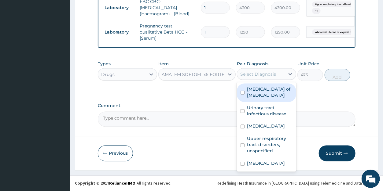
click at [257, 77] on div "Select Diagnosis" at bounding box center [258, 74] width 36 height 6
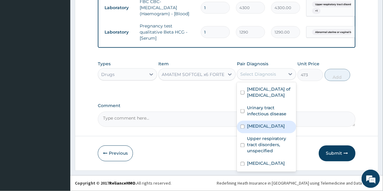
drag, startPoint x: 255, startPoint y: 126, endPoint x: 313, endPoint y: 96, distance: 65.3
click at [258, 125] on label "Malaria, unspecified" at bounding box center [266, 126] width 38 height 6
checkbox input "true"
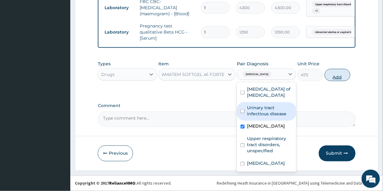
click at [336, 75] on button "Add" at bounding box center [337, 75] width 26 height 12
type input "0"
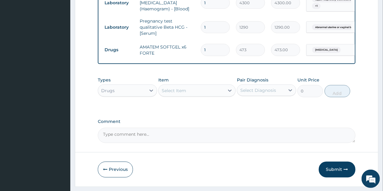
drag, startPoint x: 209, startPoint y: 51, endPoint x: 196, endPoint y: 48, distance: 13.2
click at [201, 48] on input "1" at bounding box center [215, 50] width 29 height 12
type input "6"
type input "2838.00"
type input "6"
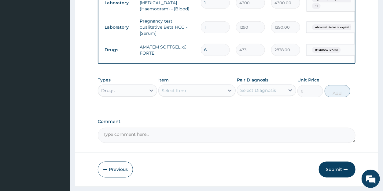
click at [192, 96] on div "Select Item" at bounding box center [191, 91] width 66 height 10
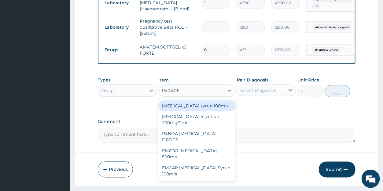
type input "PARACET"
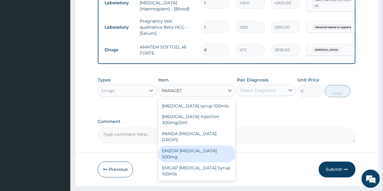
drag, startPoint x: 204, startPoint y: 150, endPoint x: 243, endPoint y: 105, distance: 59.0
click at [205, 149] on div "EMZOR PARACETAMOL 500mg" at bounding box center [196, 154] width 77 height 17
type input "23.65"
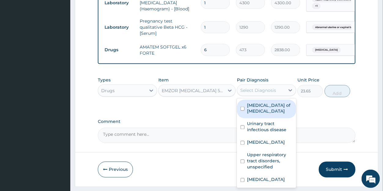
click at [256, 93] on div "Select Diagnosis" at bounding box center [258, 90] width 36 height 6
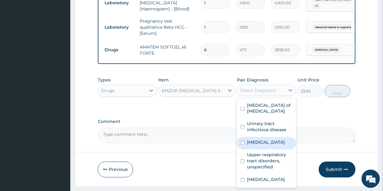
click at [266, 146] on label "Malaria, unspecified" at bounding box center [266, 143] width 38 height 6
checkbox input "true"
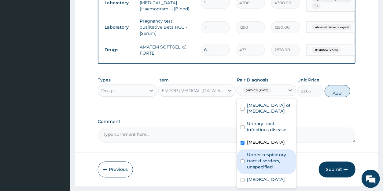
drag, startPoint x: 270, startPoint y: 165, endPoint x: 274, endPoint y: 159, distance: 6.8
click at [270, 164] on label "Upper respiratory tract disorders, unspecified" at bounding box center [269, 161] width 45 height 18
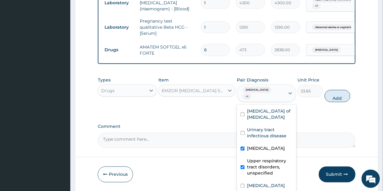
checkbox input "true"
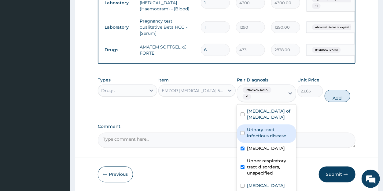
click at [266, 136] on label "Urinary tract infectious disease" at bounding box center [269, 133] width 45 height 12
checkbox input "true"
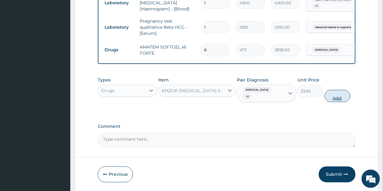
click at [334, 100] on button "Add" at bounding box center [337, 96] width 26 height 12
type input "0"
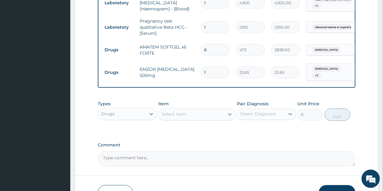
drag, startPoint x: 210, startPoint y: 72, endPoint x: 194, endPoint y: 70, distance: 15.4
click at [201, 70] on input "1" at bounding box center [215, 73] width 29 height 12
type input "3"
type input "70.95"
type input "30"
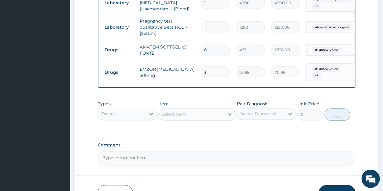
type input "709.50"
type input "30"
click at [176, 118] on div "Select Item" at bounding box center [173, 114] width 24 height 6
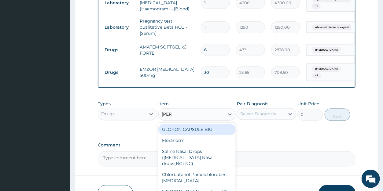
type input "LORAT"
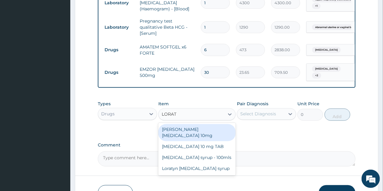
click at [182, 134] on div "Loratyn Loratadine 10mg" at bounding box center [196, 132] width 77 height 17
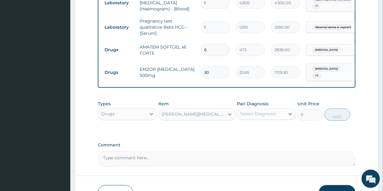
type input "88.6875"
click at [258, 120] on div "Select Diagnosis" at bounding box center [266, 114] width 59 height 12
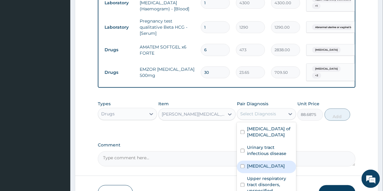
scroll to position [22, 0]
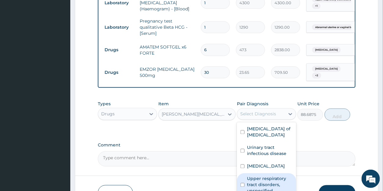
click at [265, 176] on label "Upper respiratory tract disorders, unspecified" at bounding box center [269, 185] width 45 height 18
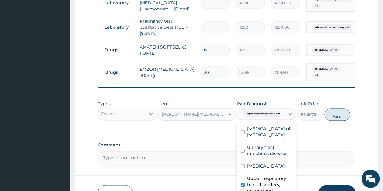
checkbox input "true"
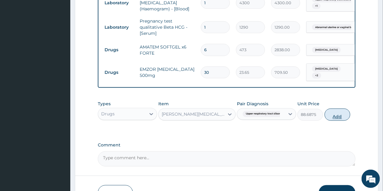
click at [339, 120] on button "Add" at bounding box center [337, 115] width 26 height 12
type input "0"
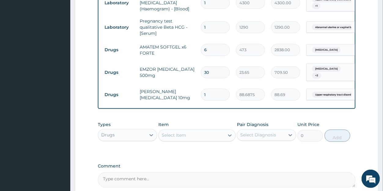
click at [209, 94] on input "1" at bounding box center [215, 95] width 29 height 12
type input "10"
type input "886.88"
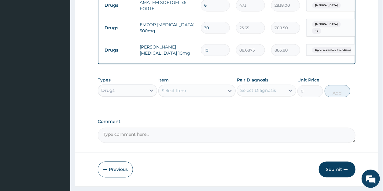
scroll to position [379, 0]
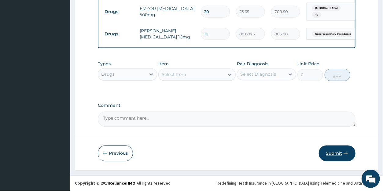
type input "10"
click at [327, 152] on button "Submit" at bounding box center [336, 154] width 37 height 16
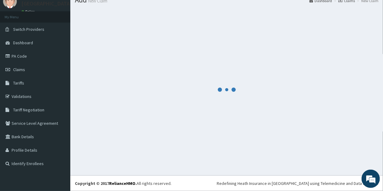
scroll to position [24, 0]
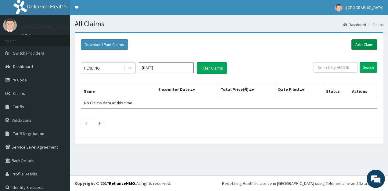
click at [357, 43] on link "Add Claim" at bounding box center [365, 44] width 26 height 10
click at [355, 44] on link "Add Claim" at bounding box center [365, 44] width 26 height 10
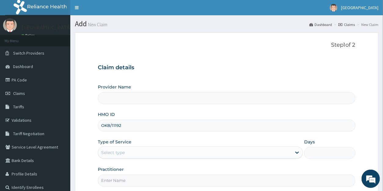
type input "OKB/11192/"
type input "[GEOGRAPHIC_DATA]"
type input "OKB/11192/A"
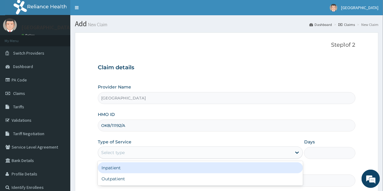
click at [110, 153] on div "Select type" at bounding box center [113, 153] width 24 height 6
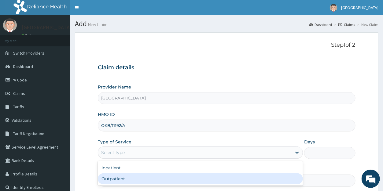
click at [114, 178] on div "Outpatient" at bounding box center [200, 178] width 205 height 11
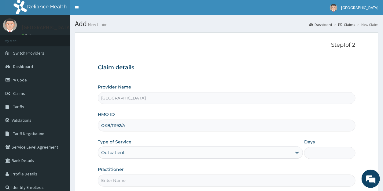
type input "1"
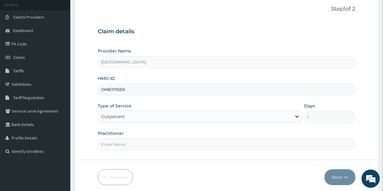
scroll to position [59, 0]
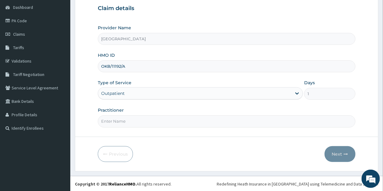
click at [122, 122] on input "Practitioner" at bounding box center [226, 121] width 257 height 12
type input "F"
type input "DR OWOYEMI"
click at [332, 151] on button "Next" at bounding box center [339, 154] width 31 height 16
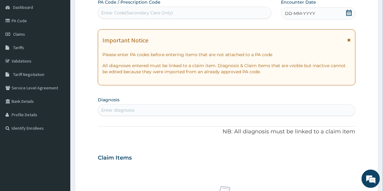
click at [348, 14] on icon at bounding box center [348, 13] width 5 height 6
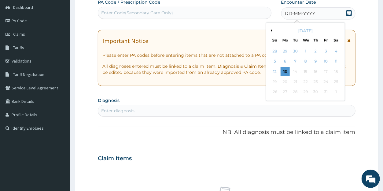
click at [270, 30] on button "Previous Month" at bounding box center [270, 30] width 3 height 3
click at [336, 71] on div "20" at bounding box center [335, 71] width 9 height 9
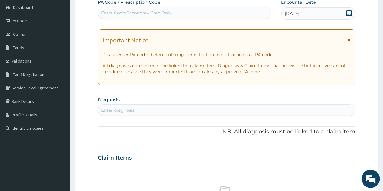
click at [131, 109] on div "Enter diagnosis" at bounding box center [117, 110] width 33 height 6
type input "MALARIA"
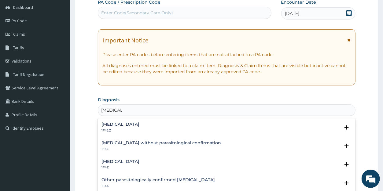
click at [118, 161] on h4 "Malaria, unspecified" at bounding box center [120, 161] width 38 height 5
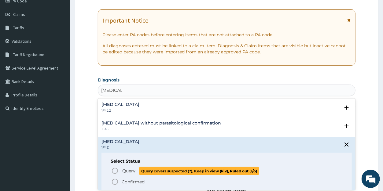
click at [123, 168] on span "Query" at bounding box center [128, 171] width 13 height 6
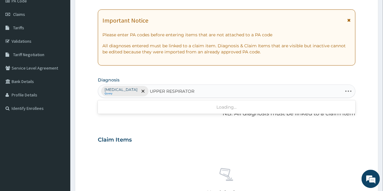
type input "UPPER RESPIRATORY"
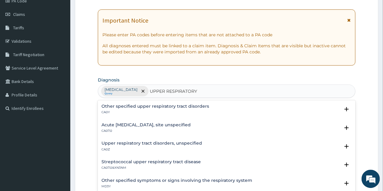
click at [119, 143] on h4 "Upper respiratory tract disorders, unspecified" at bounding box center [151, 143] width 100 height 5
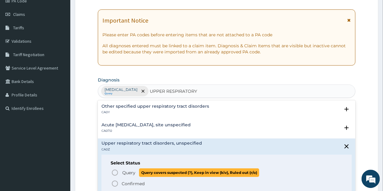
click at [125, 172] on span "Query" at bounding box center [128, 173] width 13 height 6
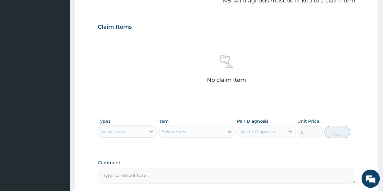
scroll to position [248, 0]
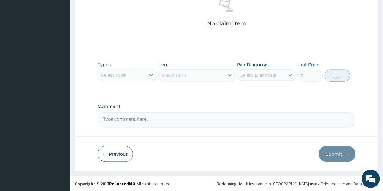
click at [118, 73] on div "Select Type" at bounding box center [113, 75] width 24 height 6
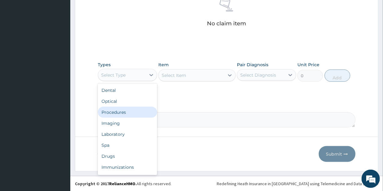
click at [120, 109] on div "Procedures" at bounding box center [127, 112] width 59 height 11
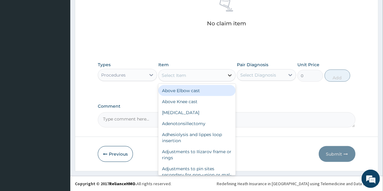
click at [228, 75] on icon at bounding box center [230, 75] width 6 height 6
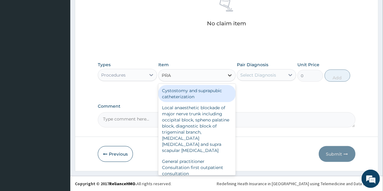
type input "PRAC"
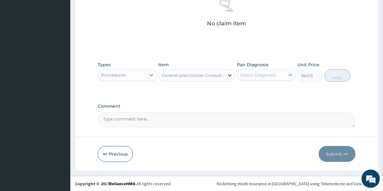
type input "3547.5"
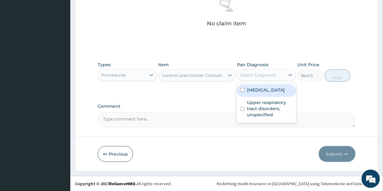
click at [268, 77] on div "Select Diagnosis" at bounding box center [258, 75] width 36 height 6
click at [267, 93] on div "Malaria, unspecified" at bounding box center [266, 91] width 59 height 13
checkbox input "true"
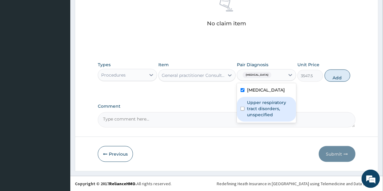
click at [265, 108] on label "Upper respiratory tract disorders, unspecified" at bounding box center [269, 109] width 45 height 18
checkbox input "true"
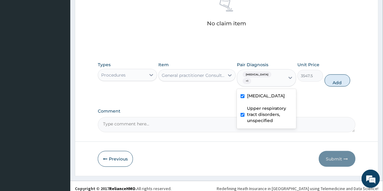
drag, startPoint x: 329, startPoint y: 81, endPoint x: 237, endPoint y: 90, distance: 92.6
click at [329, 81] on button "Add" at bounding box center [337, 80] width 26 height 12
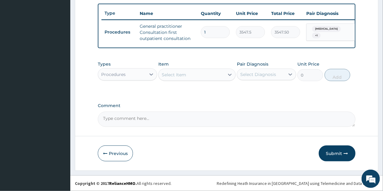
scroll to position [228, 0]
click at [120, 77] on div "Procedures" at bounding box center [113, 74] width 24 height 6
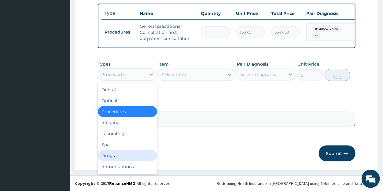
click at [109, 153] on div "Drugs" at bounding box center [127, 155] width 59 height 11
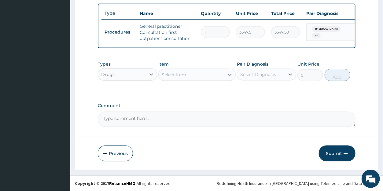
click at [194, 75] on div "Select Item" at bounding box center [191, 75] width 66 height 10
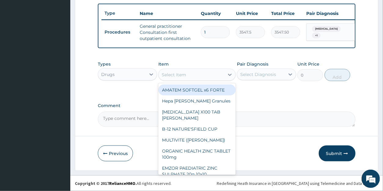
click at [191, 90] on div "AMATEM SOFTGEL x6 FORTE" at bounding box center [196, 90] width 77 height 11
type input "473"
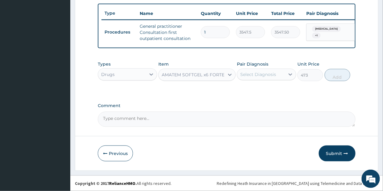
click at [256, 76] on div "Select Diagnosis" at bounding box center [258, 74] width 36 height 6
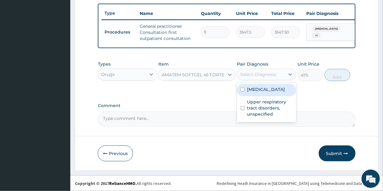
drag, startPoint x: 262, startPoint y: 92, endPoint x: 296, endPoint y: 89, distance: 34.7
click at [262, 92] on label "Malaria, unspecified" at bounding box center [266, 89] width 38 height 6
checkbox input "true"
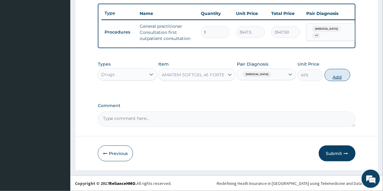
click at [329, 77] on button "Add" at bounding box center [337, 75] width 26 height 12
type input "0"
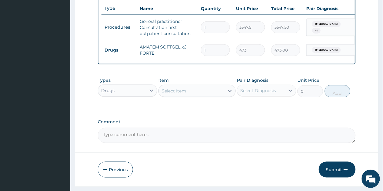
click at [176, 94] on div "Select Item" at bounding box center [173, 91] width 24 height 6
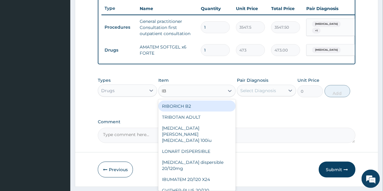
type input "IBU"
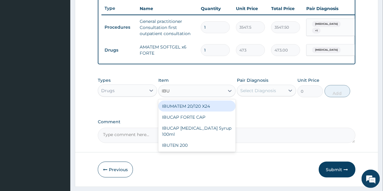
click at [176, 112] on div "IBUMATEM 20/120 X24" at bounding box center [196, 106] width 77 height 11
type input "82.775"
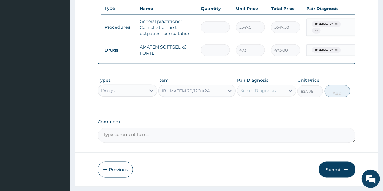
click at [263, 94] on div "Select Diagnosis" at bounding box center [258, 91] width 36 height 6
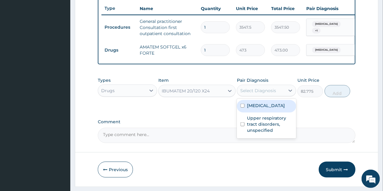
click at [262, 109] on label "Malaria, unspecified" at bounding box center [266, 106] width 38 height 6
checkbox input "true"
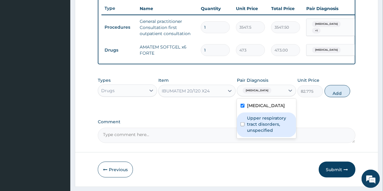
click at [263, 128] on label "Upper respiratory tract disorders, unspecified" at bounding box center [269, 124] width 45 height 18
checkbox input "true"
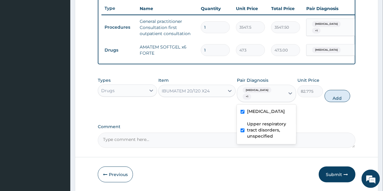
drag, startPoint x: 328, startPoint y: 104, endPoint x: 256, endPoint y: 100, distance: 72.2
click at [328, 102] on button "Add" at bounding box center [337, 96] width 26 height 12
type input "0"
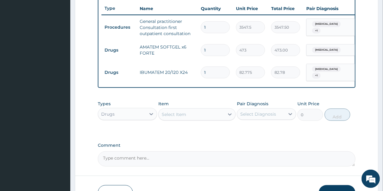
click at [184, 118] on div "Select Item" at bounding box center [173, 114] width 24 height 6
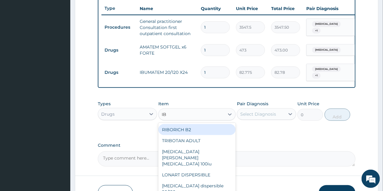
type input "IBU"
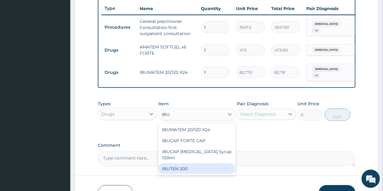
click at [193, 174] on div "IBUTEN 200" at bounding box center [196, 168] width 77 height 11
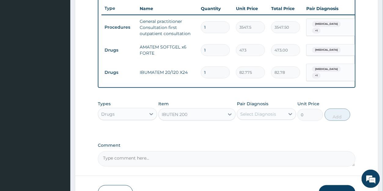
type input "82.775"
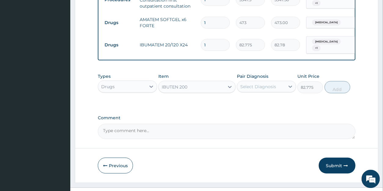
scroll to position [273, 0]
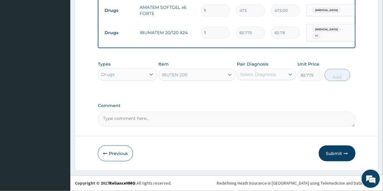
click at [202, 79] on div "IBUTEN 200" at bounding box center [191, 75] width 66 height 10
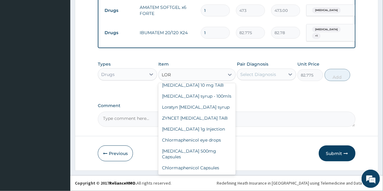
scroll to position [192, 0]
type input "LORA"
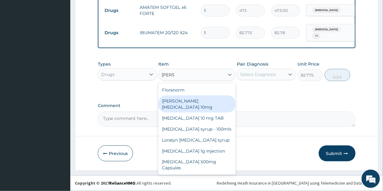
click at [192, 101] on div "Loratyn Loratadine 10mg" at bounding box center [196, 104] width 77 height 17
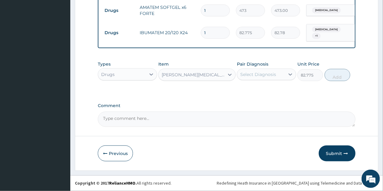
type input "88.6875"
click at [260, 76] on div "Select Diagnosis" at bounding box center [258, 74] width 36 height 6
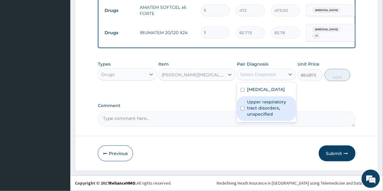
click at [263, 107] on label "Upper respiratory tract disorders, unspecified" at bounding box center [269, 108] width 45 height 18
checkbox input "true"
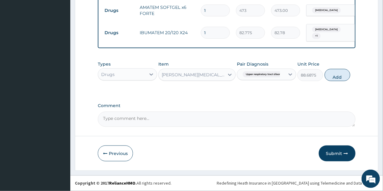
drag, startPoint x: 331, startPoint y: 77, endPoint x: 180, endPoint y: 79, distance: 151.1
click at [331, 76] on button "Add" at bounding box center [337, 75] width 26 height 12
type input "0"
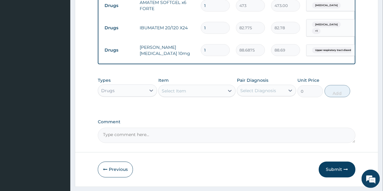
click at [178, 94] on div "Select Item" at bounding box center [173, 91] width 24 height 6
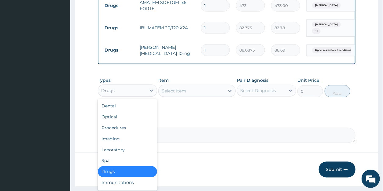
click at [116, 96] on div "Drugs" at bounding box center [122, 91] width 48 height 10
click at [121, 155] on div "Laboratory" at bounding box center [127, 149] width 59 height 11
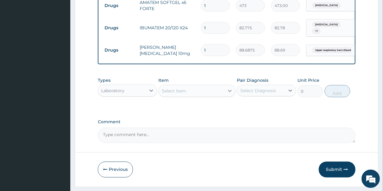
click at [228, 94] on icon at bounding box center [230, 91] width 6 height 6
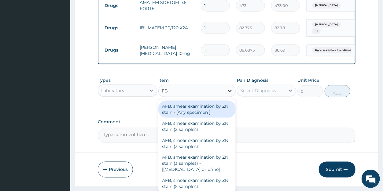
type input "FBC"
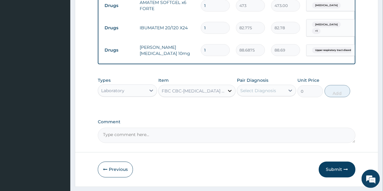
type input "4300"
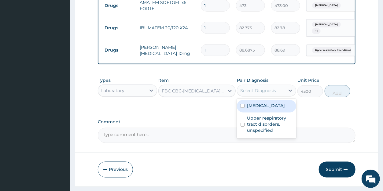
click at [261, 94] on div "Select Diagnosis" at bounding box center [258, 91] width 36 height 6
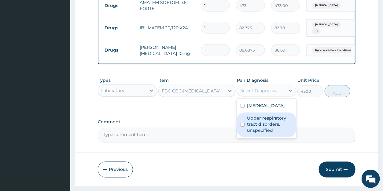
drag, startPoint x: 261, startPoint y: 128, endPoint x: 96, endPoint y: 120, distance: 166.0
click at [260, 128] on label "Upper respiratory tract disorders, unspecified" at bounding box center [269, 124] width 45 height 18
checkbox input "true"
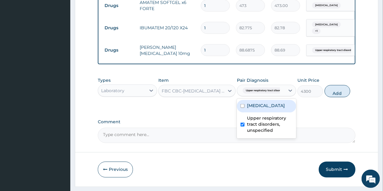
drag, startPoint x: 329, startPoint y: 98, endPoint x: 258, endPoint y: 96, distance: 71.8
click at [329, 97] on button "Add" at bounding box center [337, 91] width 26 height 12
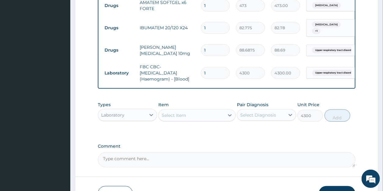
type input "0"
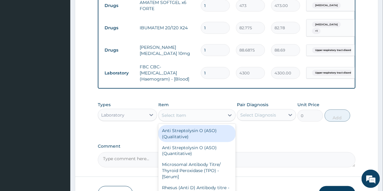
click at [170, 118] on div "Select Item" at bounding box center [173, 115] width 24 height 6
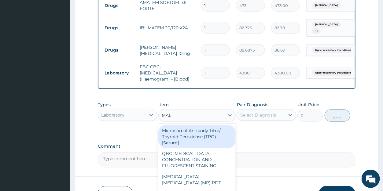
type input "MALA"
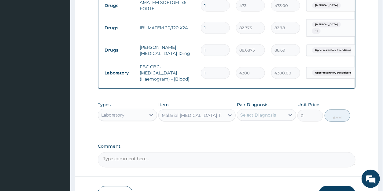
type input "1612.5"
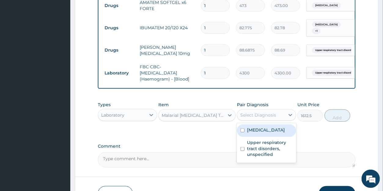
click at [253, 118] on div "Select Diagnosis" at bounding box center [258, 115] width 36 height 6
click at [256, 133] on label "Malaria, unspecified" at bounding box center [266, 130] width 38 height 6
checkbox input "true"
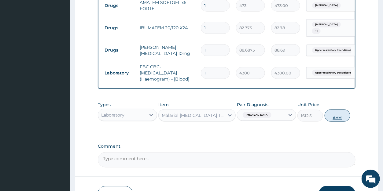
click at [329, 121] on button "Add" at bounding box center [337, 116] width 26 height 12
type input "0"
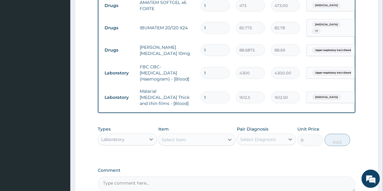
click at [210, 51] on input "1" at bounding box center [215, 50] width 29 height 12
type input "10"
type input "886.88"
type input "10"
drag, startPoint x: 209, startPoint y: 27, endPoint x: 202, endPoint y: 27, distance: 6.1
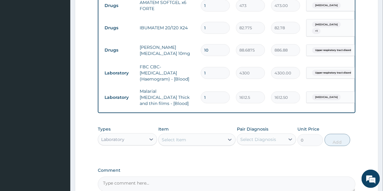
click at [202, 27] on input "1" at bounding box center [215, 28] width 29 height 12
type input "2"
type input "165.55"
type input "20"
type input "1655.50"
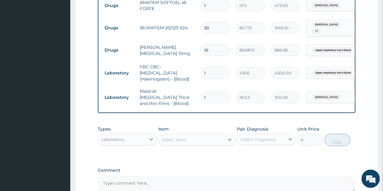
type input "20"
drag, startPoint x: 210, startPoint y: 3, endPoint x: 195, endPoint y: 2, distance: 15.3
click at [201, 2] on input "1" at bounding box center [215, 6] width 29 height 12
type input "6"
type input "2838.00"
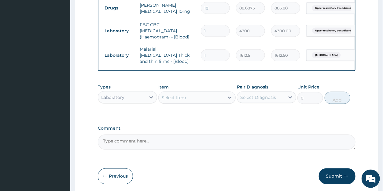
scroll to position [340, 0]
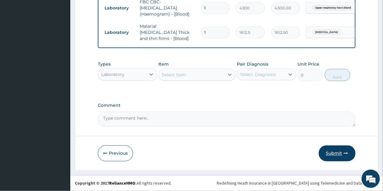
type input "6"
click at [328, 152] on button "Submit" at bounding box center [336, 154] width 37 height 16
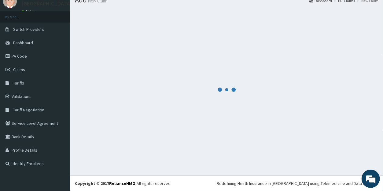
scroll to position [24, 0]
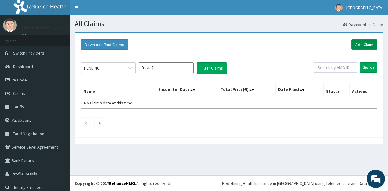
click at [361, 46] on link "Add Claim" at bounding box center [365, 44] width 26 height 10
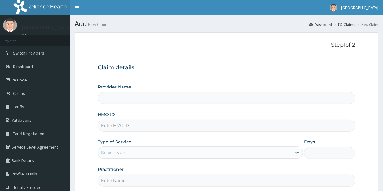
click at [133, 126] on input "HMO ID" at bounding box center [226, 126] width 257 height 12
type input "HEP"
type input "[GEOGRAPHIC_DATA]"
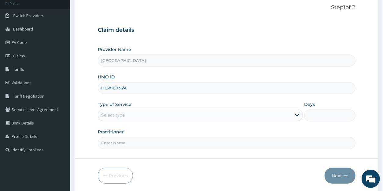
scroll to position [59, 0]
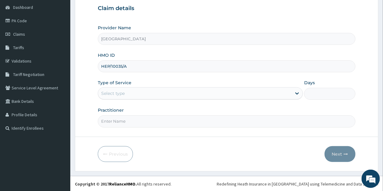
type input "HEP/10035/A"
click at [120, 94] on div "Select type" at bounding box center [113, 93] width 24 height 6
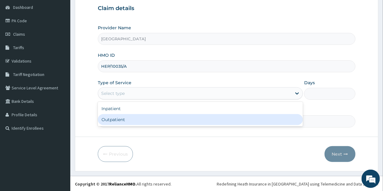
click at [120, 119] on div "Outpatient" at bounding box center [200, 119] width 205 height 11
type input "1"
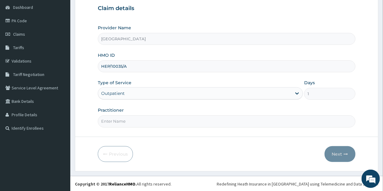
click at [128, 121] on input "Practitioner" at bounding box center [226, 121] width 257 height 12
type input "DR DANIEL"
click at [330, 154] on button "Next" at bounding box center [339, 154] width 31 height 16
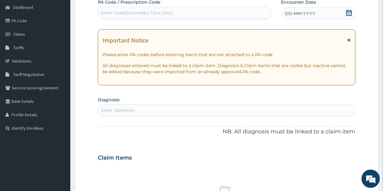
click at [153, 12] on div "Enter Code(Secondary Care Only)" at bounding box center [137, 13] width 72 height 6
paste input "PA/266BE9"
type input "PA/266BE9"
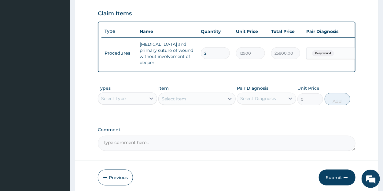
scroll to position [234, 0]
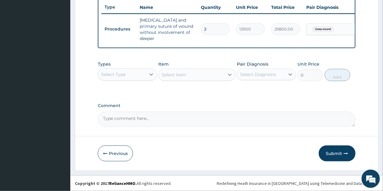
click at [119, 75] on div "Select Type" at bounding box center [113, 74] width 24 height 6
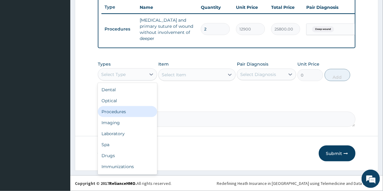
click at [125, 111] on div "Procedures" at bounding box center [127, 111] width 59 height 11
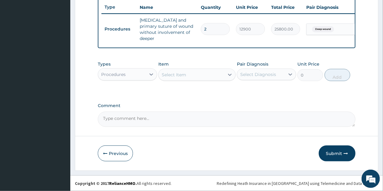
click at [228, 76] on icon at bounding box center [230, 75] width 6 height 6
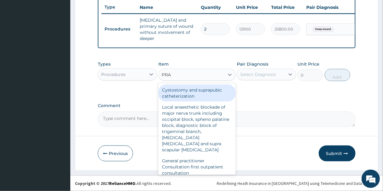
type input "PRAC"
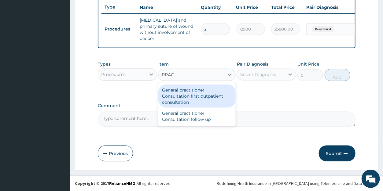
type input "3547.5"
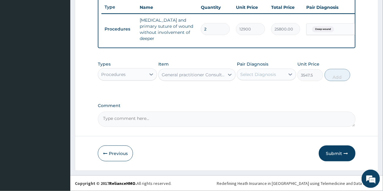
click at [265, 76] on div "Select Diagnosis" at bounding box center [258, 74] width 36 height 6
click at [264, 93] on div "Deep wound" at bounding box center [266, 90] width 59 height 13
checkbox input "true"
click at [338, 74] on button "Add" at bounding box center [337, 75] width 26 height 12
type input "0"
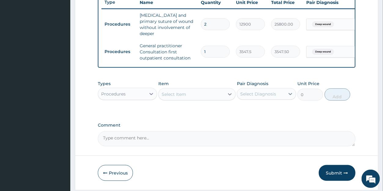
click at [190, 99] on div "Select Item" at bounding box center [191, 94] width 66 height 10
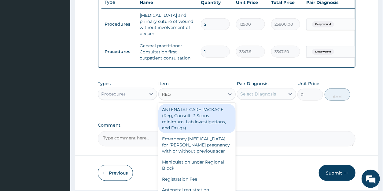
type input "REGI"
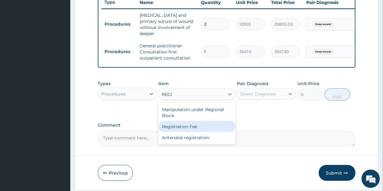
click at [184, 129] on div "Registration Fee" at bounding box center [196, 126] width 77 height 11
type input "2150"
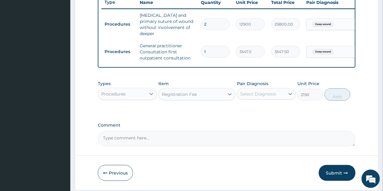
click at [263, 97] on div "Select Diagnosis" at bounding box center [258, 94] width 36 height 6
click at [262, 112] on label "Deep wound" at bounding box center [261, 109] width 29 height 6
checkbox input "true"
click at [328, 101] on button "Add" at bounding box center [337, 95] width 26 height 12
type input "0"
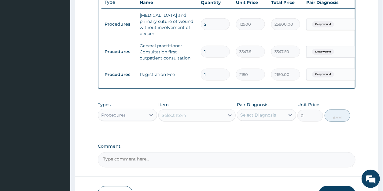
click at [114, 118] on div "Procedures" at bounding box center [113, 115] width 24 height 6
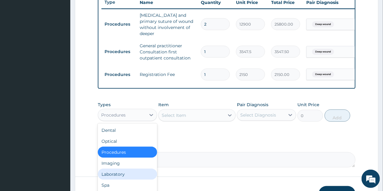
scroll to position [21, 0]
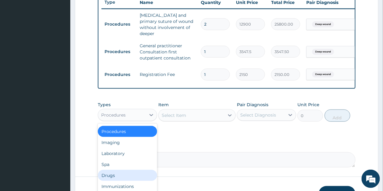
click at [112, 181] on div "Drugs" at bounding box center [127, 175] width 59 height 11
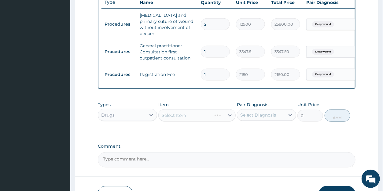
click at [179, 122] on div "Select Item" at bounding box center [196, 115] width 77 height 12
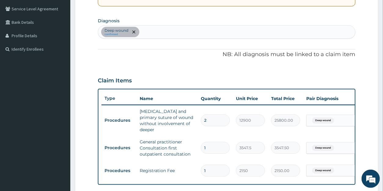
scroll to position [138, 0]
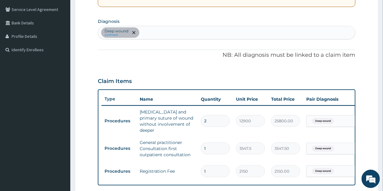
click at [163, 33] on div "Deep wound confirmed" at bounding box center [226, 32] width 256 height 13
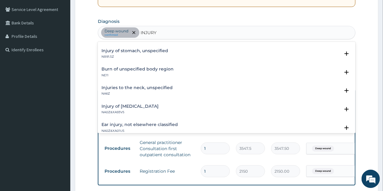
scroll to position [589, 0]
type input "INJURY"
click at [83, 62] on form "Step 2 of 2 PA Code / Prescription Code PA/266BE9 Encounter Date 12-09-2025 Imp…" at bounding box center [226, 101] width 303 height 413
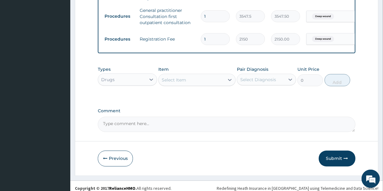
scroll to position [271, 0]
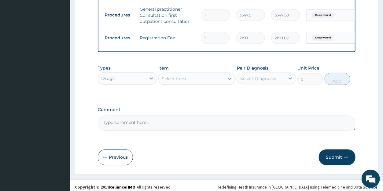
click at [176, 82] on div "Select Item" at bounding box center [173, 79] width 24 height 6
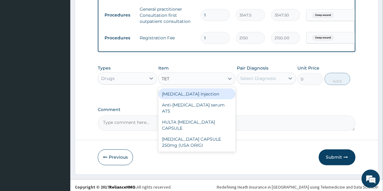
type input "TETA"
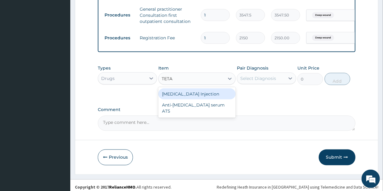
drag, startPoint x: 188, startPoint y: 100, endPoint x: 212, endPoint y: 95, distance: 24.1
click at [188, 100] on div "TETANUS Injection" at bounding box center [196, 94] width 77 height 11
type input "1182.5"
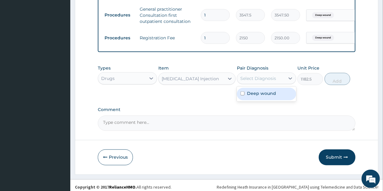
click at [261, 82] on div "Select Diagnosis" at bounding box center [258, 78] width 36 height 6
click at [262, 96] on label "Deep wound" at bounding box center [261, 93] width 29 height 6
checkbox input "true"
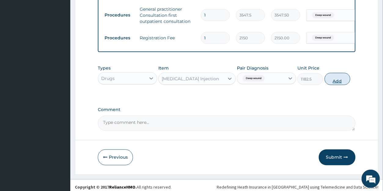
click at [336, 84] on button "Add" at bounding box center [337, 79] width 26 height 12
type input "0"
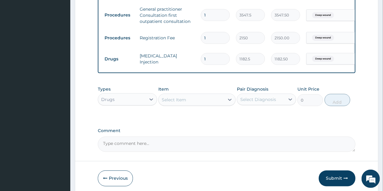
click at [176, 103] on div "Select Item" at bounding box center [173, 100] width 24 height 6
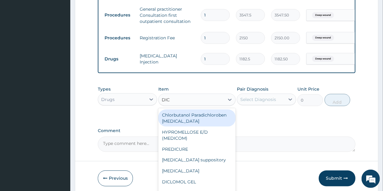
type input "DICL"
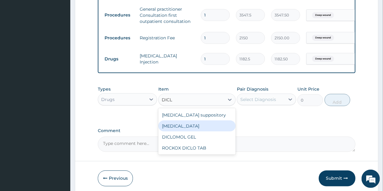
drag, startPoint x: 175, startPoint y: 131, endPoint x: 241, endPoint y: 116, distance: 67.5
click at [176, 131] on div "Diclofenac" at bounding box center [196, 126] width 77 height 11
type input "591.25"
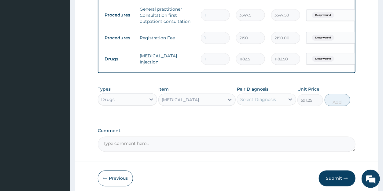
click at [259, 103] on div "Select Diagnosis" at bounding box center [258, 99] width 36 height 6
drag, startPoint x: 262, startPoint y: 119, endPoint x: 267, endPoint y: 119, distance: 5.2
click at [262, 118] on label "Deep wound" at bounding box center [261, 114] width 29 height 6
checkbox input "true"
click at [332, 106] on button "Add" at bounding box center [337, 100] width 26 height 12
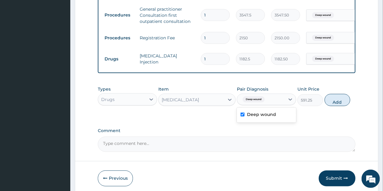
type input "0"
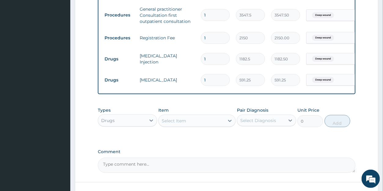
click at [192, 126] on div "Select Item" at bounding box center [191, 121] width 66 height 10
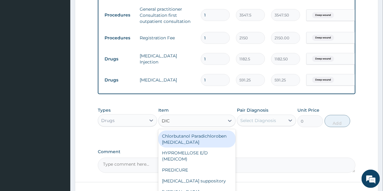
type input "DICL"
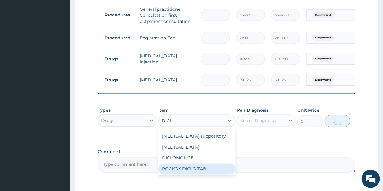
click at [198, 170] on div "ROCKOX DICLO TAB" at bounding box center [196, 169] width 77 height 11
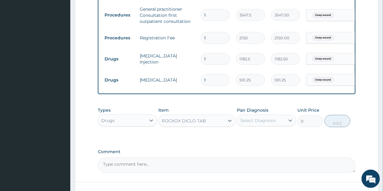
type input "82.775"
click at [260, 123] on div "Select Diagnosis" at bounding box center [258, 121] width 36 height 6
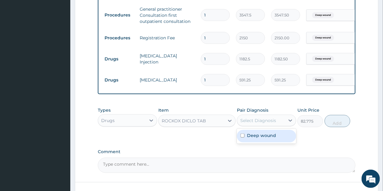
click at [260, 139] on label "Deep wound" at bounding box center [261, 135] width 29 height 6
checkbox input "true"
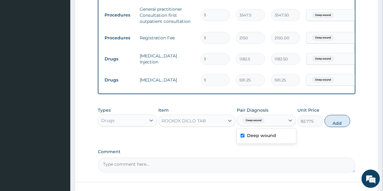
drag, startPoint x: 336, startPoint y: 124, endPoint x: 301, endPoint y: 121, distance: 34.6
click at [335, 123] on button "Add" at bounding box center [337, 121] width 26 height 12
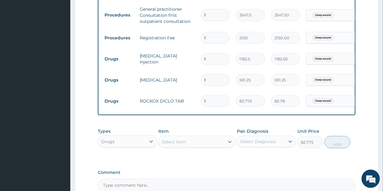
type input "0"
click at [210, 103] on input "1" at bounding box center [215, 101] width 29 height 12
type input "10"
type input "827.75"
type input "10"
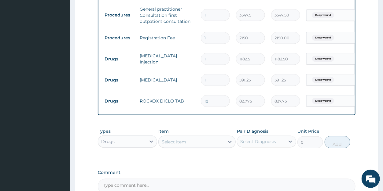
click at [198, 147] on div "Select Item" at bounding box center [191, 142] width 66 height 10
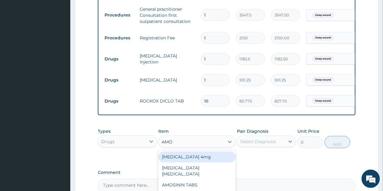
type input "AMOX"
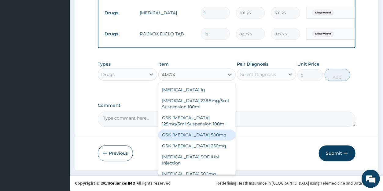
scroll to position [17, 0]
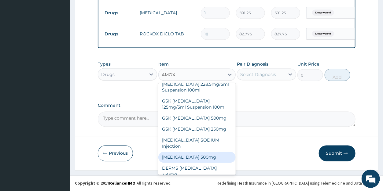
click at [194, 155] on div "AMOXICILLIN 500mg" at bounding box center [196, 157] width 77 height 11
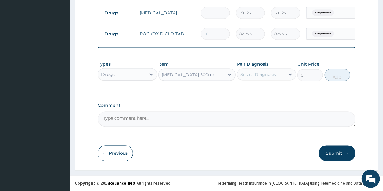
type input "70.95"
click at [253, 78] on div "Select Diagnosis" at bounding box center [261, 75] width 48 height 10
click at [260, 91] on label "Deep wound" at bounding box center [261, 89] width 29 height 6
checkbox input "true"
click at [337, 77] on button "Add" at bounding box center [337, 75] width 26 height 12
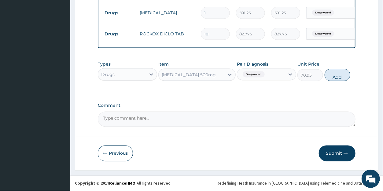
type input "0"
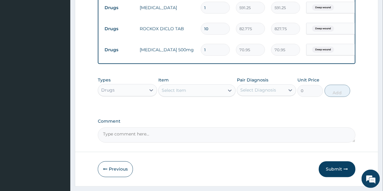
drag, startPoint x: 209, startPoint y: 50, endPoint x: 200, endPoint y: 49, distance: 9.3
click at [201, 49] on input "1" at bounding box center [215, 50] width 29 height 12
type input "2"
type input "141.90"
type input "21"
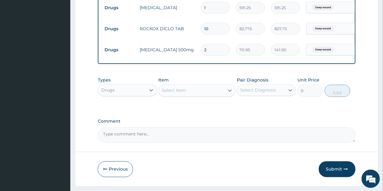
type input "1489.95"
type input "21"
click at [175, 94] on div "Select Item" at bounding box center [173, 91] width 24 height 6
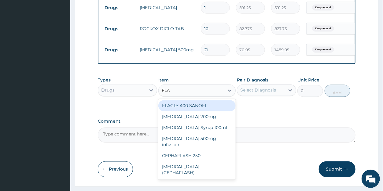
type input "FLAG"
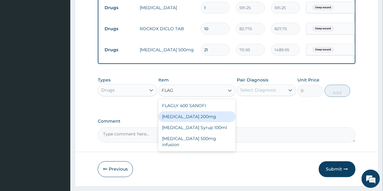
drag, startPoint x: 177, startPoint y: 124, endPoint x: 182, endPoint y: 121, distance: 6.0
click at [178, 122] on div "Flagyl 200mg" at bounding box center [196, 116] width 77 height 11
type input "47.3"
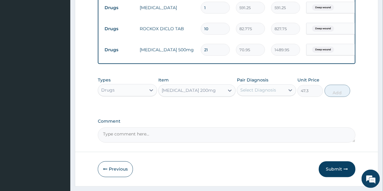
click at [258, 93] on div "Select Diagnosis" at bounding box center [258, 90] width 36 height 6
click at [259, 108] on label "Deep wound" at bounding box center [261, 105] width 29 height 6
checkbox input "true"
drag, startPoint x: 333, startPoint y: 98, endPoint x: 288, endPoint y: 89, distance: 45.7
click at [332, 97] on button "Add" at bounding box center [337, 91] width 26 height 12
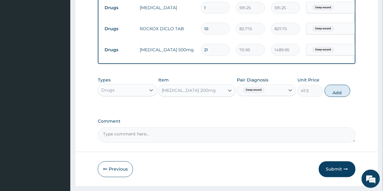
type input "0"
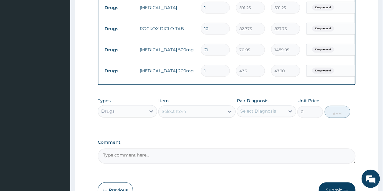
drag, startPoint x: 210, startPoint y: 72, endPoint x: 197, endPoint y: 71, distance: 13.8
click at [201, 71] on input "1" at bounding box center [215, 71] width 29 height 12
type input "4"
type input "189.20"
type input "42"
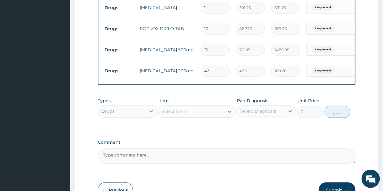
type input "1986.60"
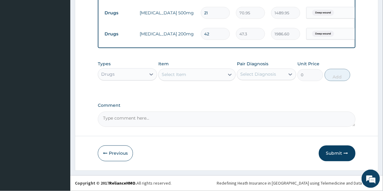
scroll to position [386, 0]
type input "42"
click at [325, 152] on button "Submit" at bounding box center [336, 154] width 37 height 16
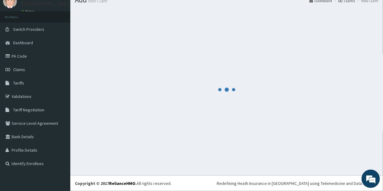
scroll to position [24, 0]
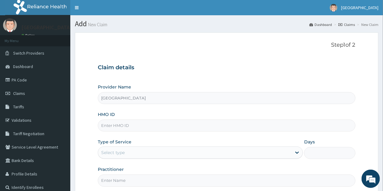
click at [110, 125] on input "HMO ID" at bounding box center [226, 126] width 257 height 12
type input "CYU/10417/A"
click at [109, 151] on div "Select type" at bounding box center [113, 153] width 24 height 6
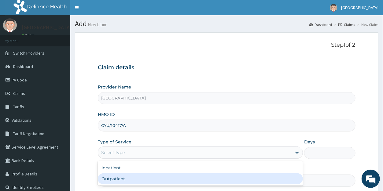
drag, startPoint x: 117, startPoint y: 180, endPoint x: 118, endPoint y: 176, distance: 3.8
click at [117, 179] on div "Outpatient" at bounding box center [200, 178] width 205 height 11
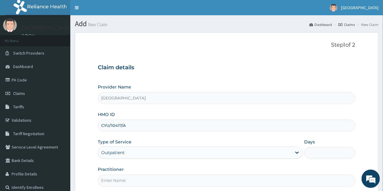
type input "1"
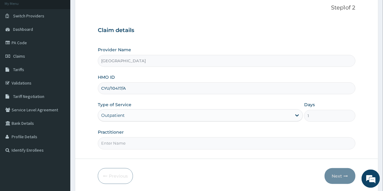
scroll to position [59, 0]
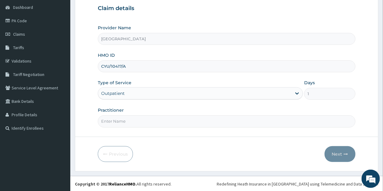
click at [121, 122] on input "Practitioner" at bounding box center [226, 121] width 257 height 12
type input "DR"
click at [329, 152] on button "Next" at bounding box center [339, 154] width 31 height 16
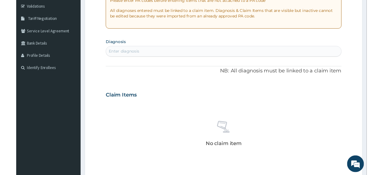
scroll to position [74, 0]
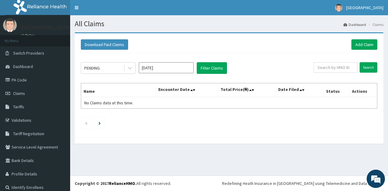
click at [158, 71] on input "[DATE]" at bounding box center [166, 67] width 55 height 11
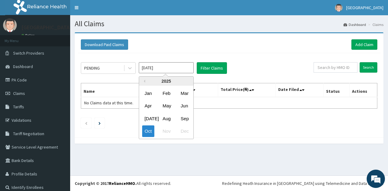
drag, startPoint x: 183, startPoint y: 118, endPoint x: 189, endPoint y: 106, distance: 13.0
click at [183, 117] on div "Sep" at bounding box center [184, 118] width 12 height 11
type input "[DATE]"
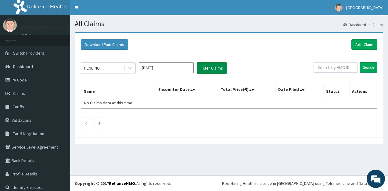
click at [213, 67] on button "Filter Claims" at bounding box center [212, 68] width 30 height 12
click at [131, 71] on icon at bounding box center [130, 68] width 6 height 6
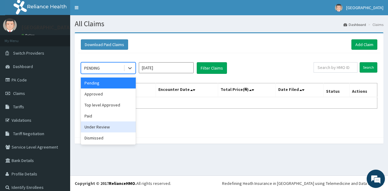
drag, startPoint x: 106, startPoint y: 127, endPoint x: 116, endPoint y: 119, distance: 13.0
click at [107, 127] on div "Under Review" at bounding box center [108, 127] width 55 height 11
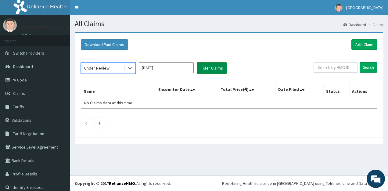
drag, startPoint x: 208, startPoint y: 69, endPoint x: 209, endPoint y: 64, distance: 5.0
click at [208, 68] on button "Filter Claims" at bounding box center [212, 68] width 30 height 12
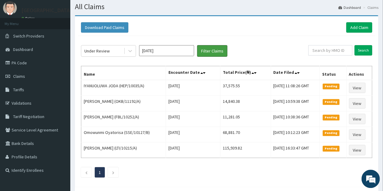
scroll to position [13, 0]
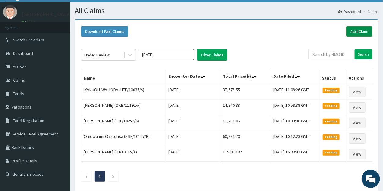
click at [355, 31] on link "Add Claim" at bounding box center [359, 31] width 26 height 10
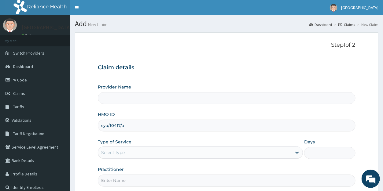
type input "cyu/10417/a"
click at [117, 151] on div "Select type" at bounding box center [113, 153] width 24 height 6
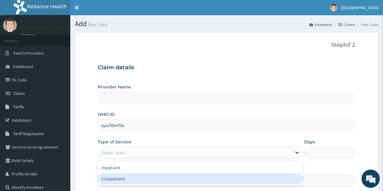
click at [117, 177] on div "Outpatient" at bounding box center [200, 178] width 205 height 11
type input "1"
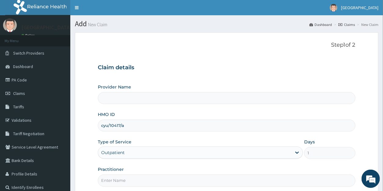
type input "[GEOGRAPHIC_DATA]"
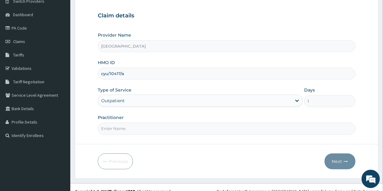
scroll to position [59, 0]
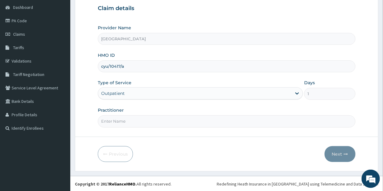
click at [120, 119] on input "Practitioner" at bounding box center [226, 121] width 257 height 12
type input "dr"
click at [330, 153] on button "Next" at bounding box center [339, 154] width 31 height 16
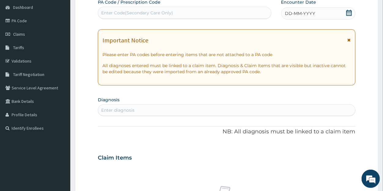
scroll to position [0, 0]
click at [349, 13] on icon at bounding box center [348, 13] width 5 height 6
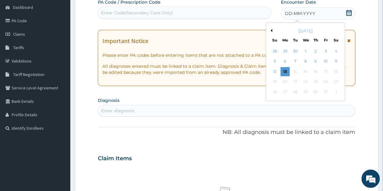
click at [271, 30] on button "Previous Month" at bounding box center [270, 30] width 3 height 3
click at [303, 81] on div "24" at bounding box center [304, 81] width 9 height 9
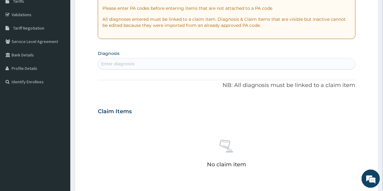
scroll to position [109, 0]
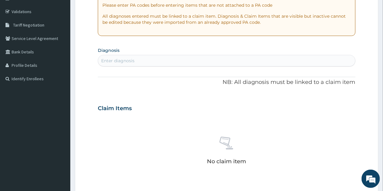
click at [139, 58] on div "Enter diagnosis" at bounding box center [226, 61] width 256 height 10
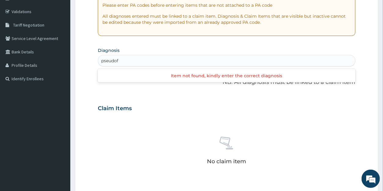
scroll to position [0, 0]
type input "pseudofolliculitis"
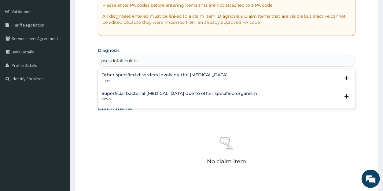
click at [135, 73] on h4 "Other specified disorders involving the [MEDICAL_DATA]" at bounding box center [164, 75] width 126 height 5
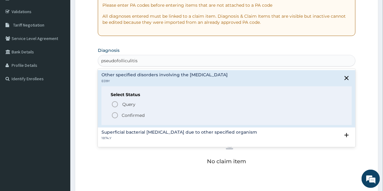
click at [128, 115] on p "Confirmed" at bounding box center [133, 115] width 23 height 6
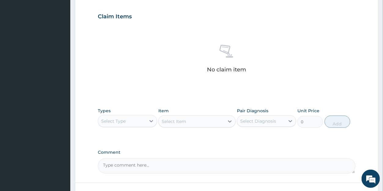
scroll to position [248, 0]
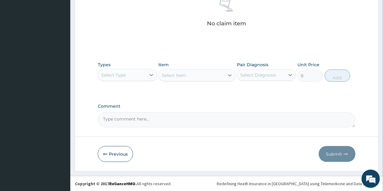
click at [116, 77] on div "Select Type" at bounding box center [113, 75] width 24 height 6
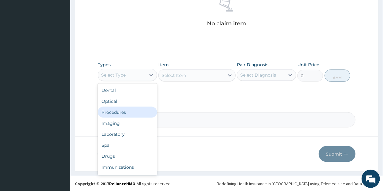
click at [115, 112] on div "Procedures" at bounding box center [127, 112] width 59 height 11
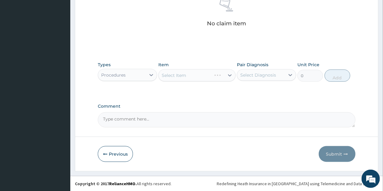
click at [229, 76] on div "Select Item" at bounding box center [196, 75] width 77 height 12
click at [228, 75] on icon at bounding box center [230, 75] width 4 height 2
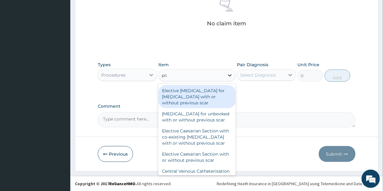
type input "prac"
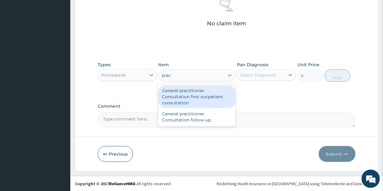
click at [198, 97] on div "General practitioner Consultation first outpatient consultation" at bounding box center [196, 96] width 77 height 23
type input "3547.5"
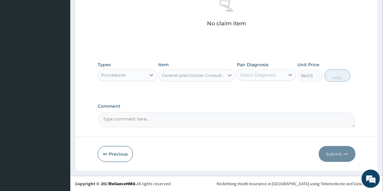
click at [252, 74] on div "Select Diagnosis" at bounding box center [258, 75] width 36 height 6
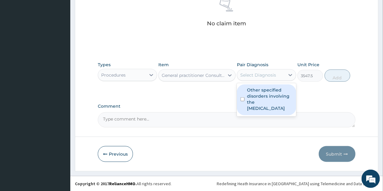
click at [257, 94] on label "Other specified disorders involving the [MEDICAL_DATA]" at bounding box center [269, 99] width 45 height 24
checkbox input "true"
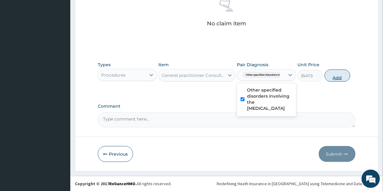
click at [334, 76] on button "Add" at bounding box center [337, 76] width 26 height 12
type input "0"
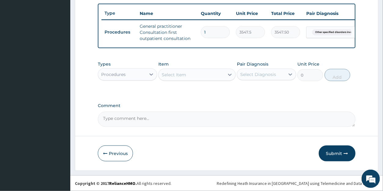
scroll to position [228, 0]
click at [186, 78] on div "Select Item" at bounding box center [173, 75] width 24 height 6
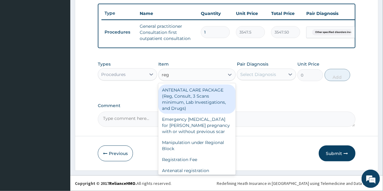
type input "regi"
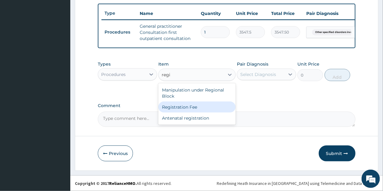
click at [192, 109] on div "Registration Fee" at bounding box center [196, 107] width 77 height 11
type input "2150"
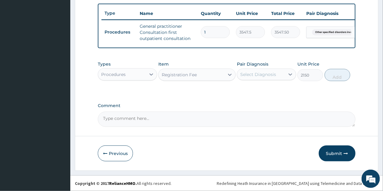
click at [258, 75] on div "Select Diagnosis" at bounding box center [258, 74] width 36 height 6
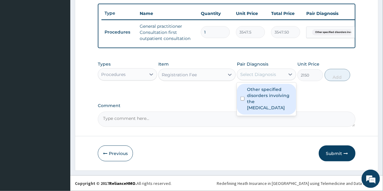
click at [260, 92] on label "Other specified disorders involving the [MEDICAL_DATA]" at bounding box center [269, 98] width 45 height 24
checkbox input "true"
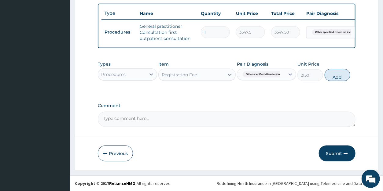
click at [336, 77] on button "Add" at bounding box center [337, 75] width 26 height 12
type input "0"
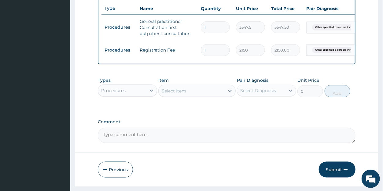
click at [109, 94] on div "Procedures" at bounding box center [113, 91] width 24 height 6
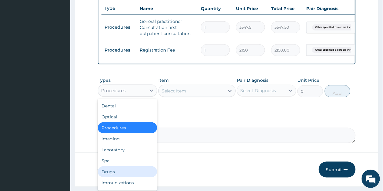
click at [105, 176] on div "Drugs" at bounding box center [127, 171] width 59 height 11
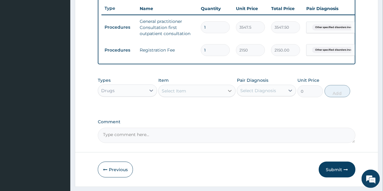
click at [228, 94] on icon at bounding box center [230, 91] width 6 height 6
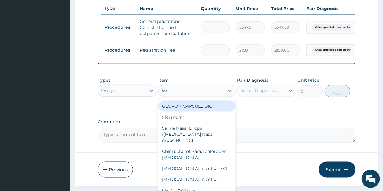
type input "[PERSON_NAME]"
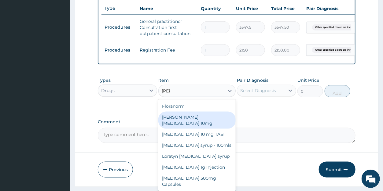
click at [191, 122] on div "[PERSON_NAME][MEDICAL_DATA] 10mg" at bounding box center [196, 120] width 77 height 17
type input "88.6875"
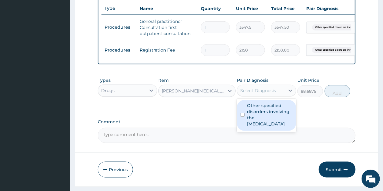
click at [251, 94] on div "Select Diagnosis" at bounding box center [258, 91] width 36 height 6
click at [255, 118] on label "Other specified disorders involving the [MEDICAL_DATA]" at bounding box center [269, 115] width 45 height 24
checkbox input "true"
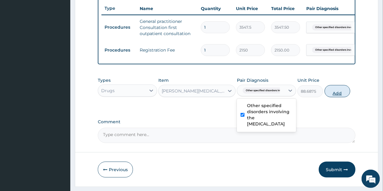
click at [335, 97] on button "Add" at bounding box center [337, 91] width 26 height 12
type input "0"
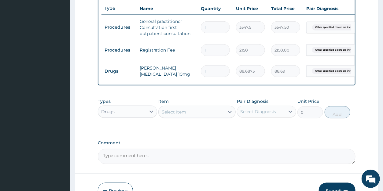
click at [179, 115] on div "Select Item" at bounding box center [173, 112] width 24 height 6
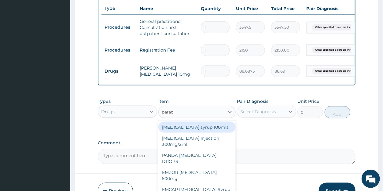
type input "parace"
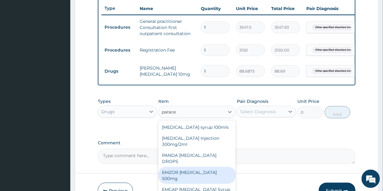
drag, startPoint x: 173, startPoint y: 172, endPoint x: 184, endPoint y: 163, distance: 14.4
click at [173, 172] on div "EMZOR [MEDICAL_DATA] 500mg" at bounding box center [196, 175] width 77 height 17
type input "23.65"
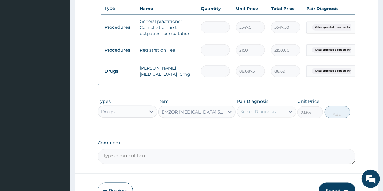
click at [259, 115] on div "Select Diagnosis" at bounding box center [258, 112] width 36 height 6
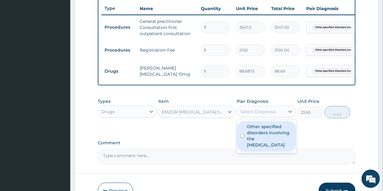
click at [253, 136] on label "Other specified disorders involving the [MEDICAL_DATA]" at bounding box center [269, 136] width 45 height 24
checkbox input "true"
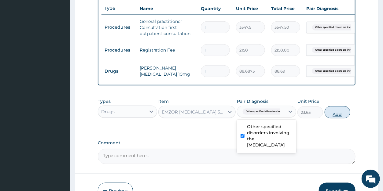
click at [332, 118] on button "Add" at bounding box center [337, 112] width 26 height 12
type input "0"
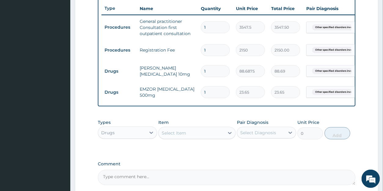
click at [209, 71] on input "1" at bounding box center [215, 71] width 29 height 12
type input "10"
type input "886.88"
type input "10"
drag, startPoint x: 206, startPoint y: 93, endPoint x: 202, endPoint y: 93, distance: 3.7
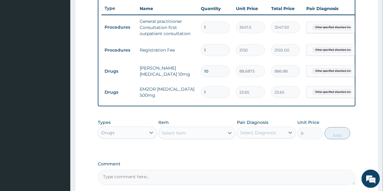
click at [202, 93] on input "1" at bounding box center [215, 92] width 29 height 12
type input "3"
type input "70.95"
type input "30"
type input "709.50"
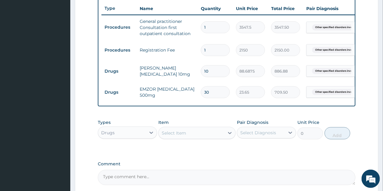
type input "30"
click at [184, 136] on div "Select Item" at bounding box center [173, 133] width 24 height 6
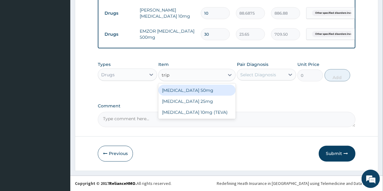
scroll to position [292, 0]
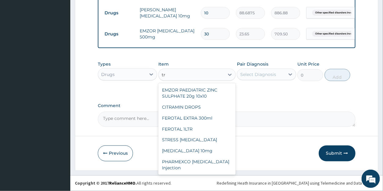
type input "t"
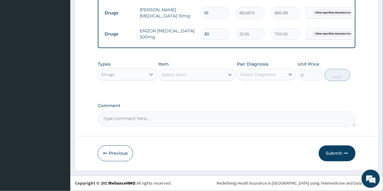
click at [176, 75] on div "Select Item" at bounding box center [173, 75] width 24 height 6
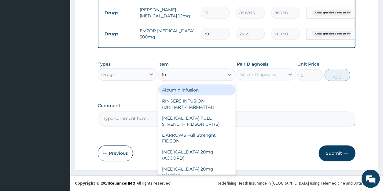
type input "fun"
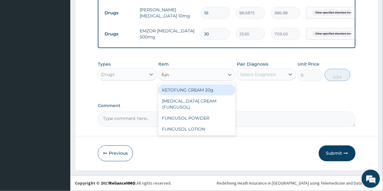
click at [183, 89] on div "KETOFUNG CREAM 20g" at bounding box center [196, 90] width 77 height 11
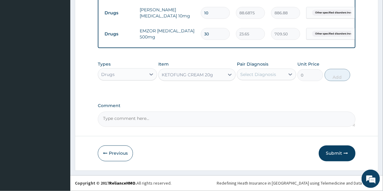
type input "1182.5"
click at [196, 77] on div "KETOFUNG CREAM 20g" at bounding box center [186, 75] width 51 height 6
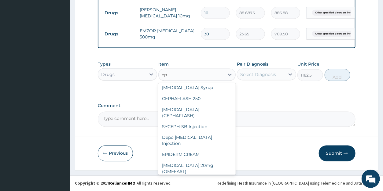
type input "epi"
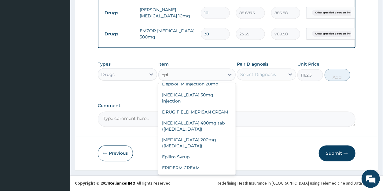
scroll to position [45, 0]
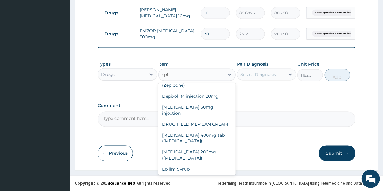
click at [204, 175] on div "EPIDERM CREAM" at bounding box center [196, 180] width 77 height 11
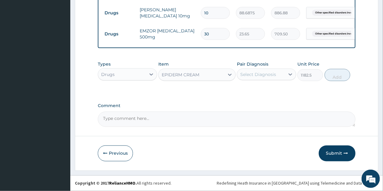
type input "886.875"
click at [229, 76] on icon at bounding box center [230, 75] width 6 height 6
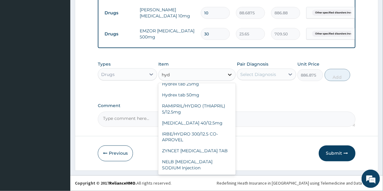
scroll to position [57, 0]
type input "hydro"
